Goal: Information Seeking & Learning: Check status

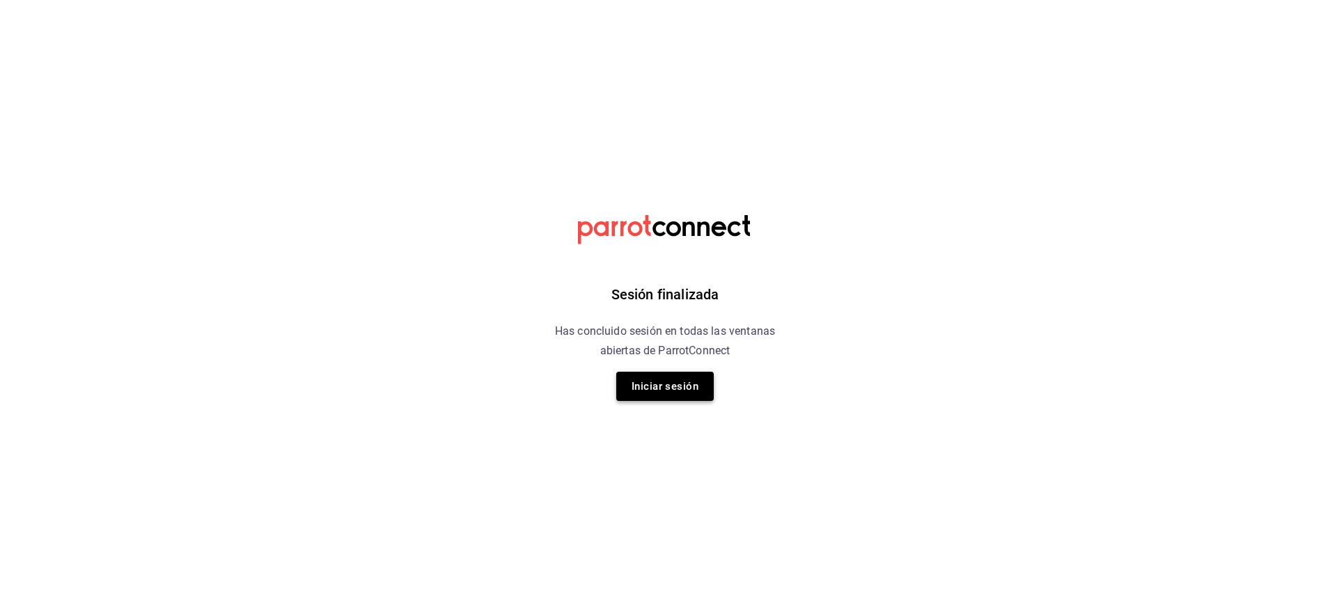
click at [670, 391] on button "Iniciar sesión" at bounding box center [665, 386] width 98 height 29
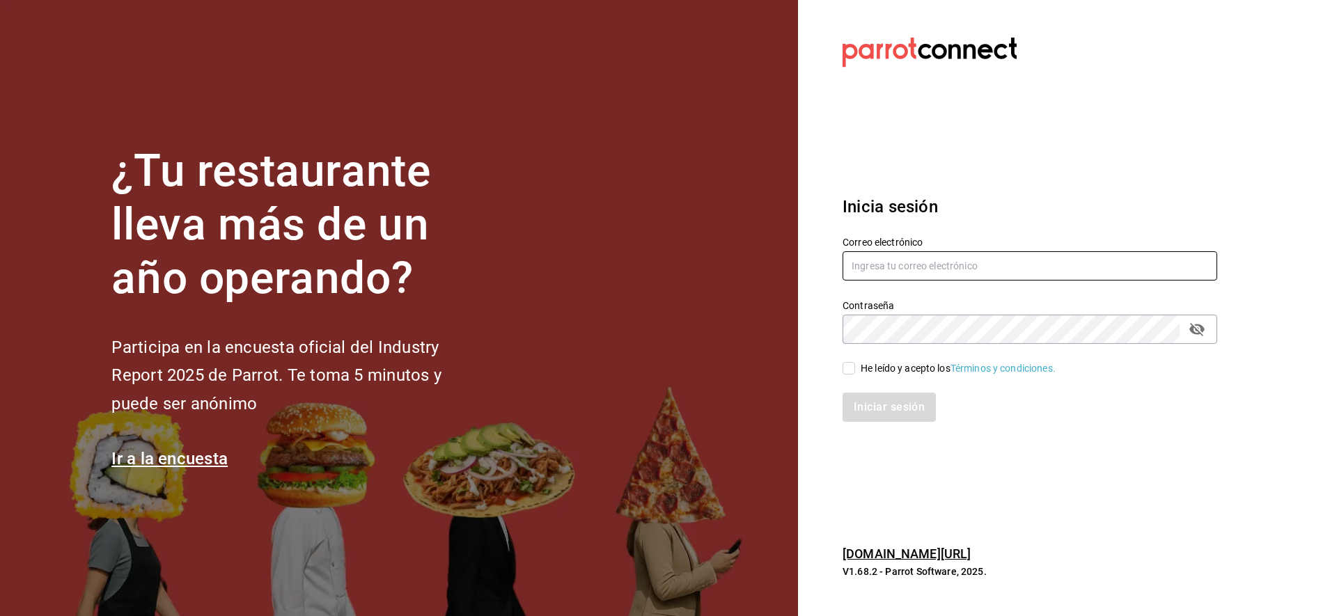
type input "[EMAIL_ADDRESS][DOMAIN_NAME]"
click at [857, 368] on span "He leído y acepto los Términos y condiciones." at bounding box center [955, 368] width 201 height 15
click at [855, 368] on input "He leído y acepto los Términos y condiciones." at bounding box center [849, 368] width 13 height 13
checkbox input "true"
click at [903, 410] on button "Iniciar sesión" at bounding box center [890, 407] width 95 height 29
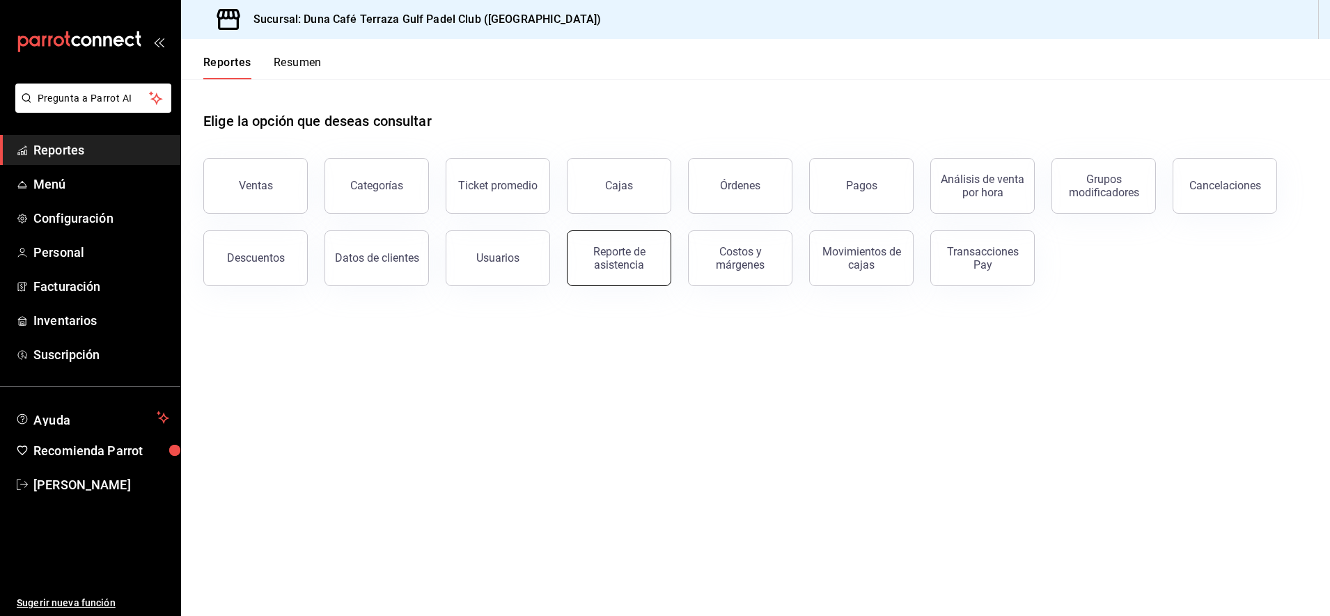
click at [627, 265] on div "Reporte de asistencia" at bounding box center [619, 258] width 86 height 26
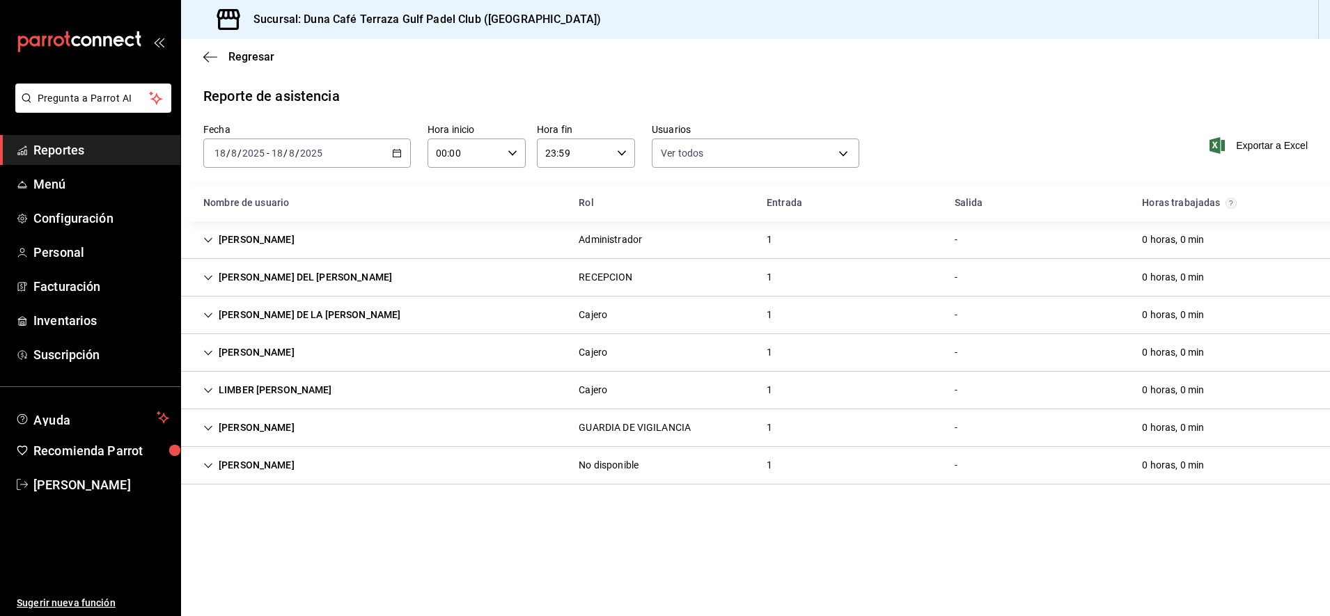
click at [599, 350] on div "Cajero" at bounding box center [593, 352] width 29 height 15
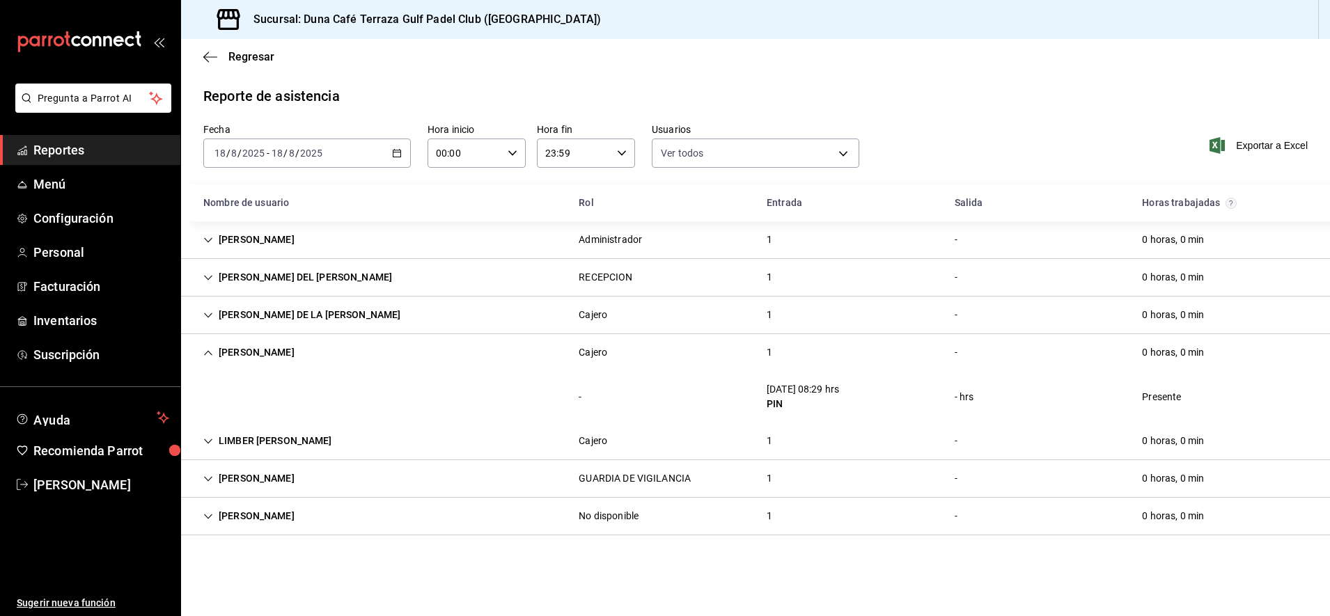
click at [288, 357] on div "MARIA ANAHI ALEJANDRA FLORES" at bounding box center [249, 353] width 114 height 26
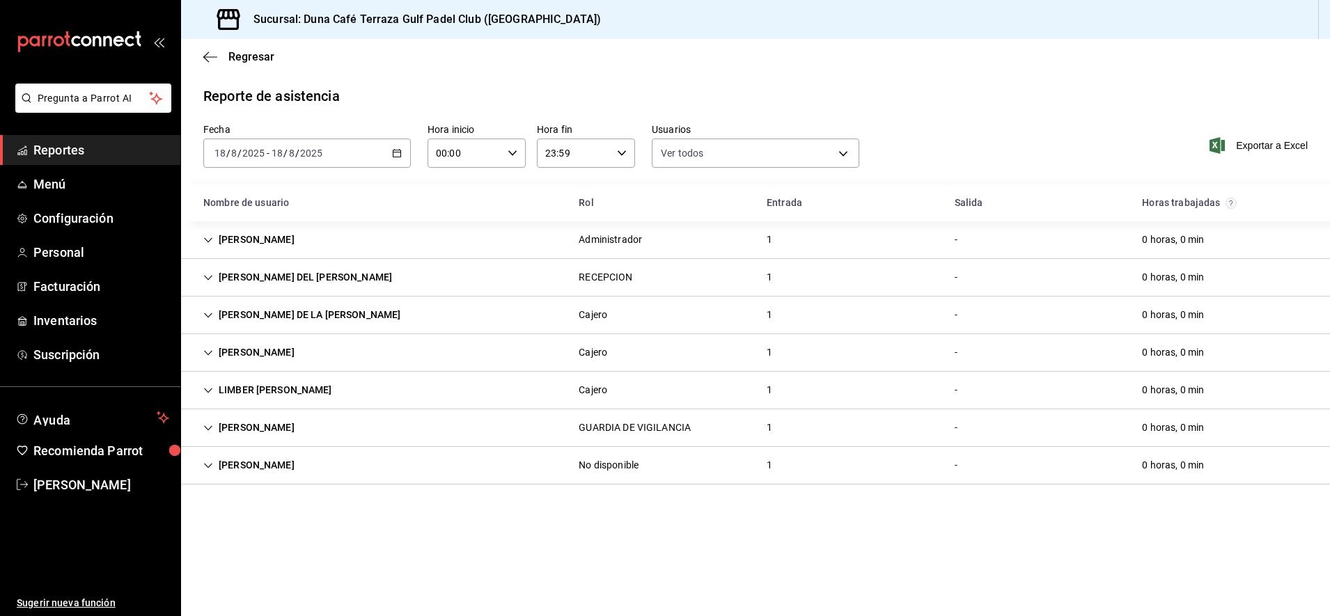
click at [613, 277] on div "RECEPCION" at bounding box center [606, 277] width 54 height 15
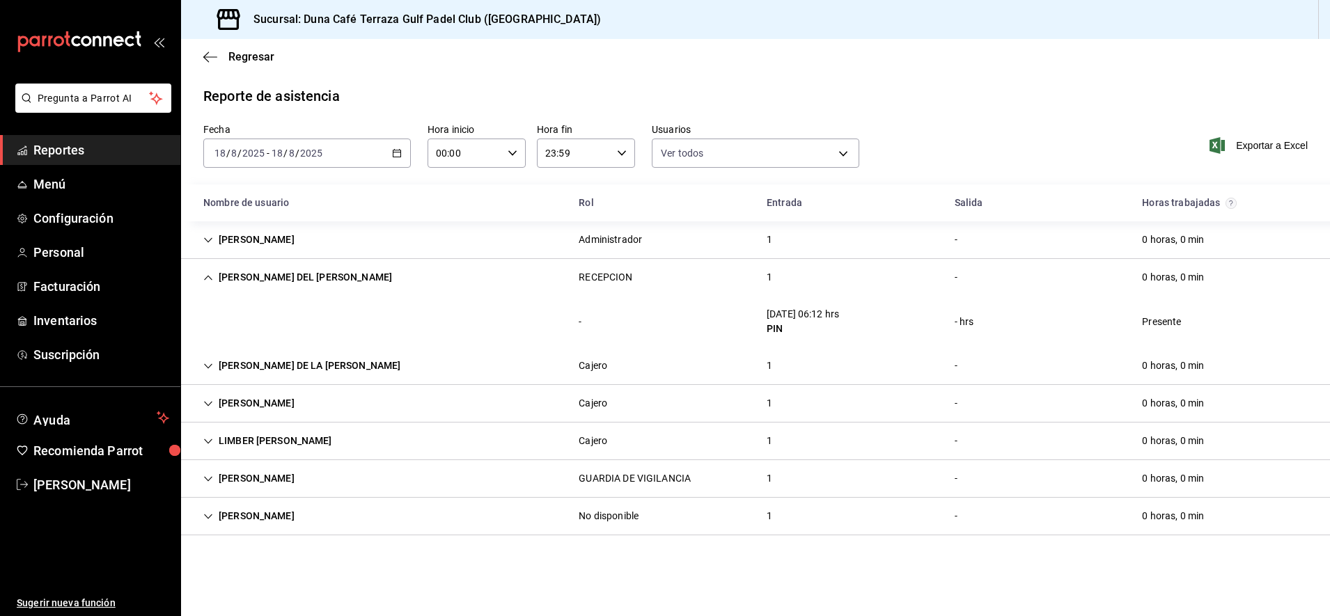
click at [318, 272] on div "ARLETH DEL CARMEN DEHESA DIAZ" at bounding box center [297, 278] width 211 height 26
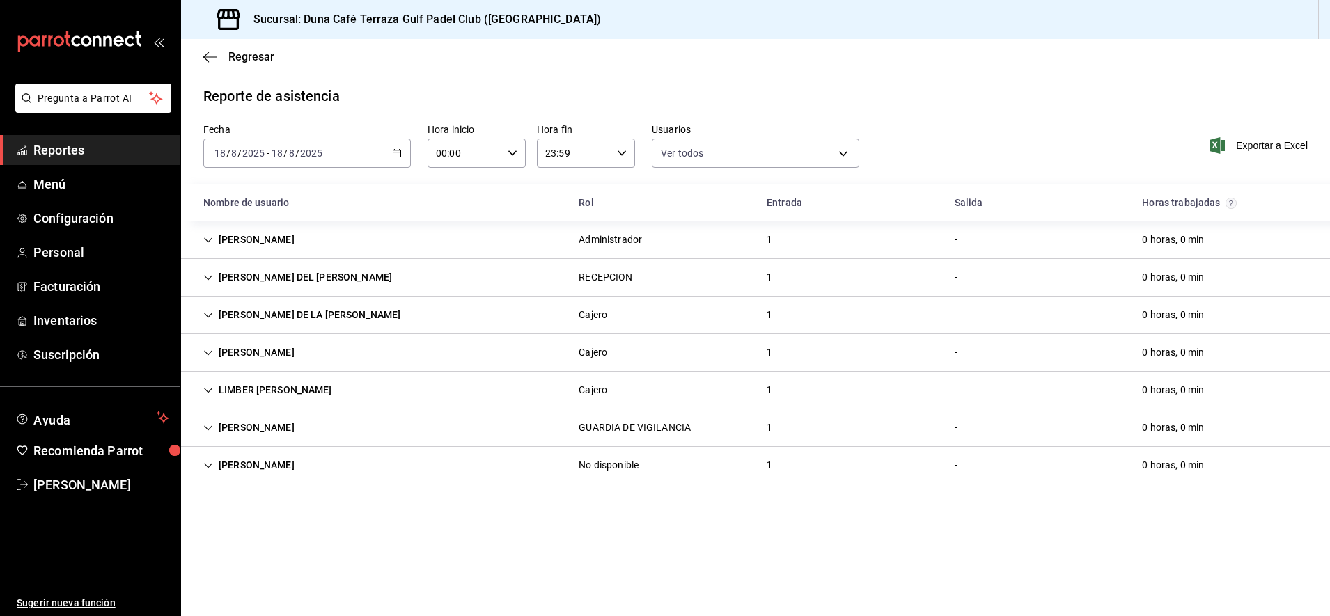
click at [605, 317] on div "Cajero" at bounding box center [593, 315] width 29 height 15
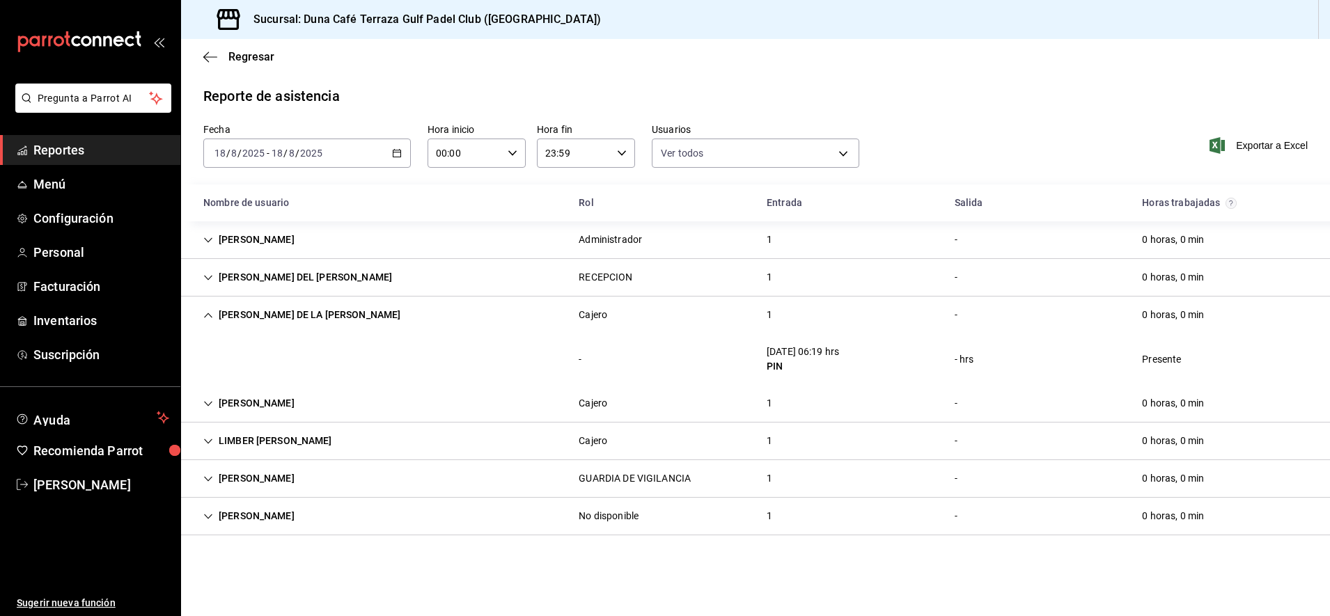
click at [358, 313] on div "FERNANDA CAROLINA BAUTISTA DE LA CRUZ" at bounding box center [301, 315] width 219 height 26
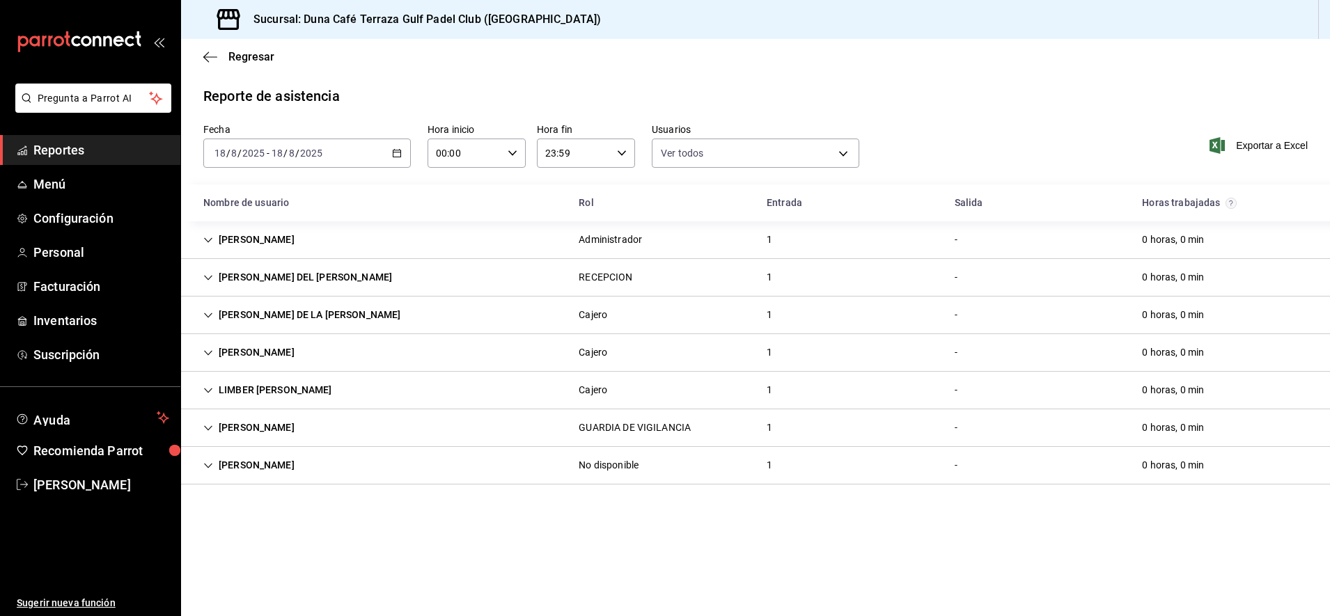
click at [343, 396] on div "LIMBER SUBJEY REYES RODRIGUEZ" at bounding box center [267, 390] width 151 height 26
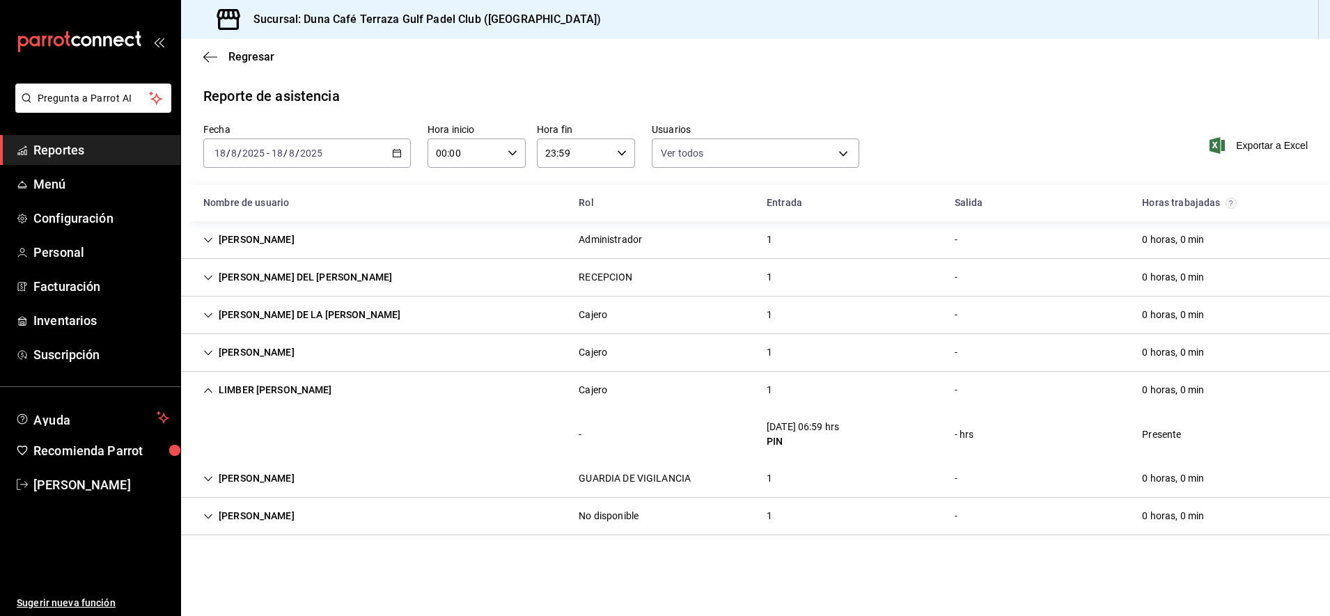
click at [343, 396] on div "LIMBER SUBJEY REYES RODRIGUEZ" at bounding box center [267, 390] width 151 height 26
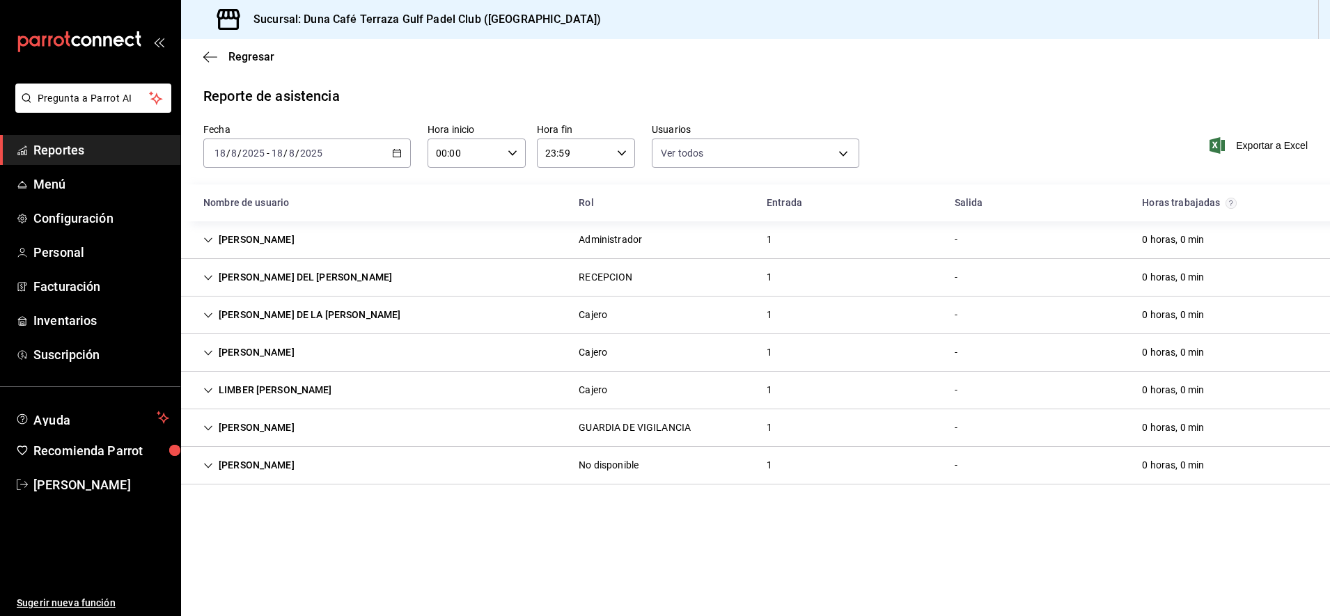
click at [306, 462] on div "JULIO CESAR LOPEZ RAMIREZ" at bounding box center [249, 466] width 114 height 26
click at [398, 157] on \(Stroke\) "button" at bounding box center [397, 154] width 8 height 8
click at [239, 229] on span "Ayer" at bounding box center [269, 226] width 108 height 15
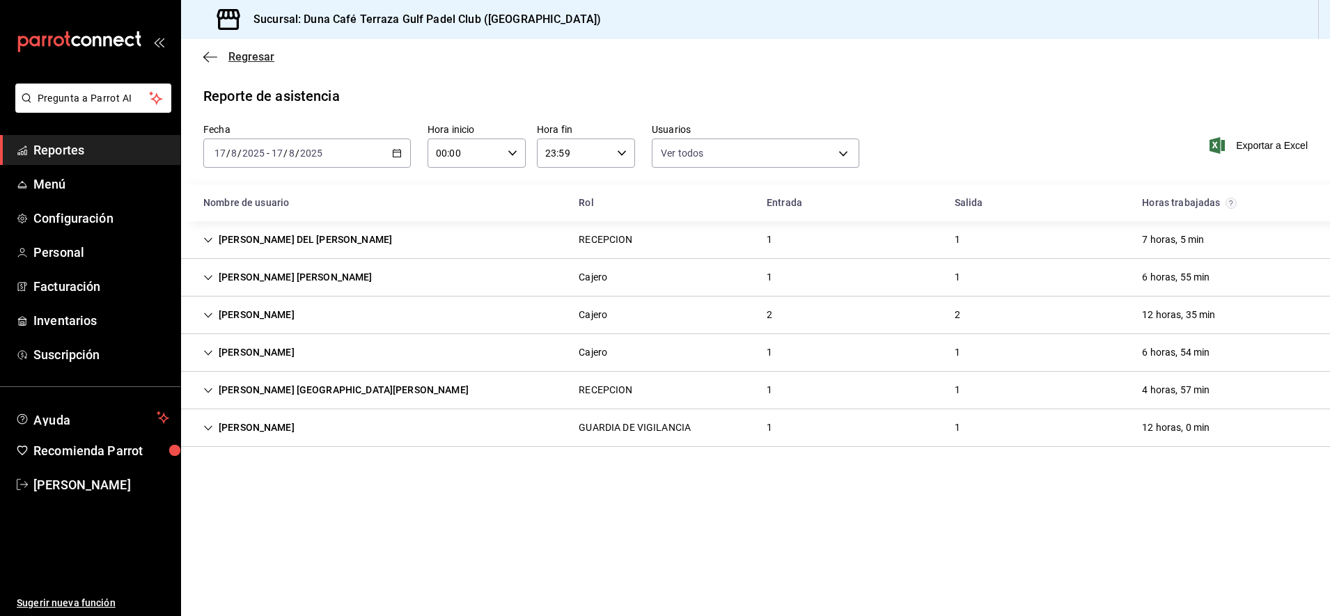
click at [203, 56] on icon "button" at bounding box center [210, 57] width 14 height 13
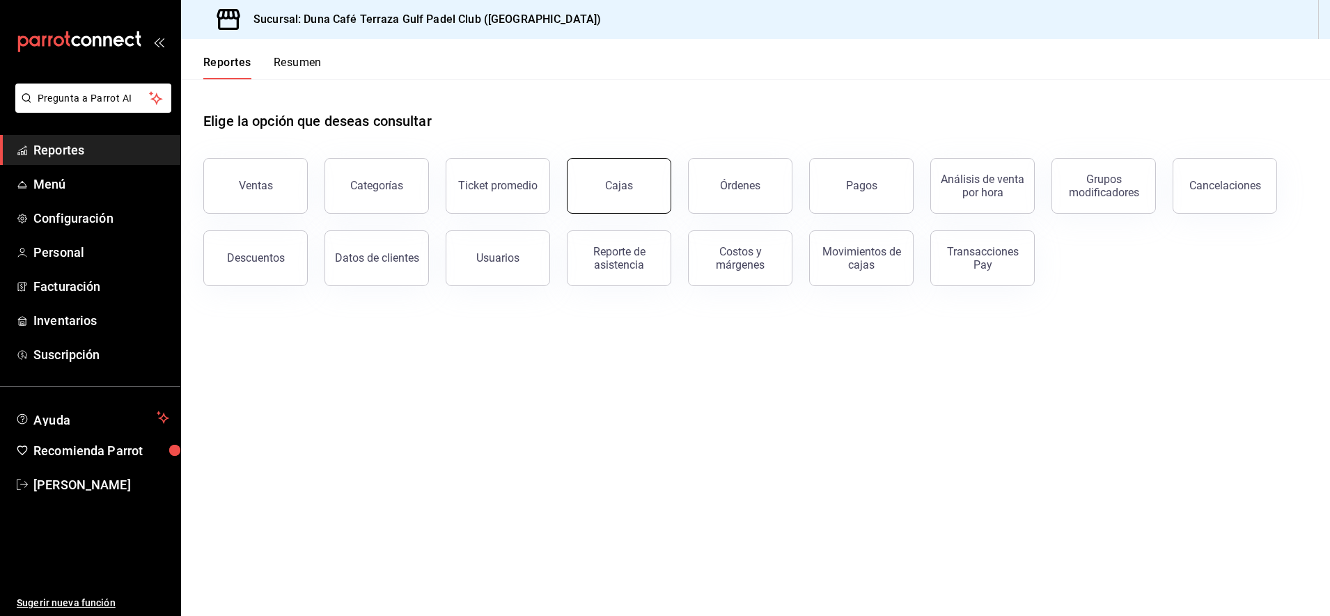
click at [618, 189] on div "Cajas" at bounding box center [619, 185] width 28 height 13
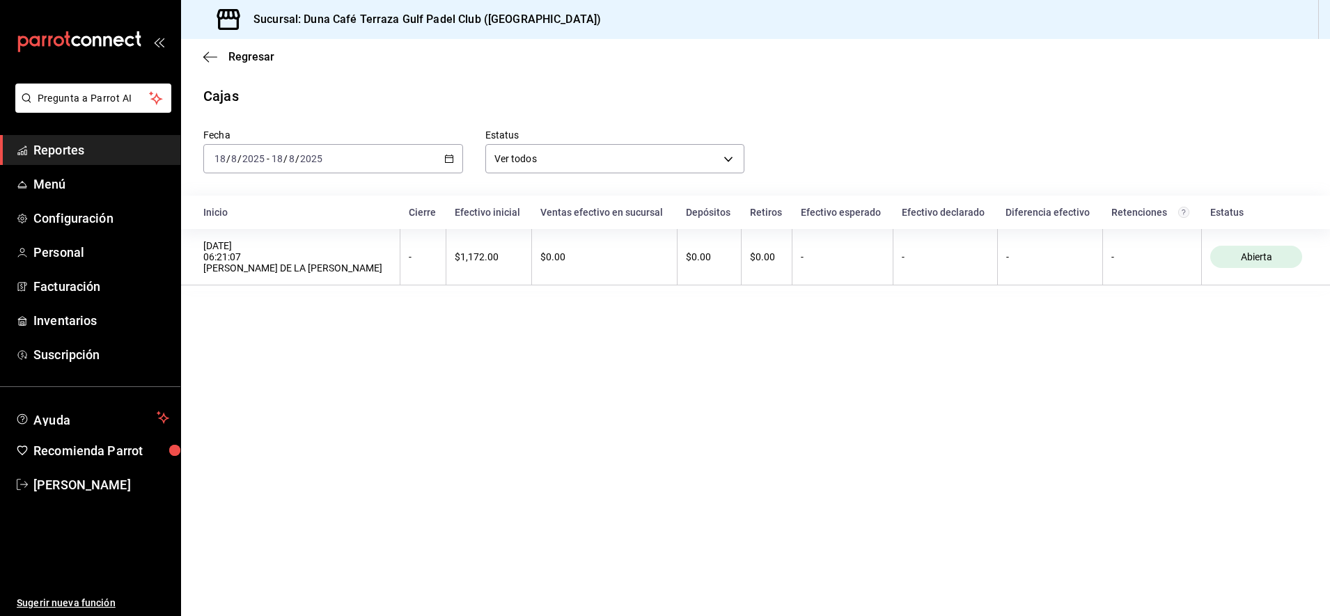
click at [447, 157] on icon "button" at bounding box center [449, 159] width 10 height 10
click at [230, 234] on span "Ayer" at bounding box center [269, 232] width 108 height 15
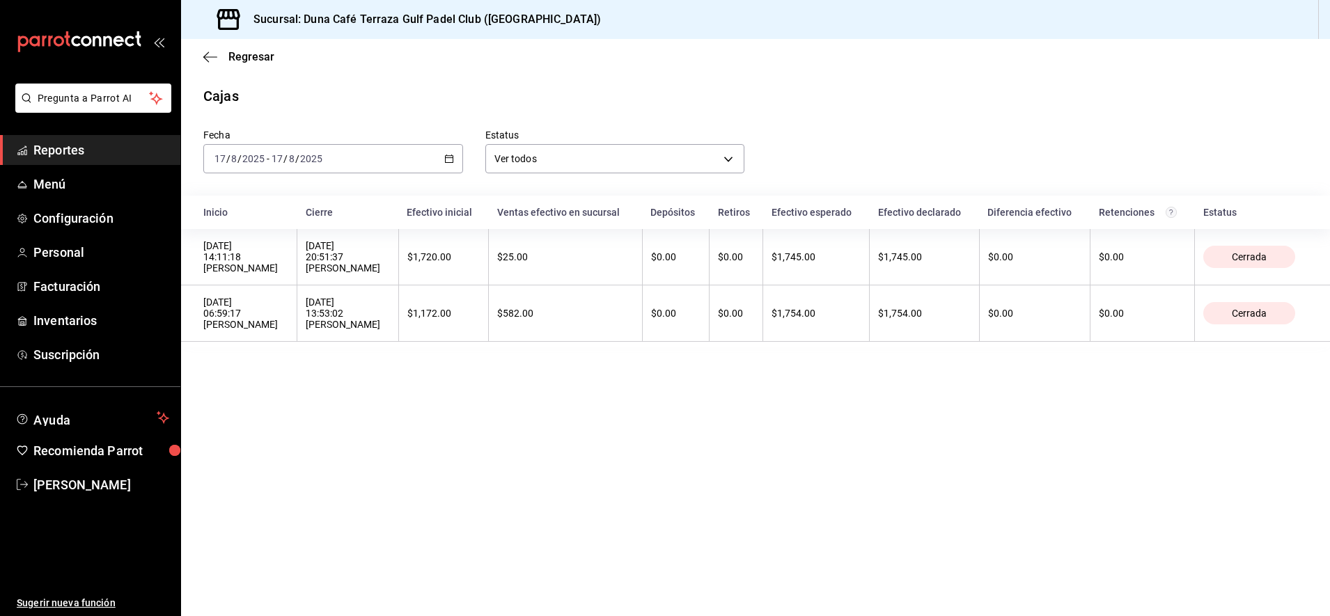
click at [448, 162] on \(Stroke\) "button" at bounding box center [449, 159] width 8 height 8
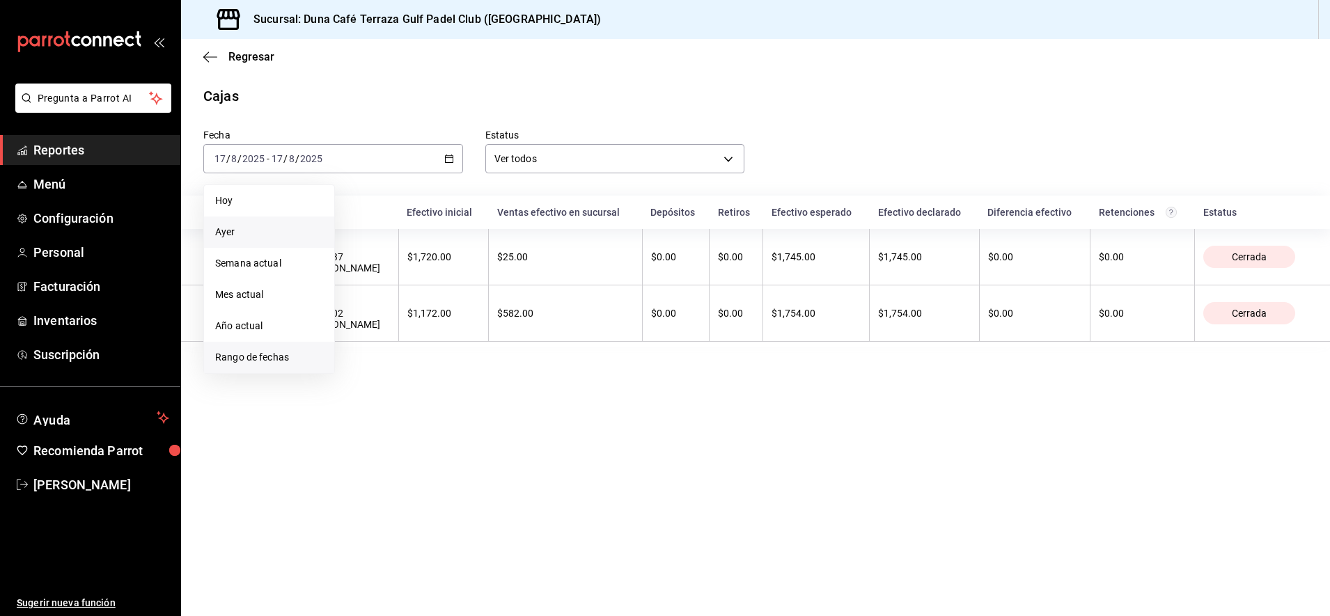
click at [244, 364] on span "Rango de fechas" at bounding box center [269, 357] width 108 height 15
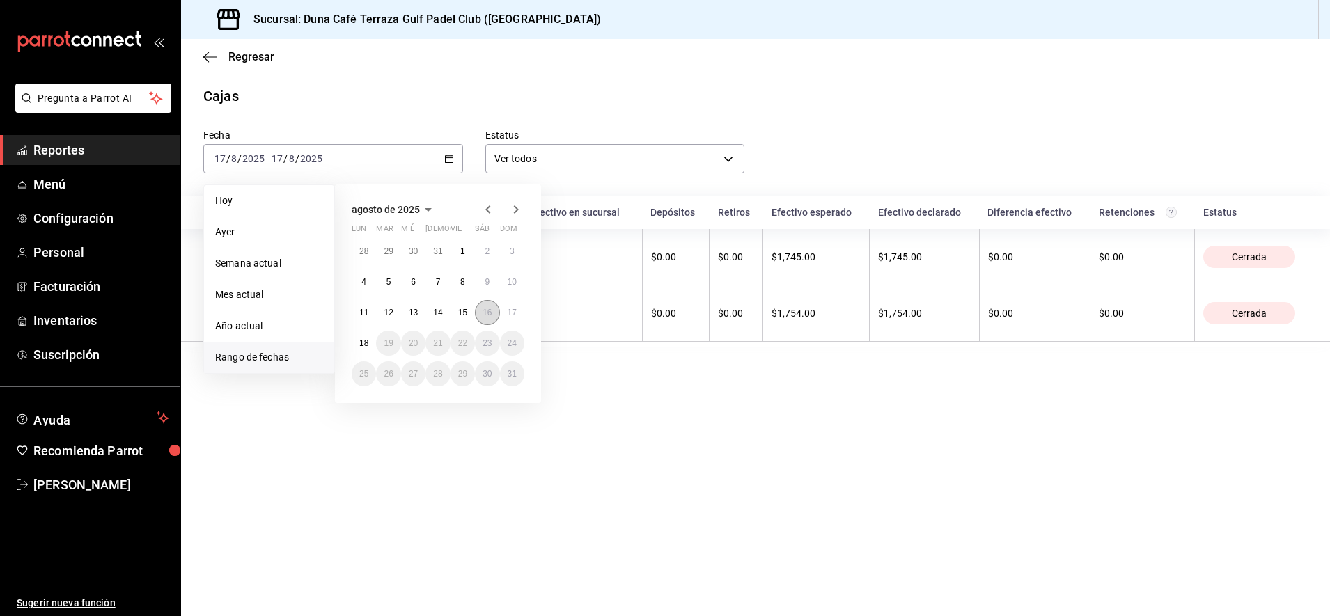
click at [489, 310] on abbr "16" at bounding box center [487, 313] width 9 height 10
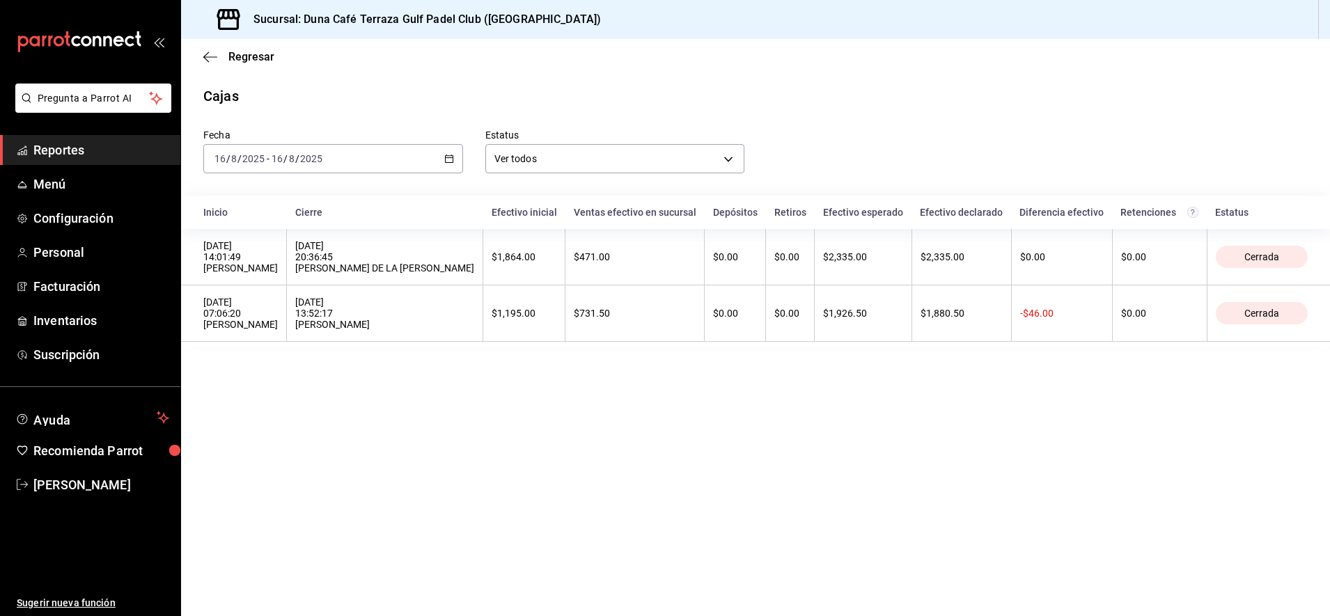
click at [205, 63] on div "Regresar" at bounding box center [755, 57] width 1149 height 36
click at [209, 56] on icon "button" at bounding box center [210, 56] width 14 height 1
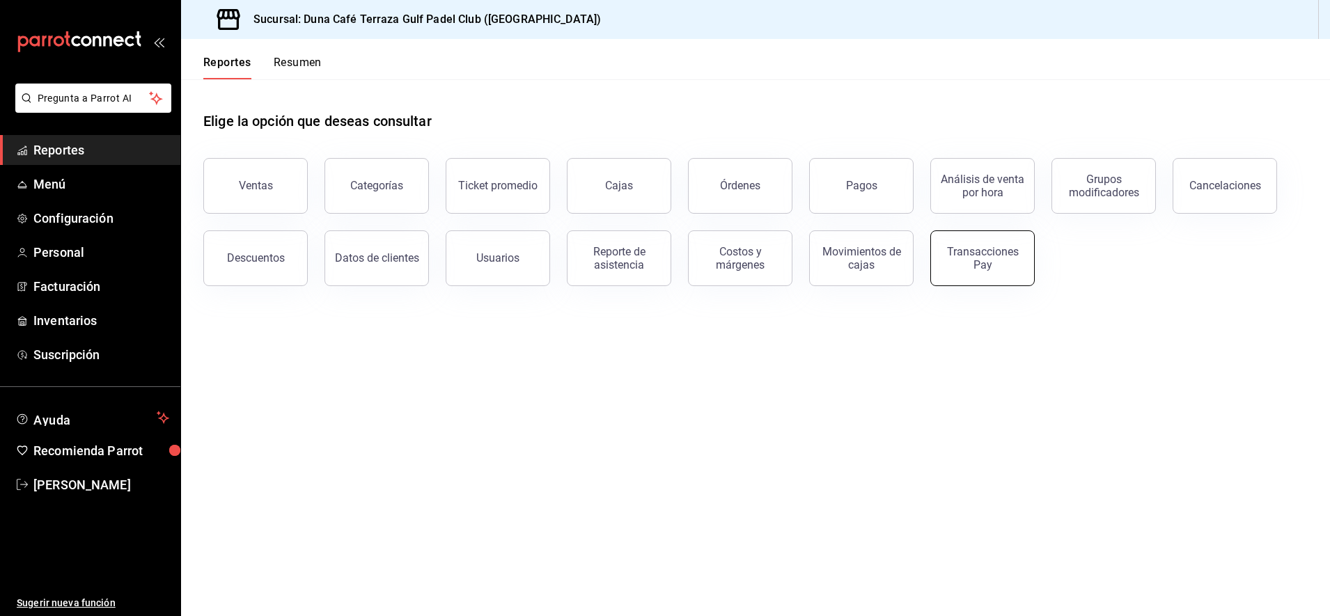
click at [1018, 269] on div "Transacciones Pay" at bounding box center [983, 258] width 86 height 26
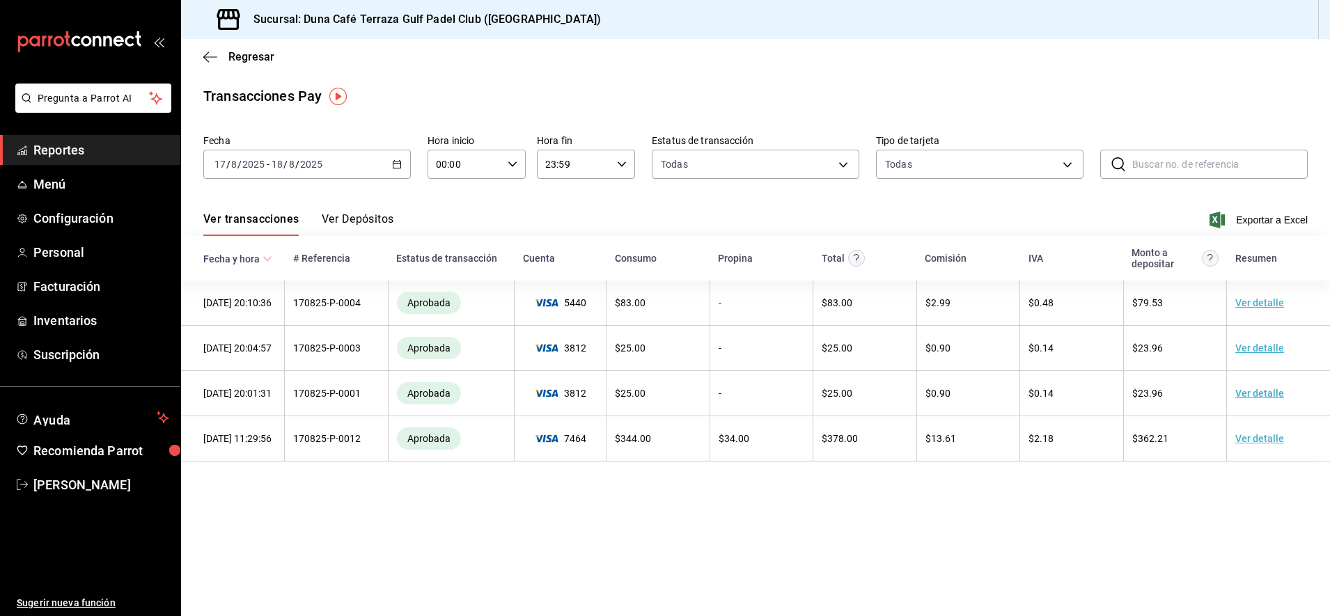
click at [395, 166] on icon "button" at bounding box center [397, 164] width 10 height 10
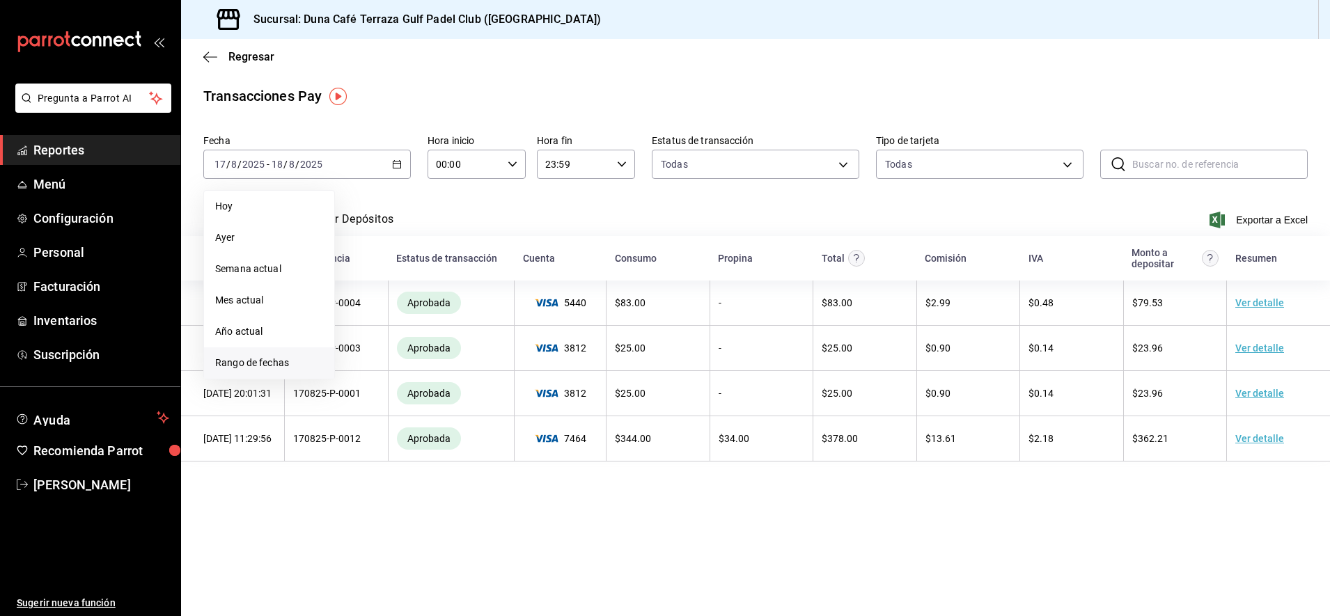
click at [258, 368] on span "Rango de fechas" at bounding box center [269, 363] width 108 height 15
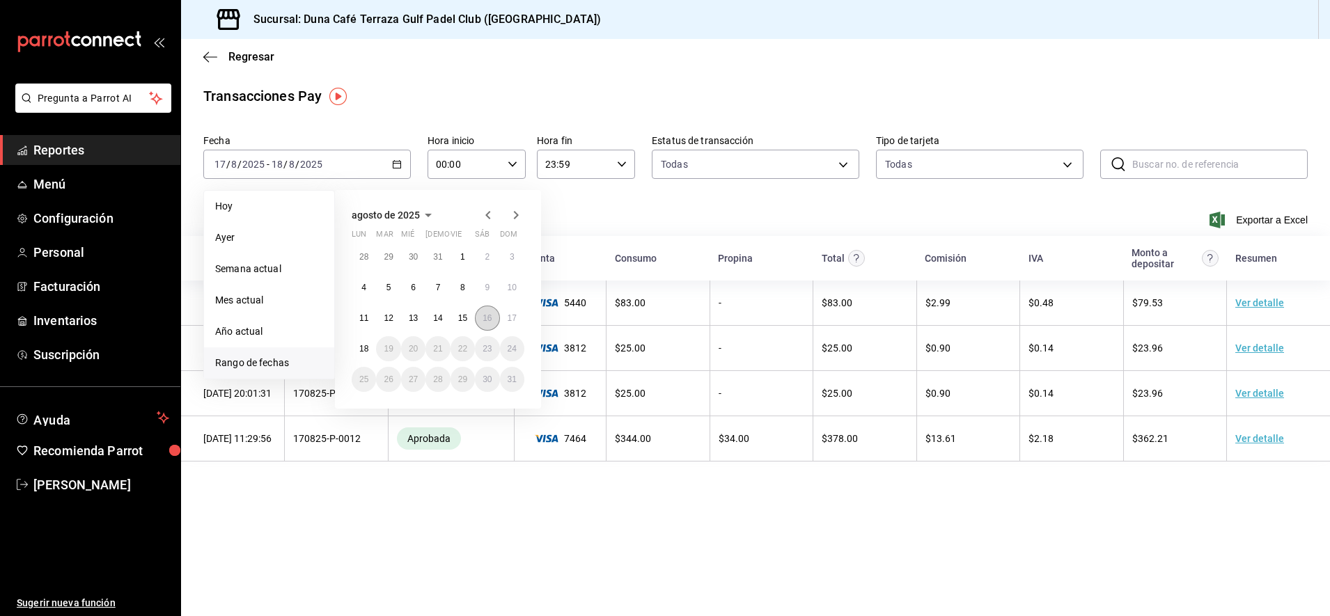
click at [489, 318] on abbr "16" at bounding box center [487, 318] width 9 height 10
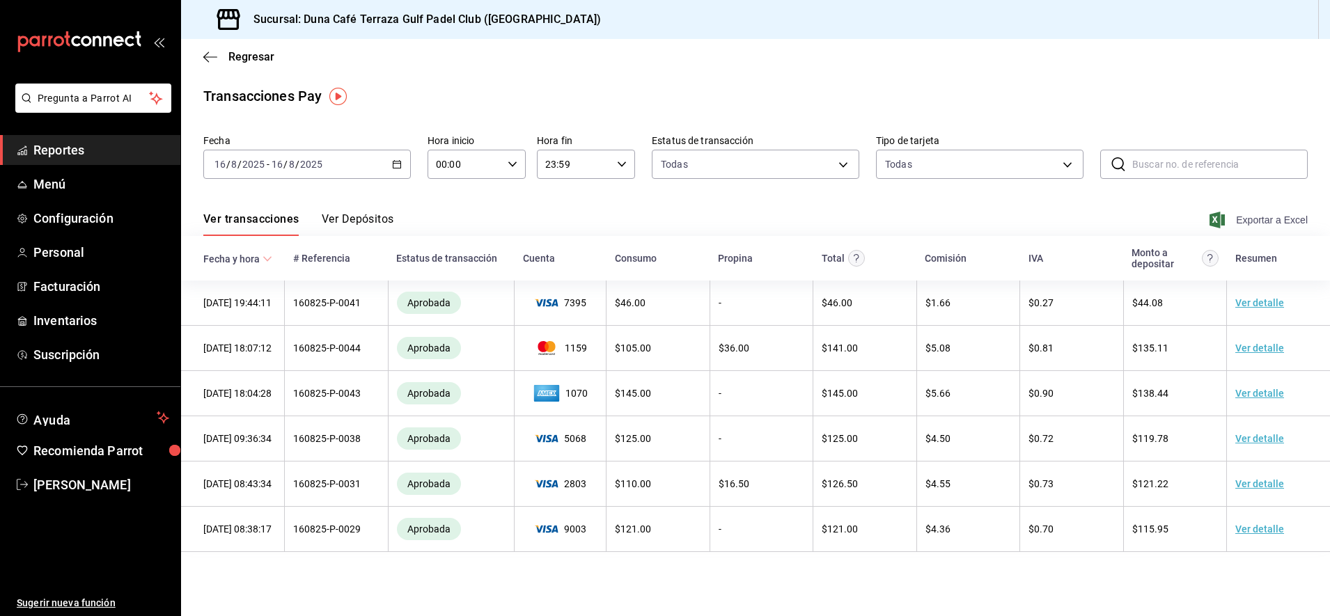
click at [1271, 223] on span "Exportar a Excel" at bounding box center [1260, 220] width 95 height 17
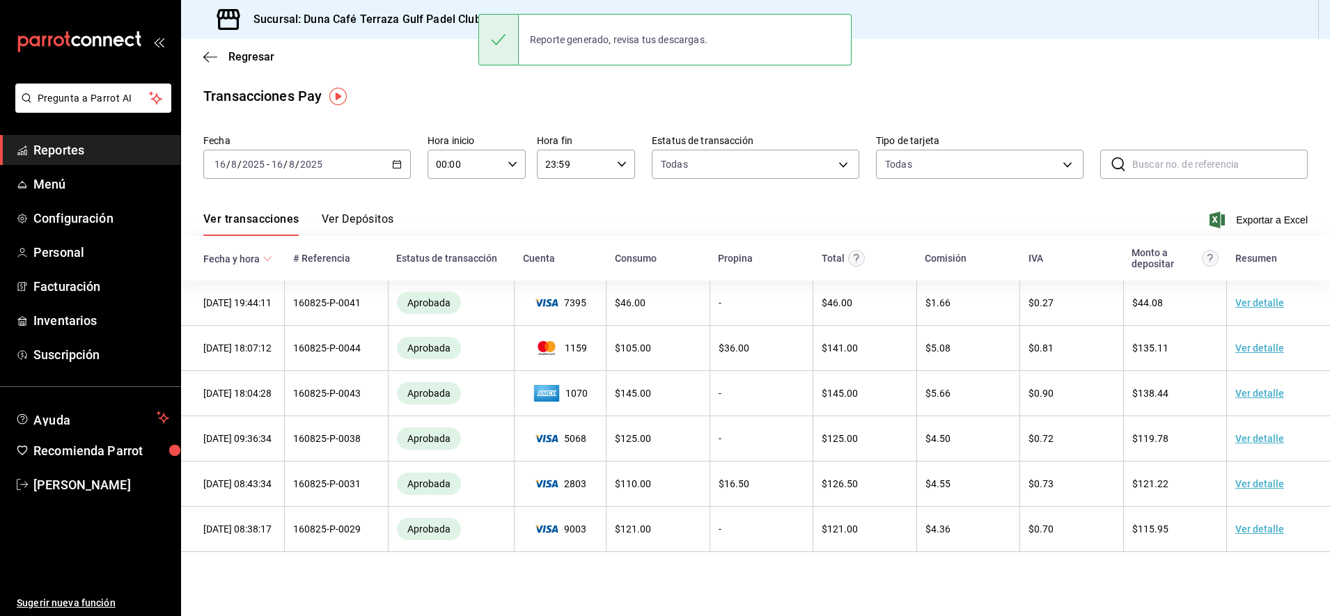
click at [667, 102] on div "Transacciones Pay" at bounding box center [755, 96] width 1105 height 21
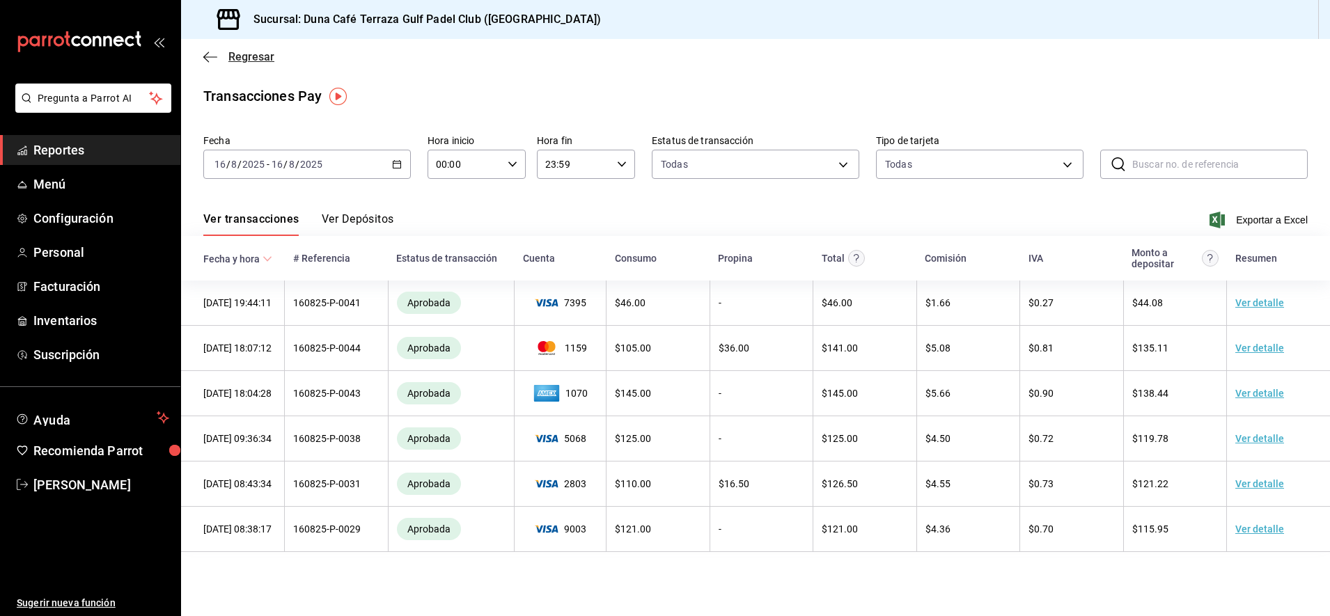
click at [211, 61] on icon "button" at bounding box center [210, 57] width 14 height 13
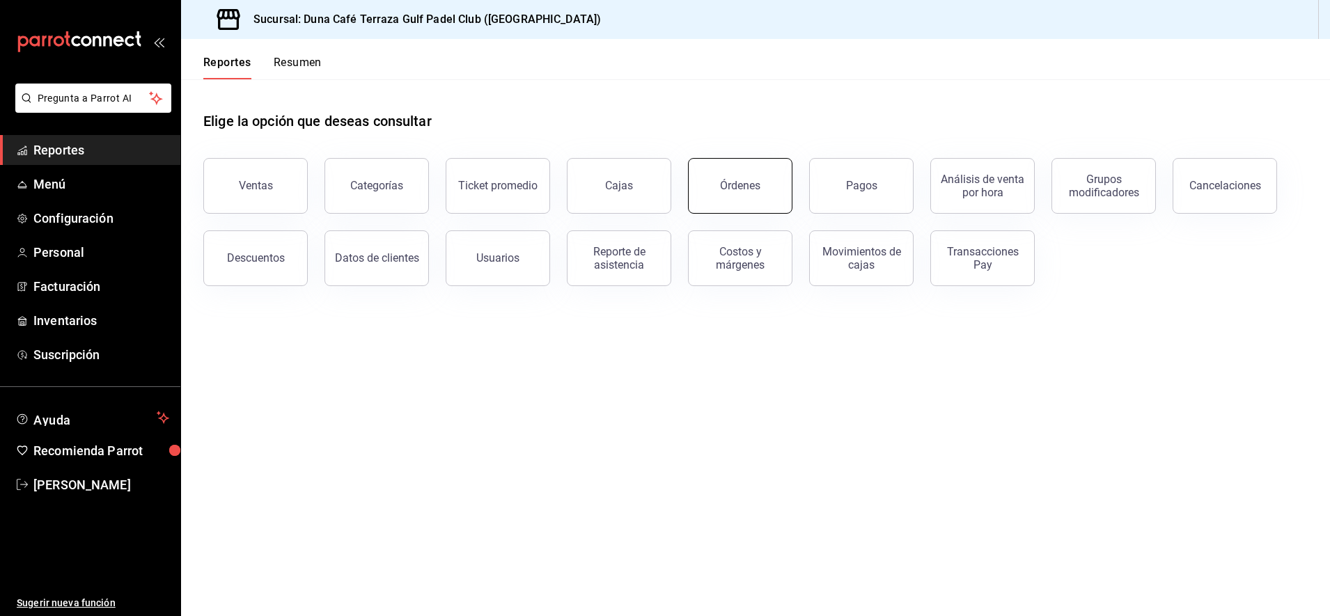
click at [742, 176] on button "Órdenes" at bounding box center [740, 186] width 104 height 56
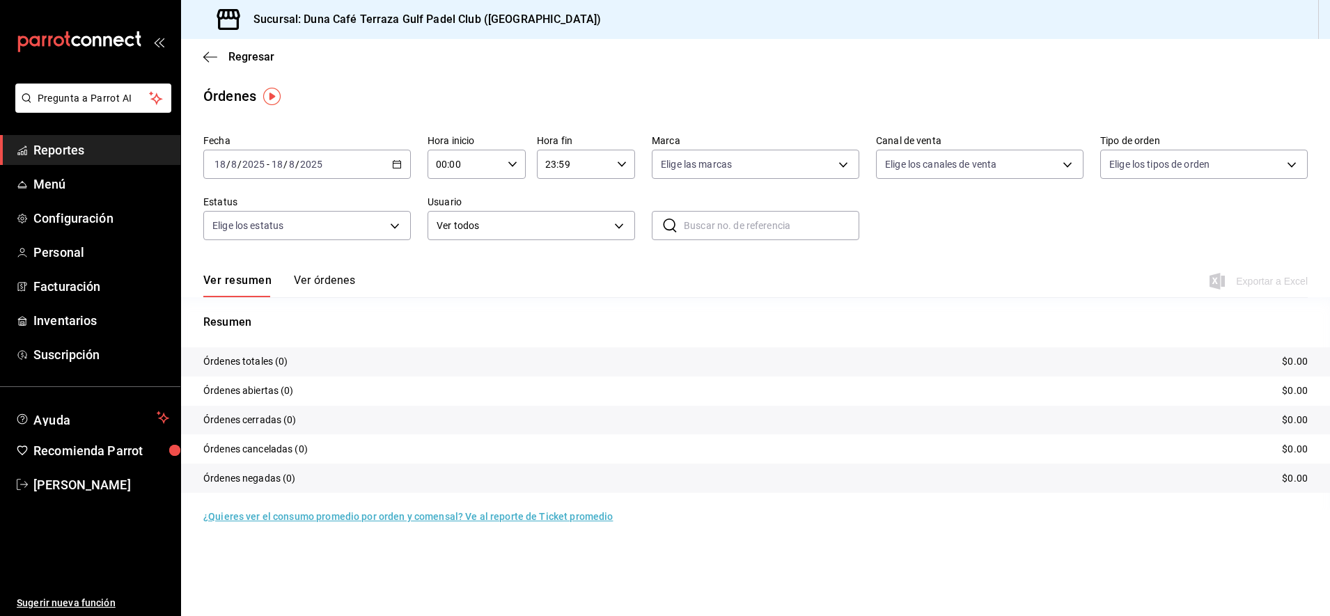
click at [400, 167] on \(Stroke\) "button" at bounding box center [397, 165] width 8 height 8
click at [235, 364] on span "Rango de fechas" at bounding box center [269, 363] width 108 height 15
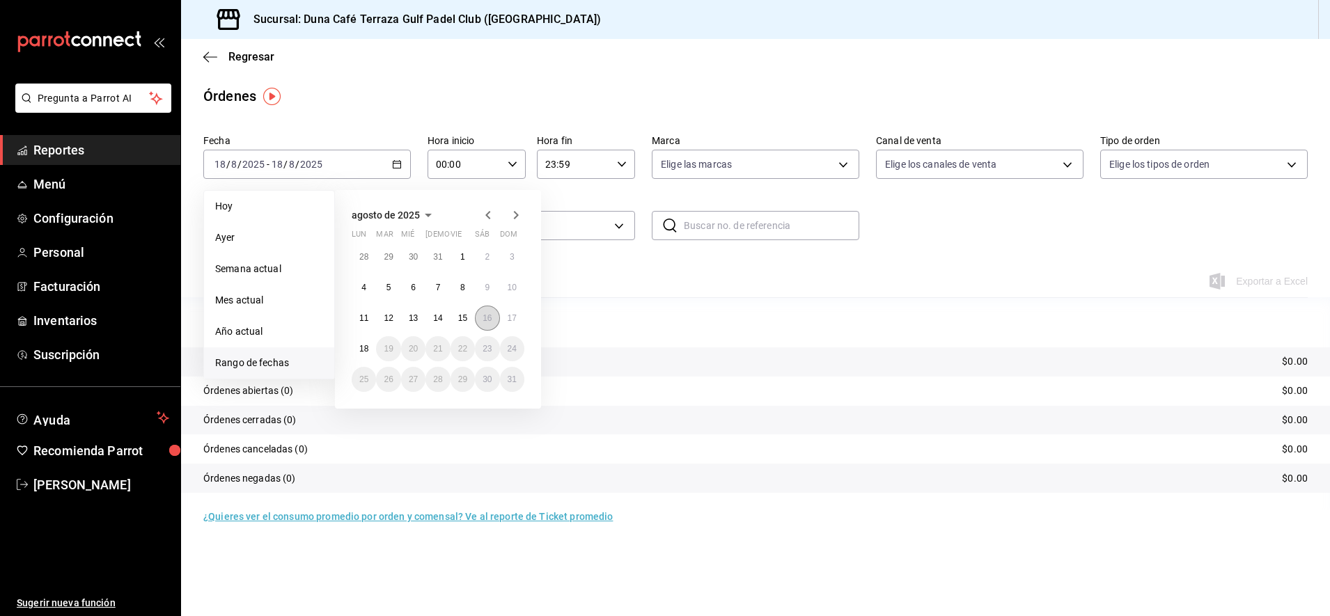
click at [487, 322] on abbr "16" at bounding box center [487, 318] width 9 height 10
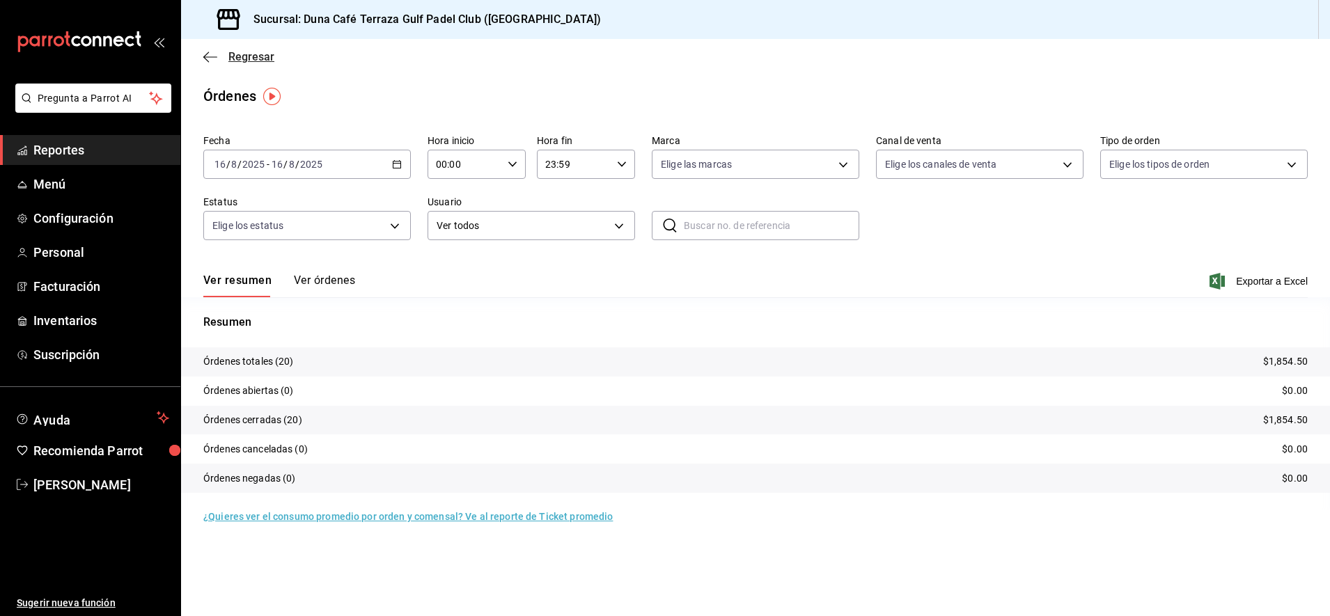
click at [212, 57] on icon "button" at bounding box center [210, 56] width 14 height 1
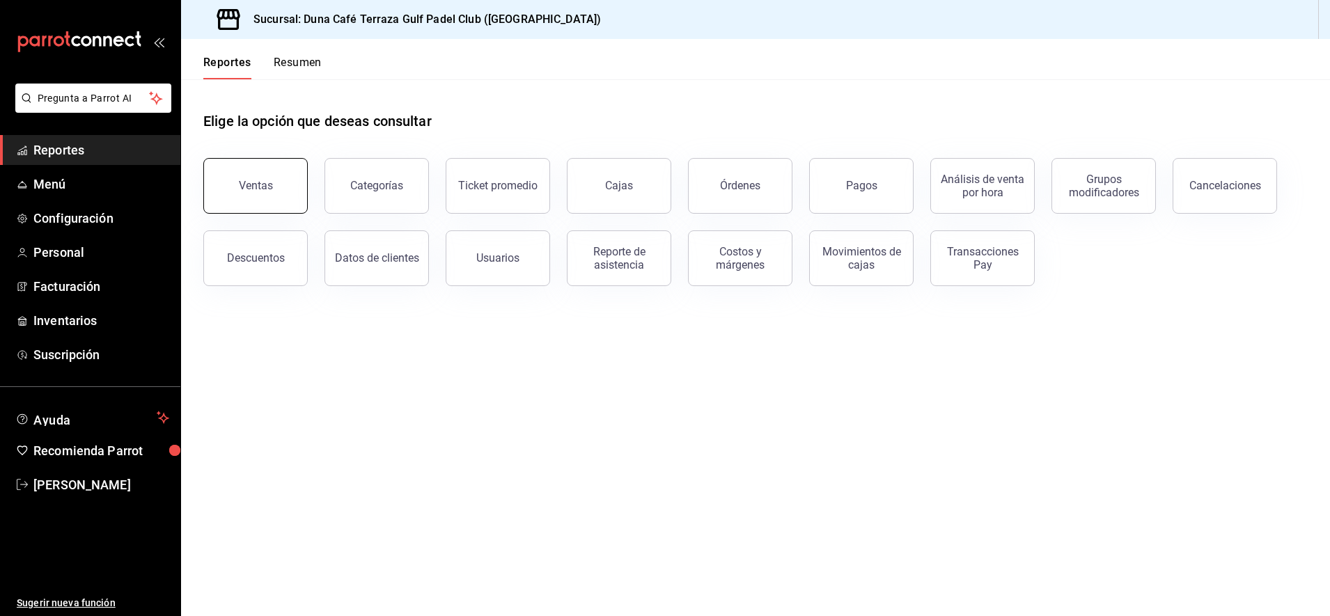
click at [270, 183] on div "Ventas" at bounding box center [256, 185] width 34 height 13
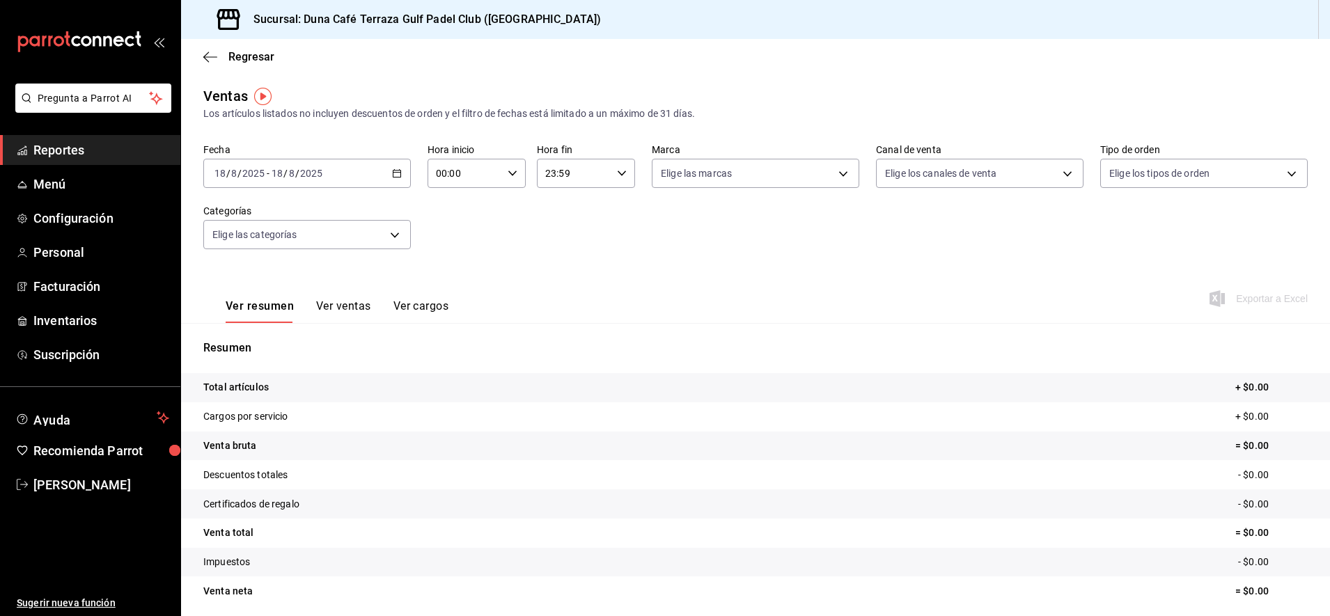
click at [392, 169] on icon "button" at bounding box center [397, 174] width 10 height 10
click at [242, 347] on span "Rango de fechas" at bounding box center [269, 341] width 108 height 15
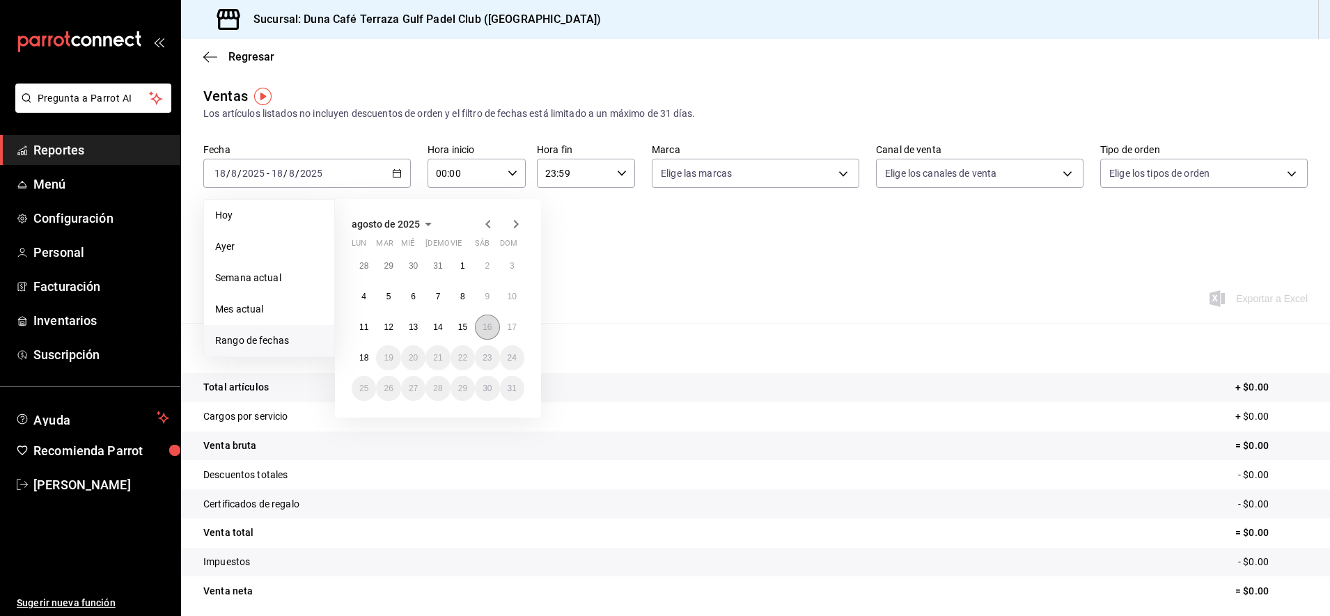
click at [485, 329] on abbr "16" at bounding box center [487, 327] width 9 height 10
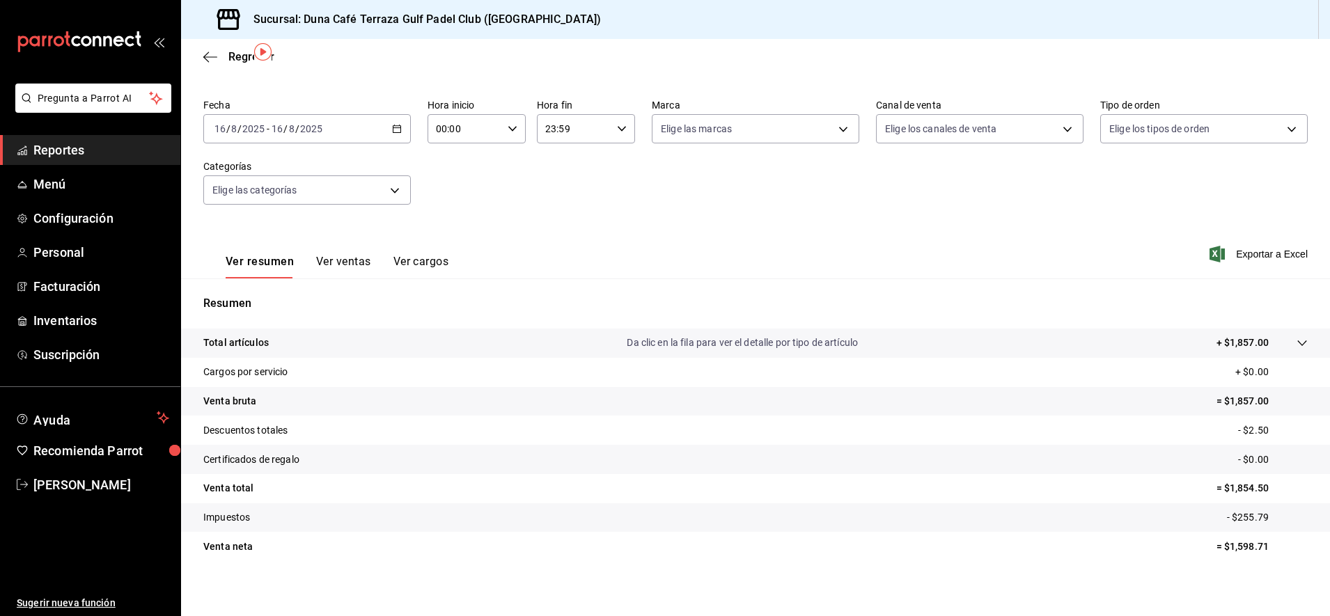
scroll to position [51, 0]
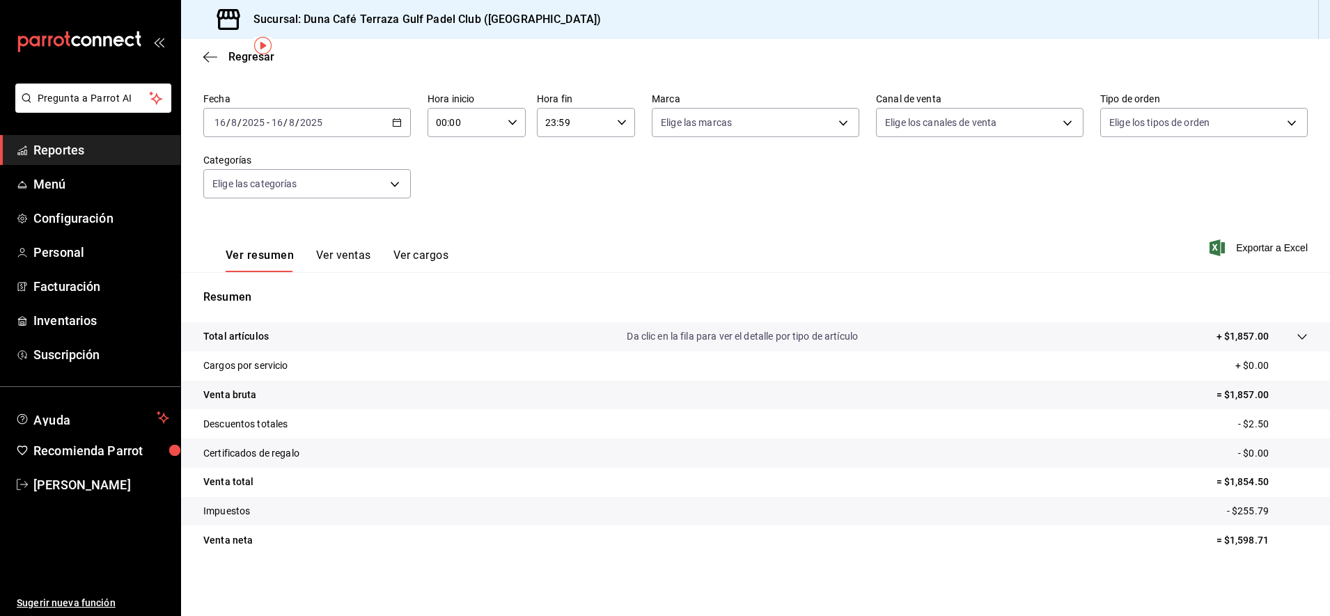
click at [351, 257] on button "Ver ventas" at bounding box center [343, 261] width 55 height 24
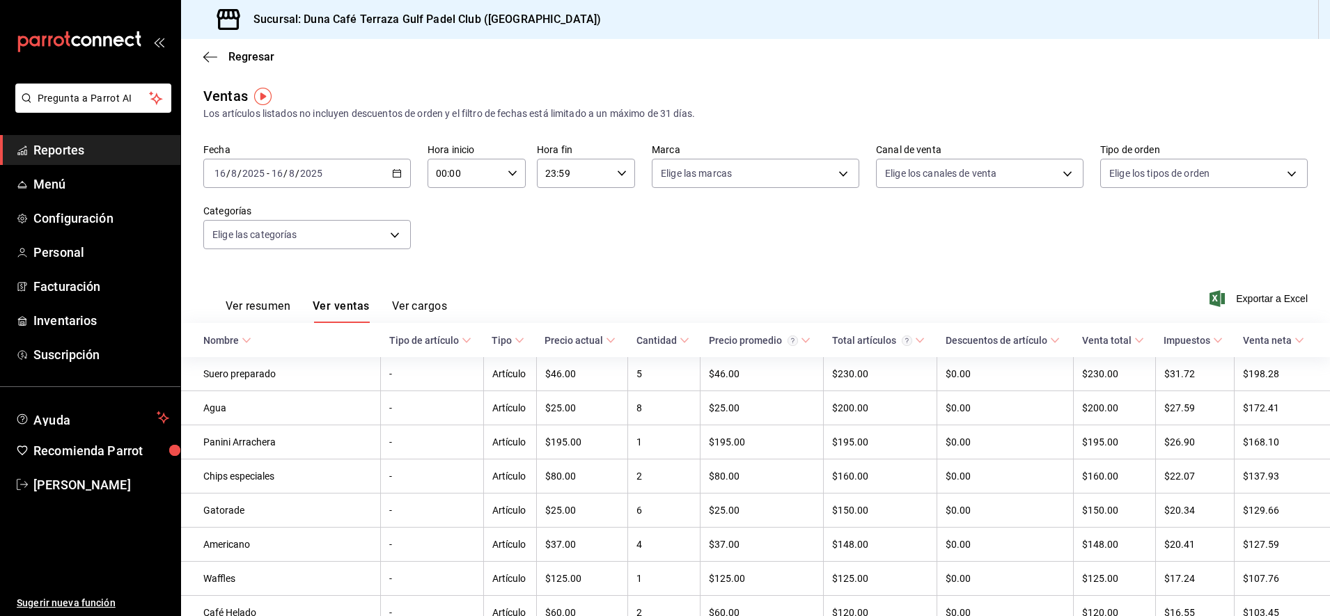
click at [272, 302] on button "Ver resumen" at bounding box center [258, 311] width 65 height 24
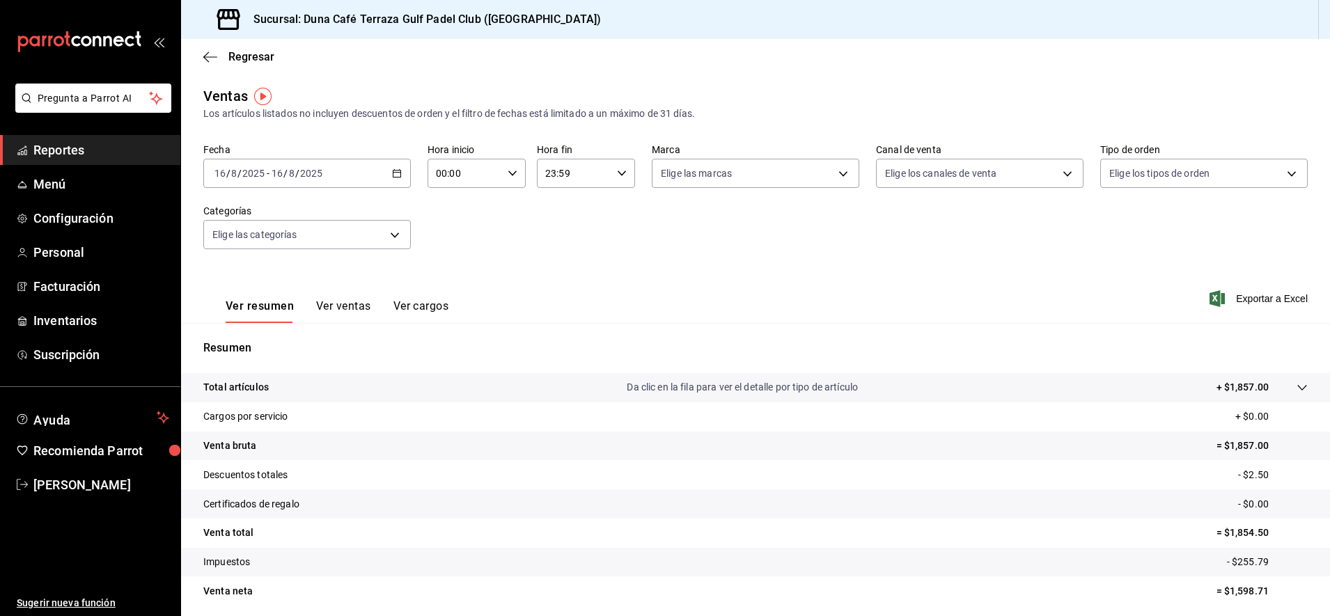
click at [392, 174] on icon "button" at bounding box center [397, 174] width 10 height 10
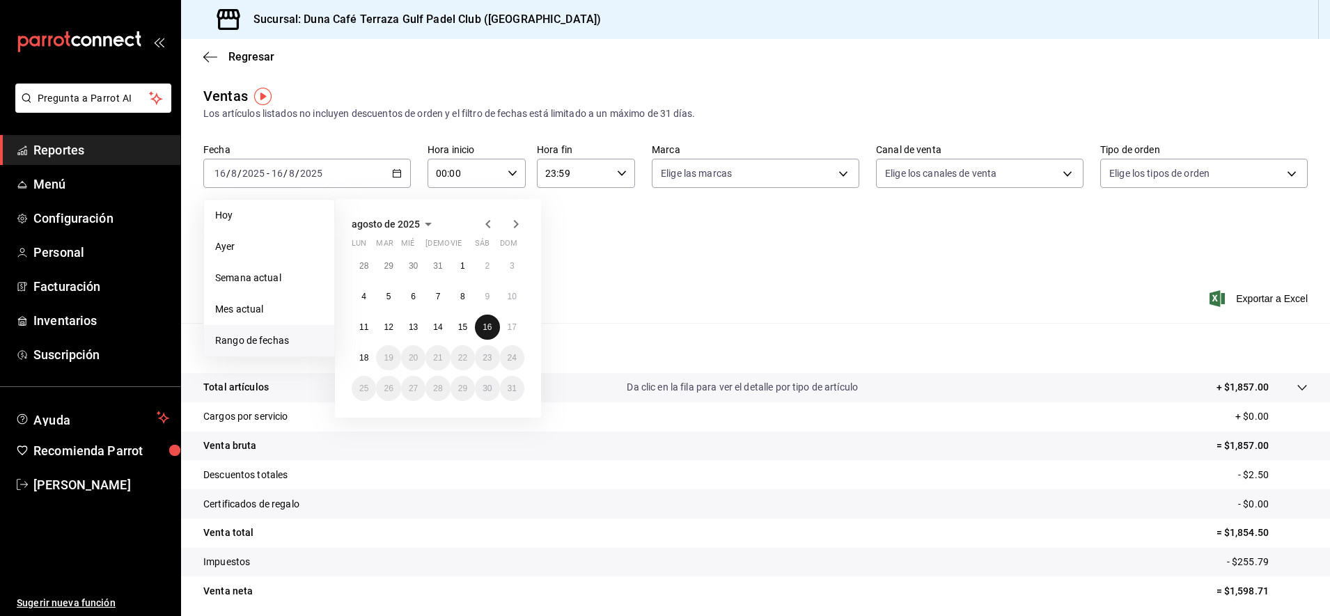
click at [476, 329] on button "16" at bounding box center [487, 327] width 24 height 25
click at [465, 327] on abbr "15" at bounding box center [462, 327] width 9 height 10
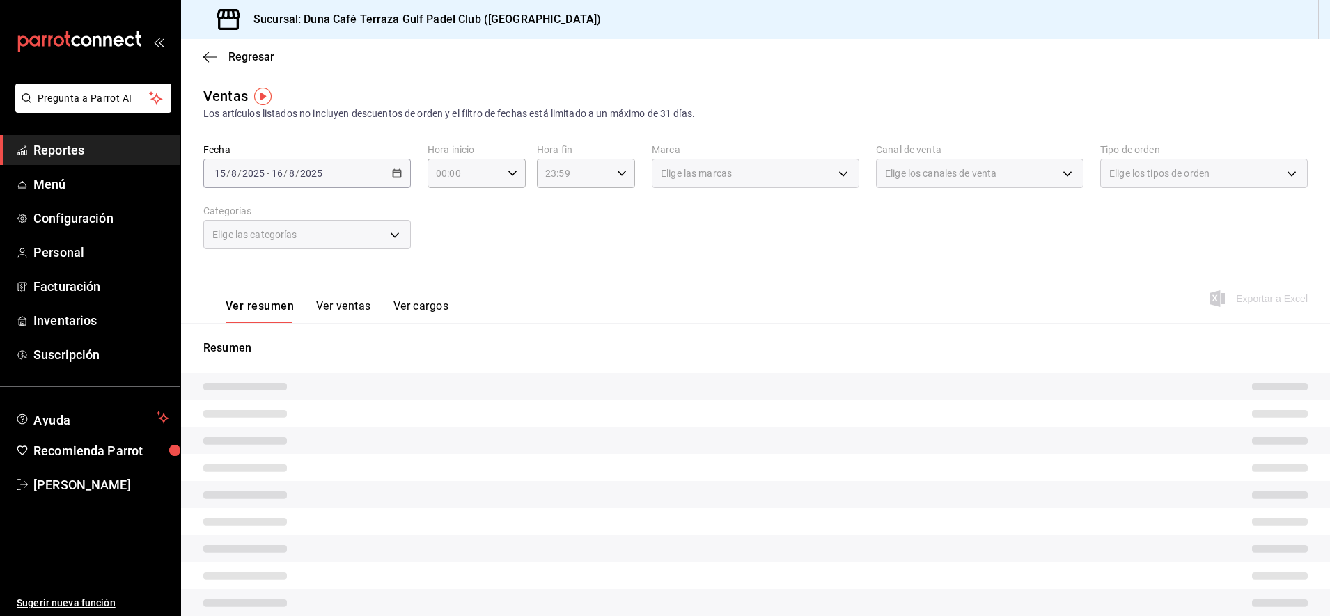
click at [465, 327] on div "Resumen" at bounding box center [755, 478] width 1149 height 310
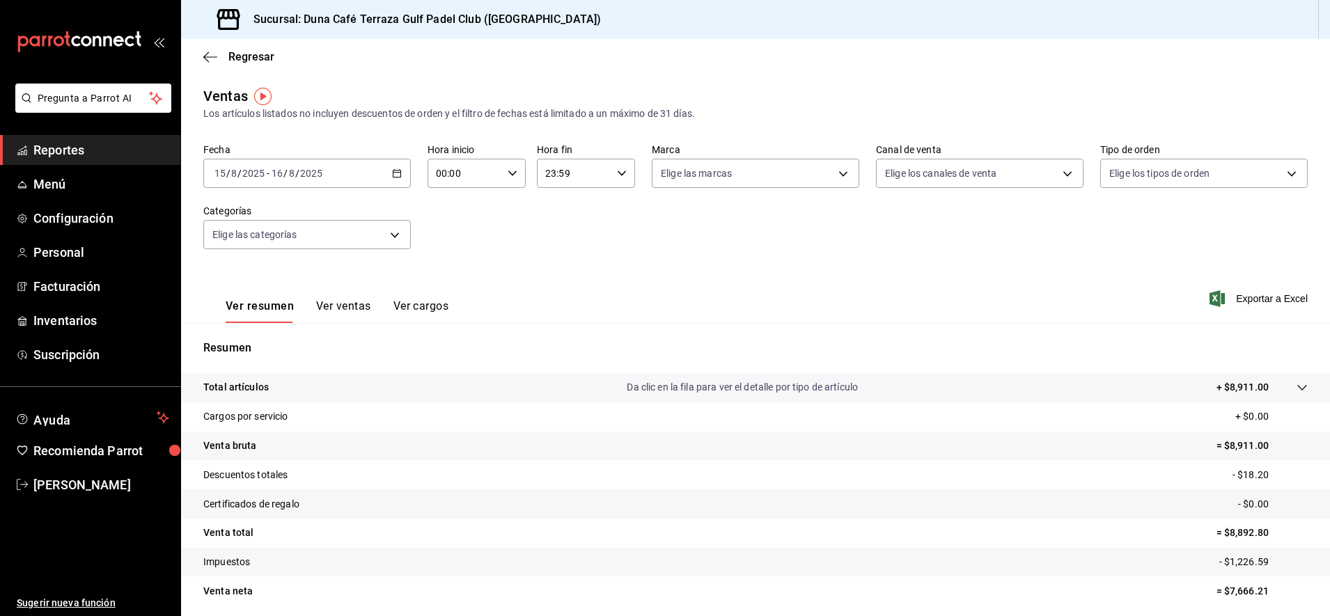
click at [395, 170] on icon "button" at bounding box center [397, 174] width 10 height 10
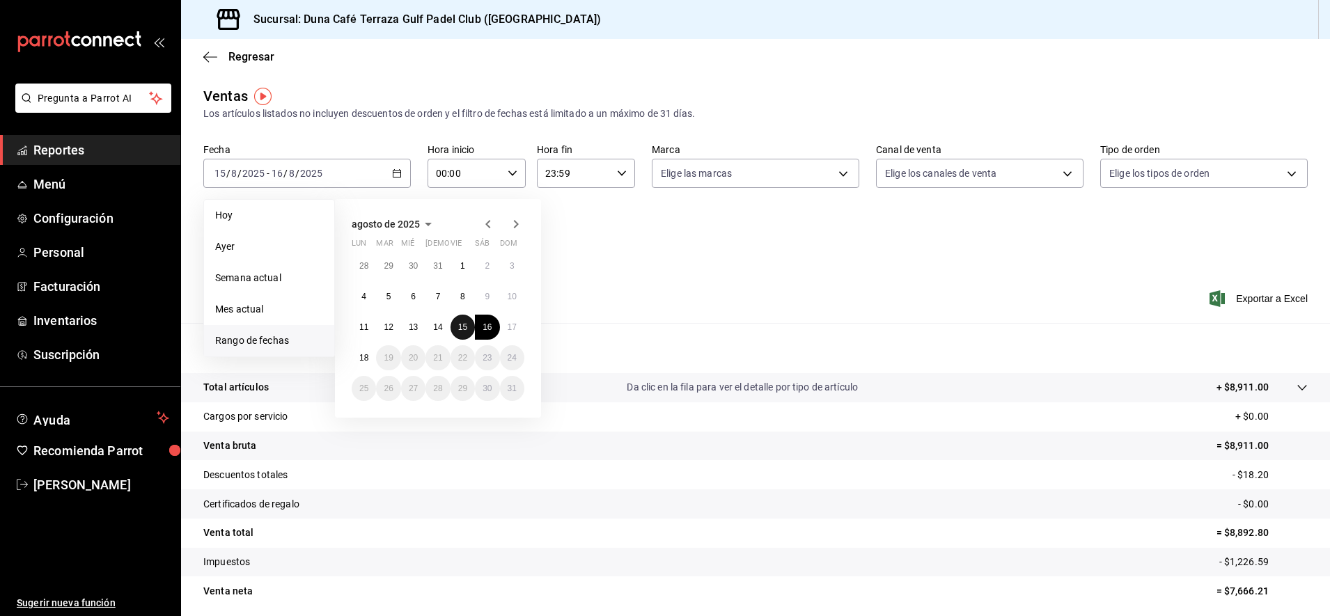
click at [464, 330] on abbr "15" at bounding box center [462, 327] width 9 height 10
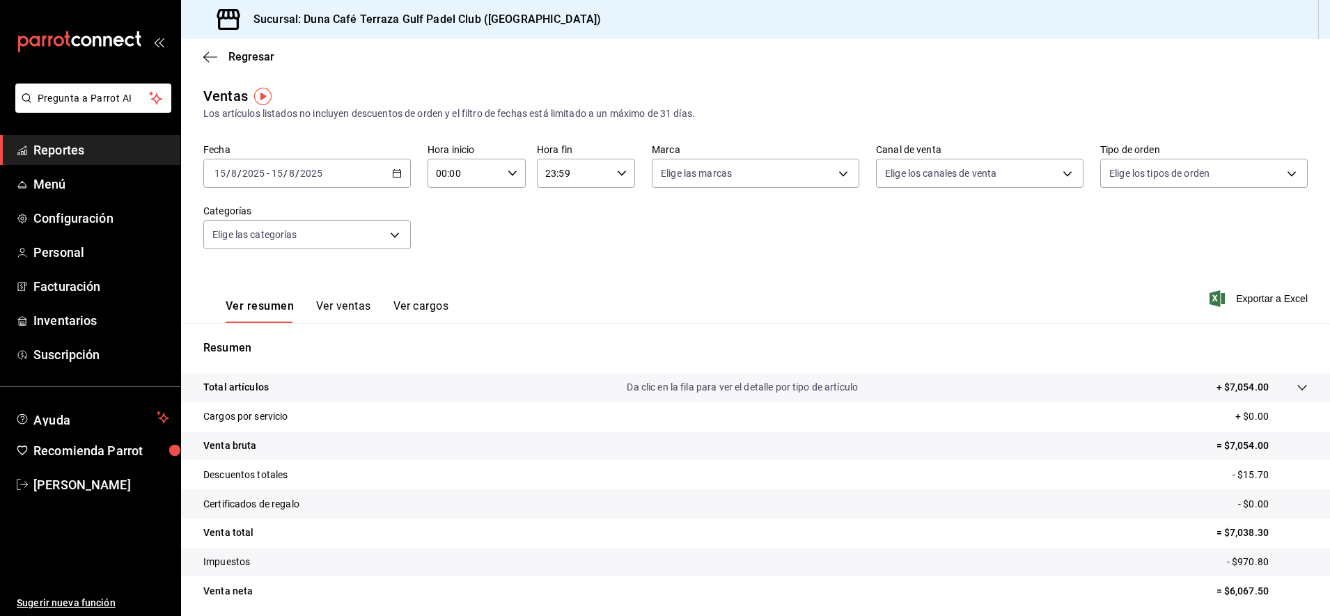
click at [397, 174] on icon "button" at bounding box center [397, 174] width 10 height 10
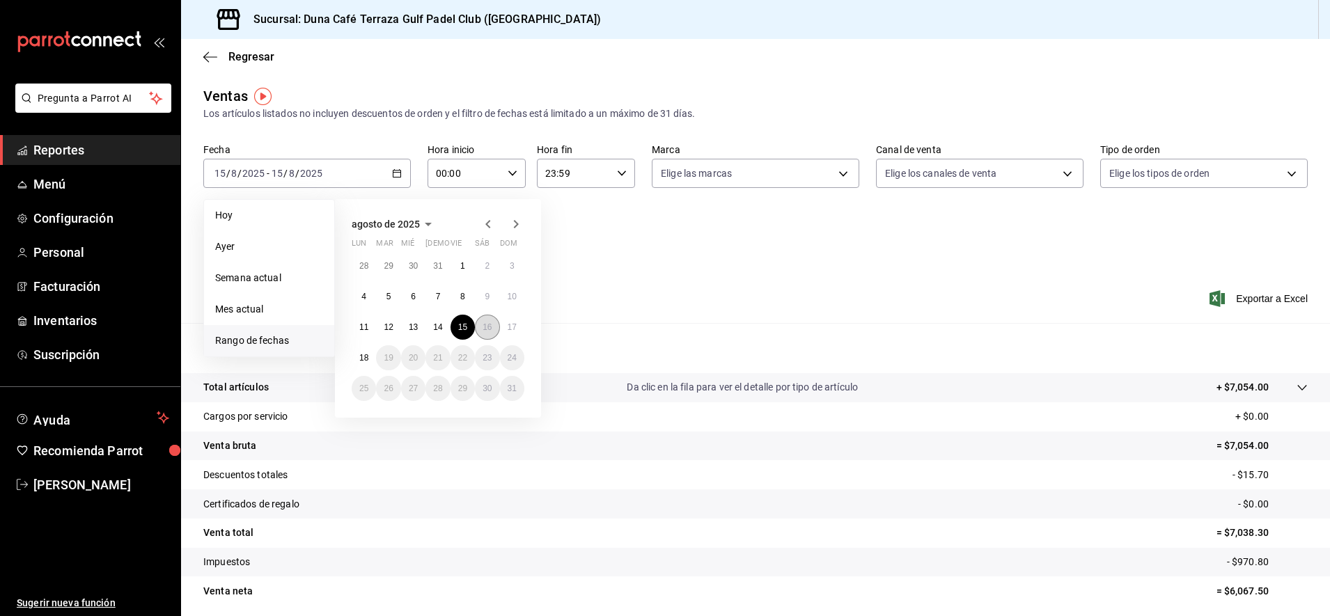
click at [484, 322] on button "16" at bounding box center [487, 327] width 24 height 25
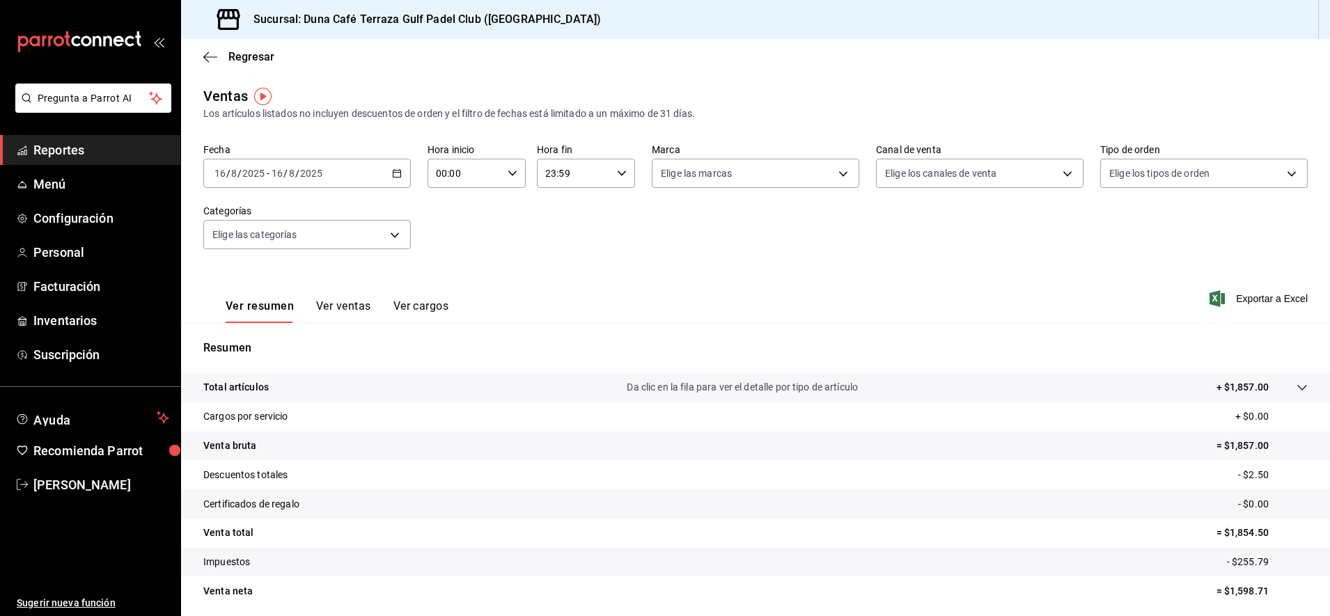
click at [339, 305] on button "Ver ventas" at bounding box center [343, 311] width 55 height 24
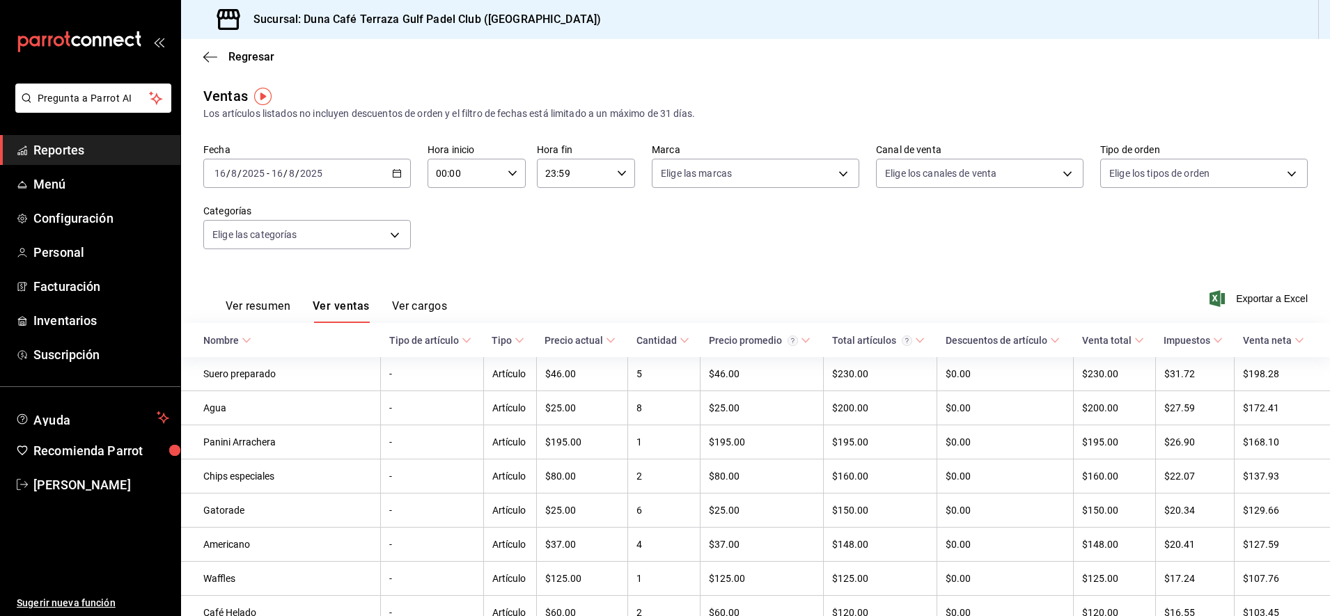
click at [416, 305] on button "Ver cargos" at bounding box center [420, 311] width 56 height 24
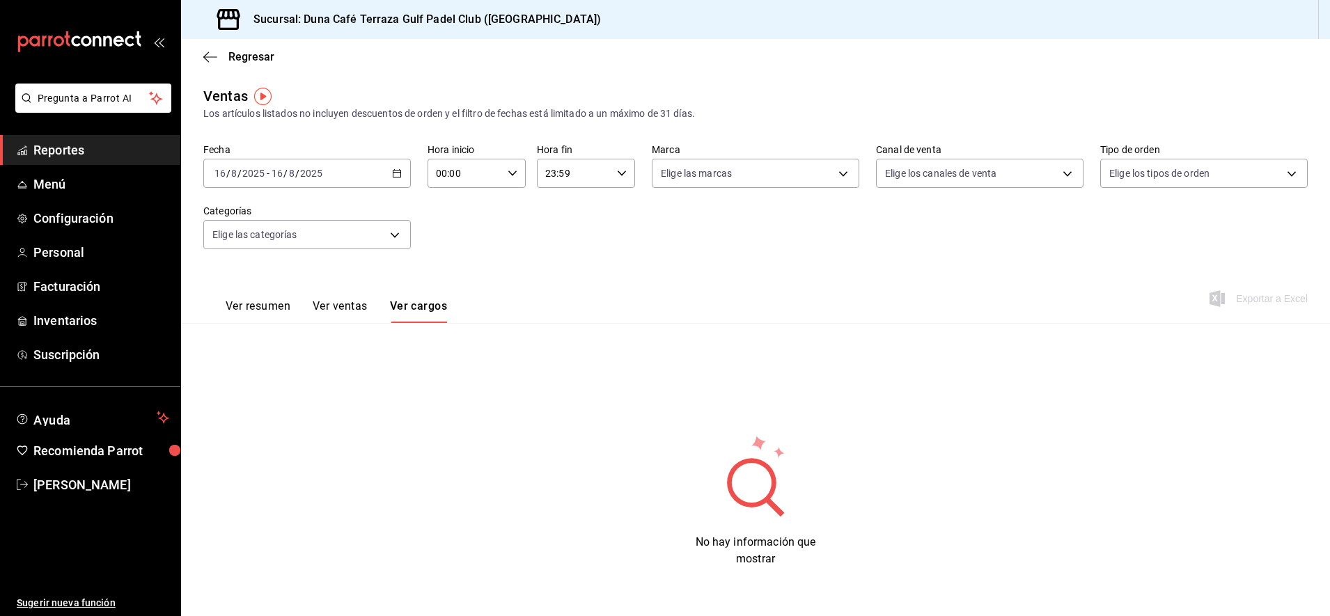
click at [350, 307] on button "Ver ventas" at bounding box center [340, 311] width 55 height 24
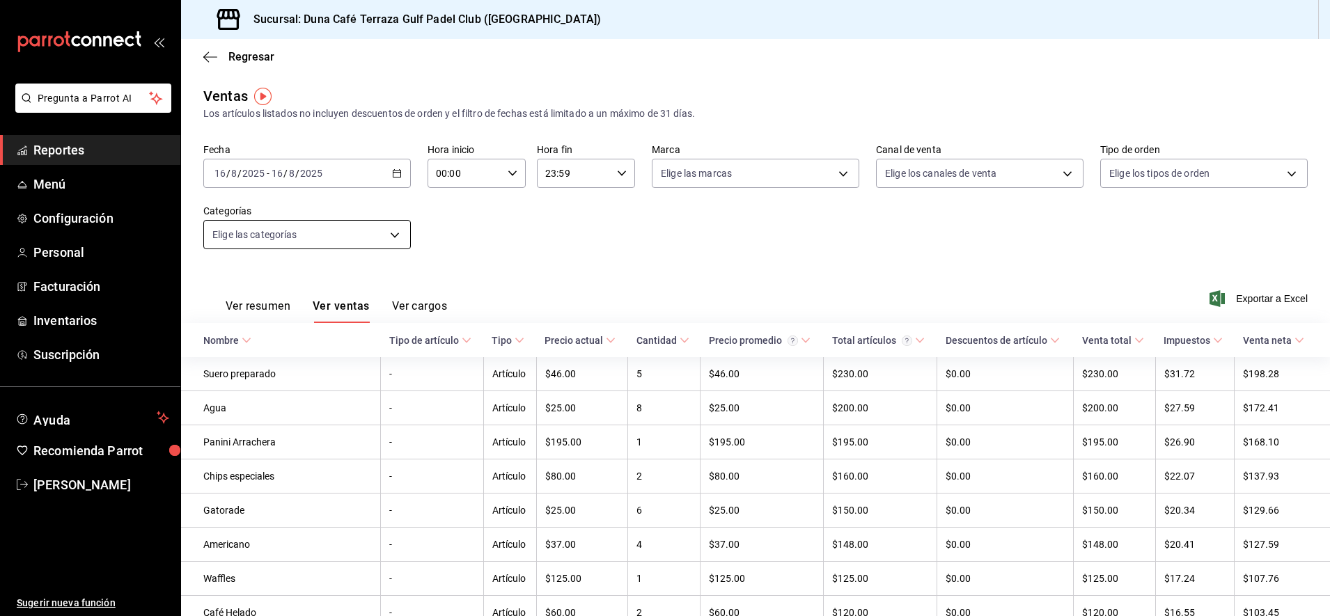
click at [394, 237] on body "Pregunta a Parrot AI Reportes Menú Configuración Personal Facturación Inventari…" at bounding box center [665, 308] width 1330 height 616
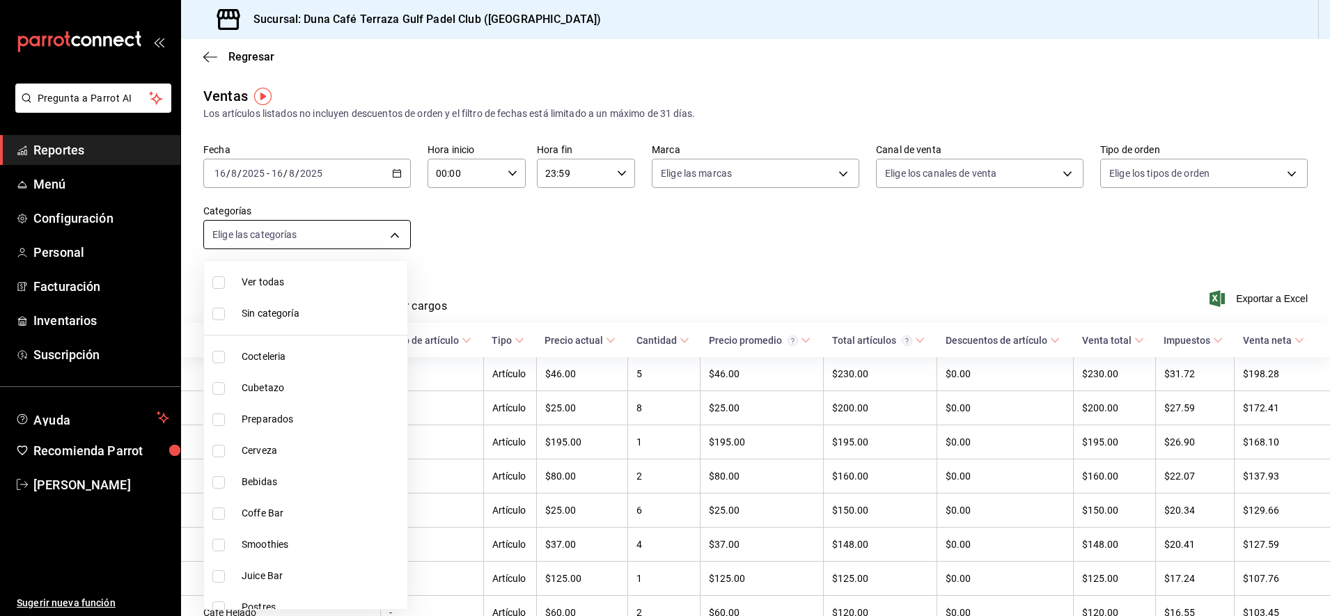
click at [394, 237] on div at bounding box center [665, 308] width 1330 height 616
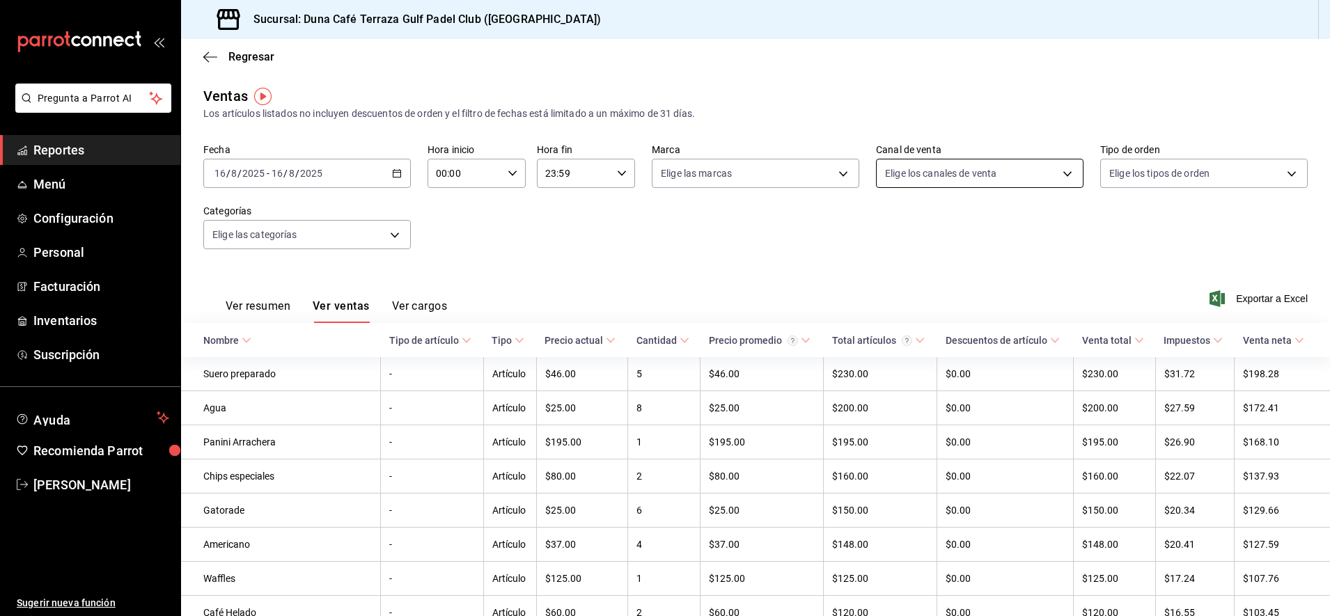
click at [1063, 172] on body "Pregunta a Parrot AI Reportes Menú Configuración Personal Facturación Inventari…" at bounding box center [665, 308] width 1330 height 616
click at [1143, 229] on div at bounding box center [665, 308] width 1330 height 616
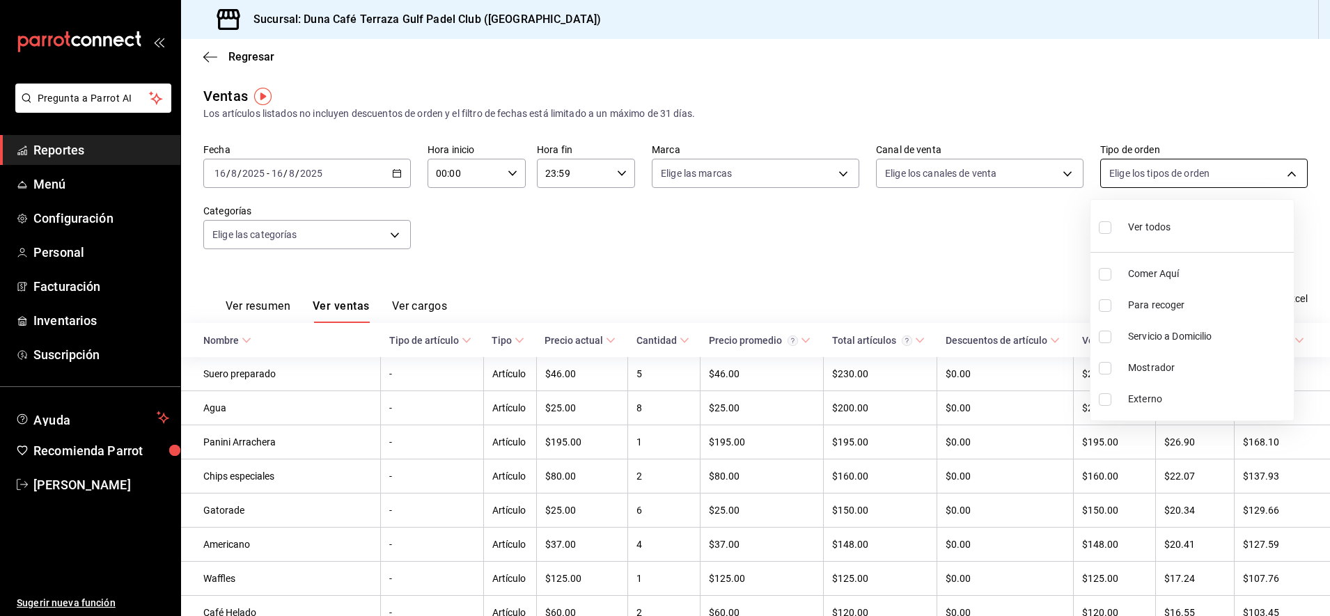
click at [1281, 173] on body "Pregunta a Parrot AI Reportes Menú Configuración Personal Facturación Inventari…" at bounding box center [665, 308] width 1330 height 616
click at [921, 251] on div at bounding box center [665, 308] width 1330 height 616
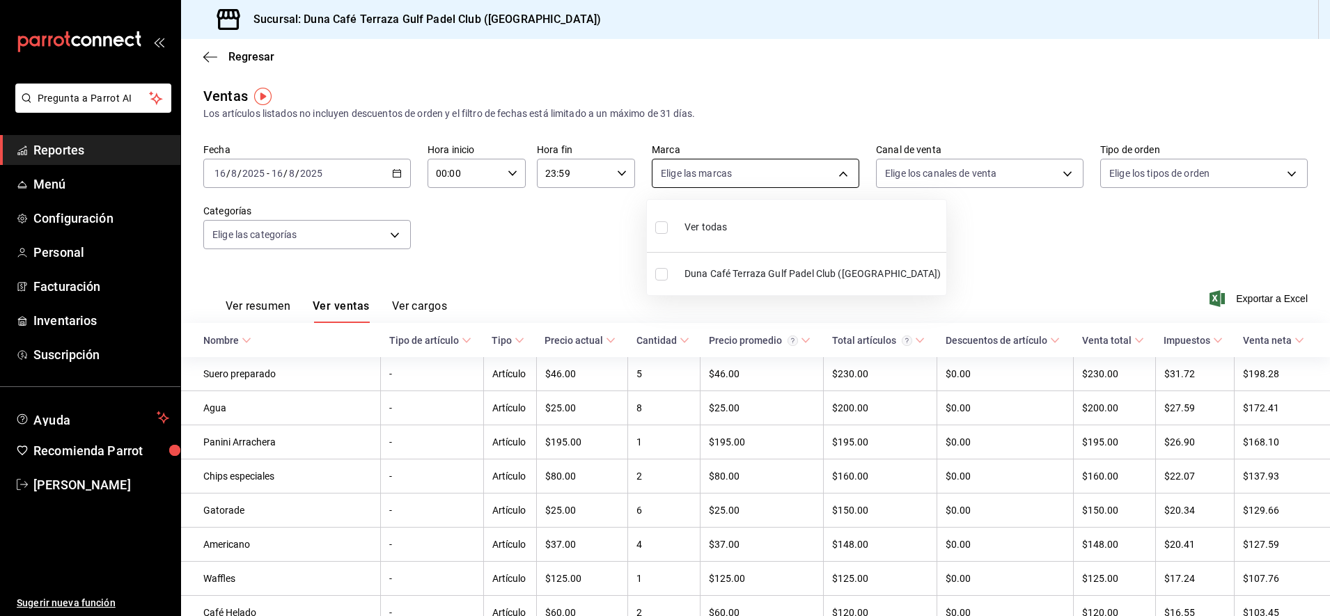
click at [839, 180] on body "Pregunta a Parrot AI Reportes Menú Configuración Personal Facturación Inventari…" at bounding box center [665, 308] width 1330 height 616
click at [961, 246] on div at bounding box center [665, 308] width 1330 height 616
click at [398, 176] on \(Stroke\) "button" at bounding box center [397, 174] width 8 height 8
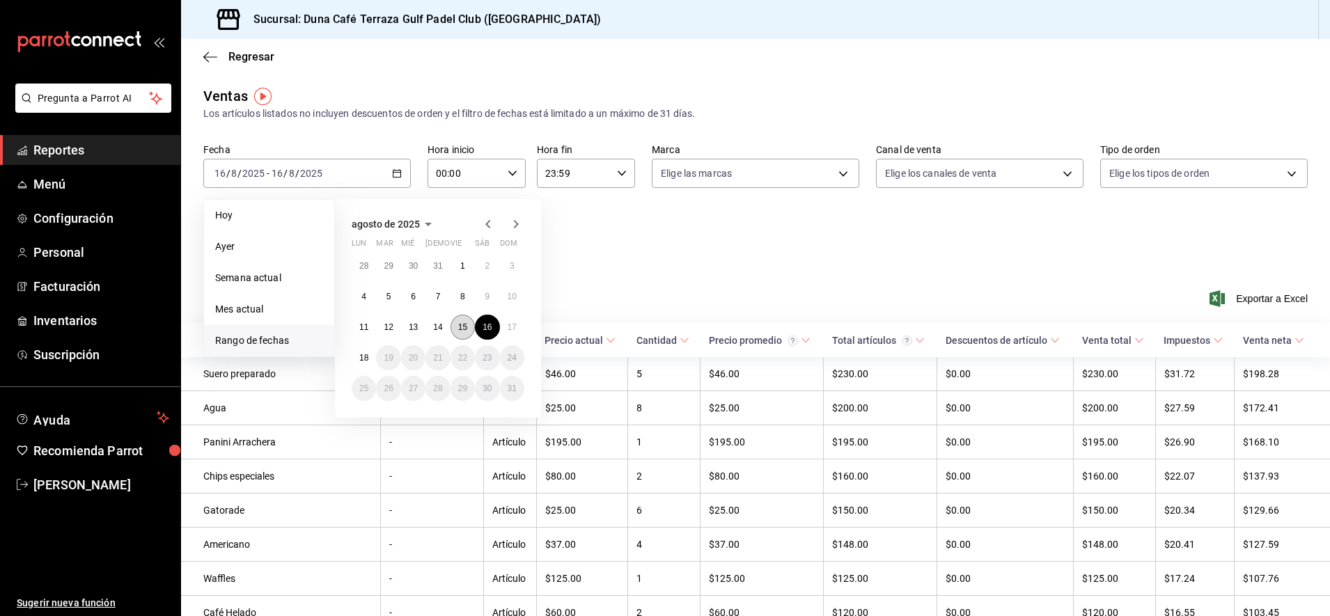
click at [468, 332] on button "15" at bounding box center [463, 327] width 24 height 25
click at [467, 332] on abbr "15" at bounding box center [462, 327] width 9 height 10
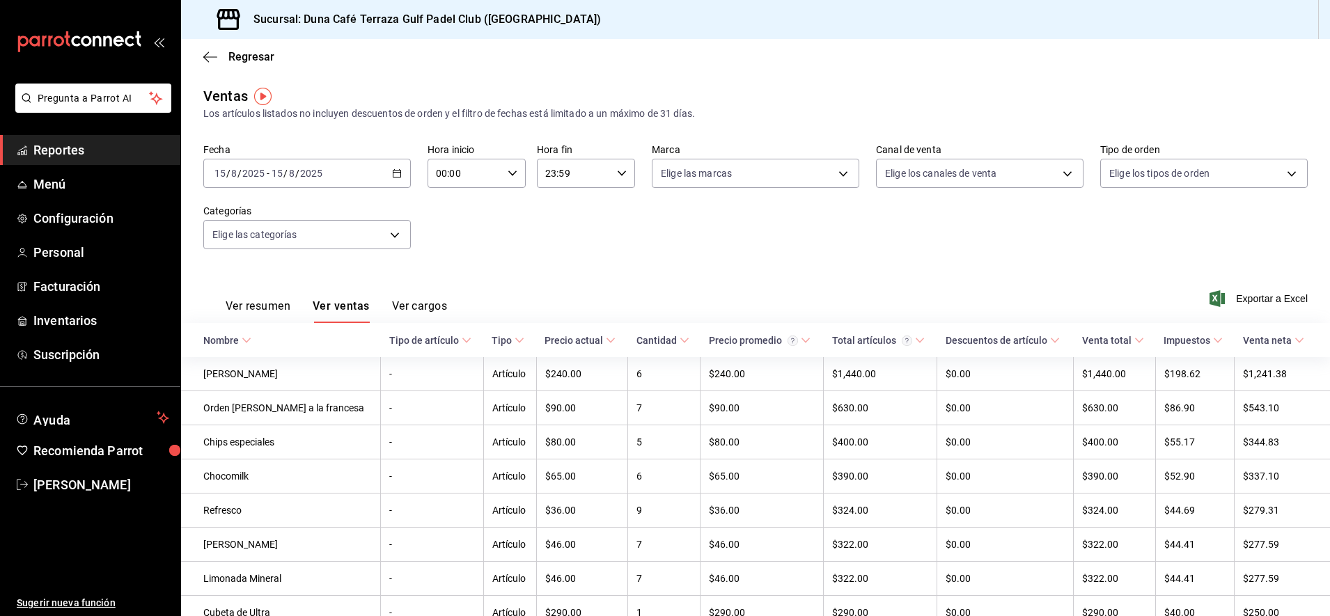
click at [273, 311] on button "Ver resumen" at bounding box center [258, 311] width 65 height 24
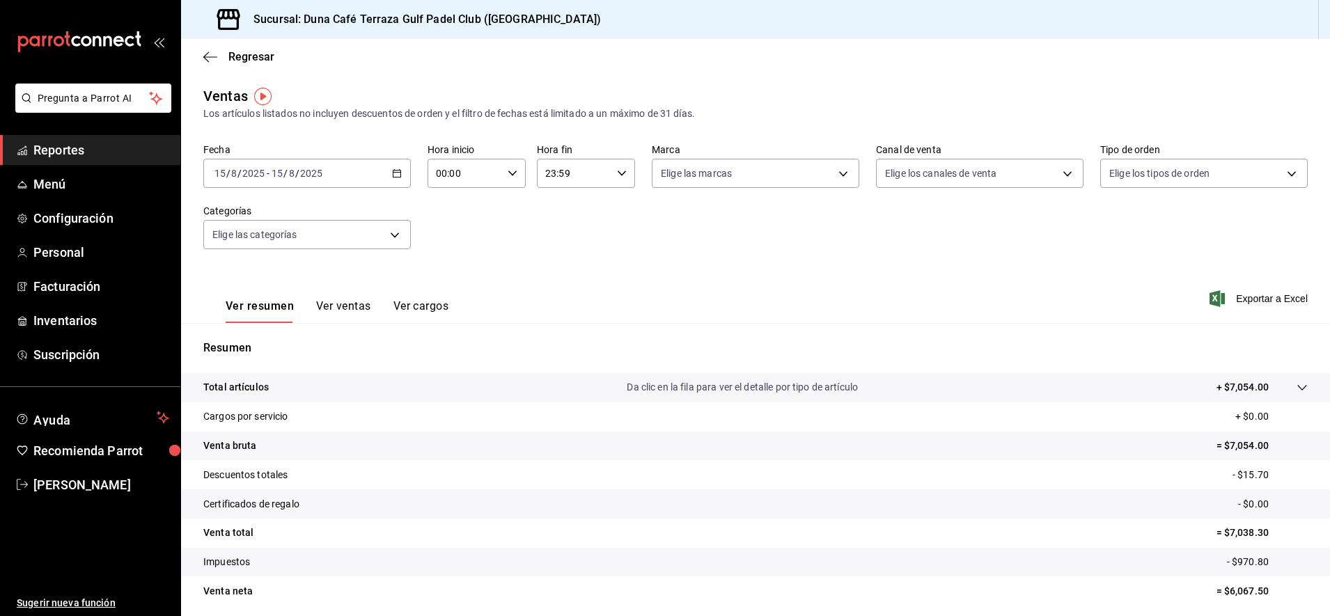
click at [396, 177] on \(Stroke\) "button" at bounding box center [397, 174] width 8 height 8
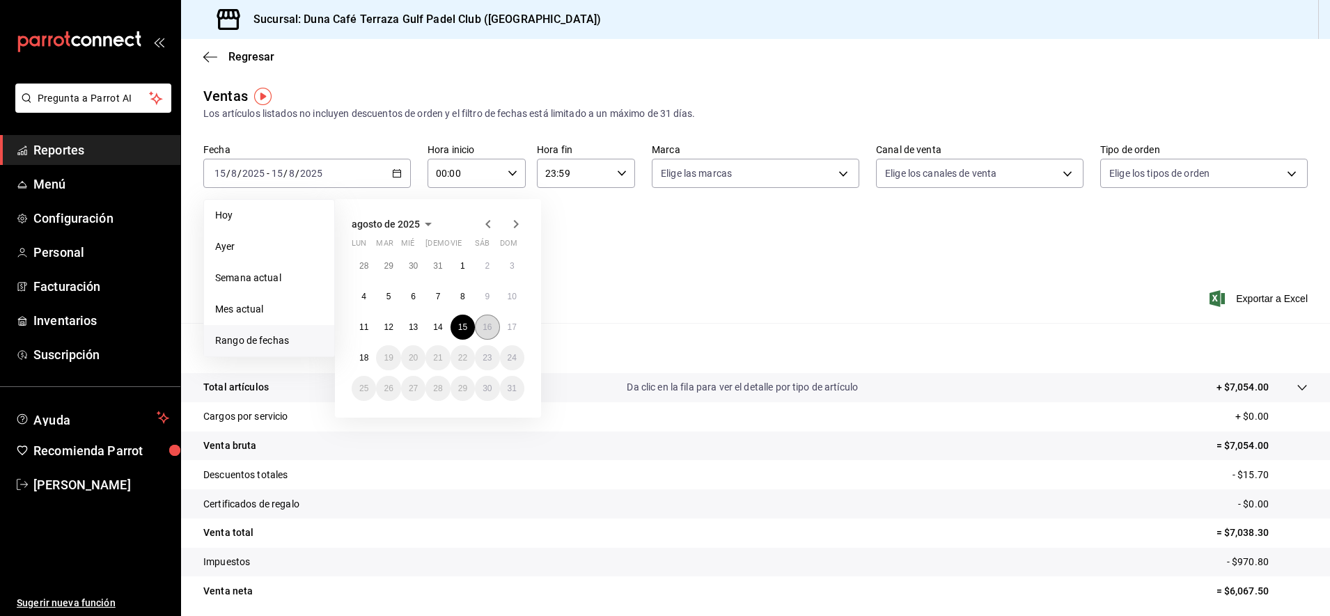
click at [488, 329] on abbr "16" at bounding box center [487, 327] width 9 height 10
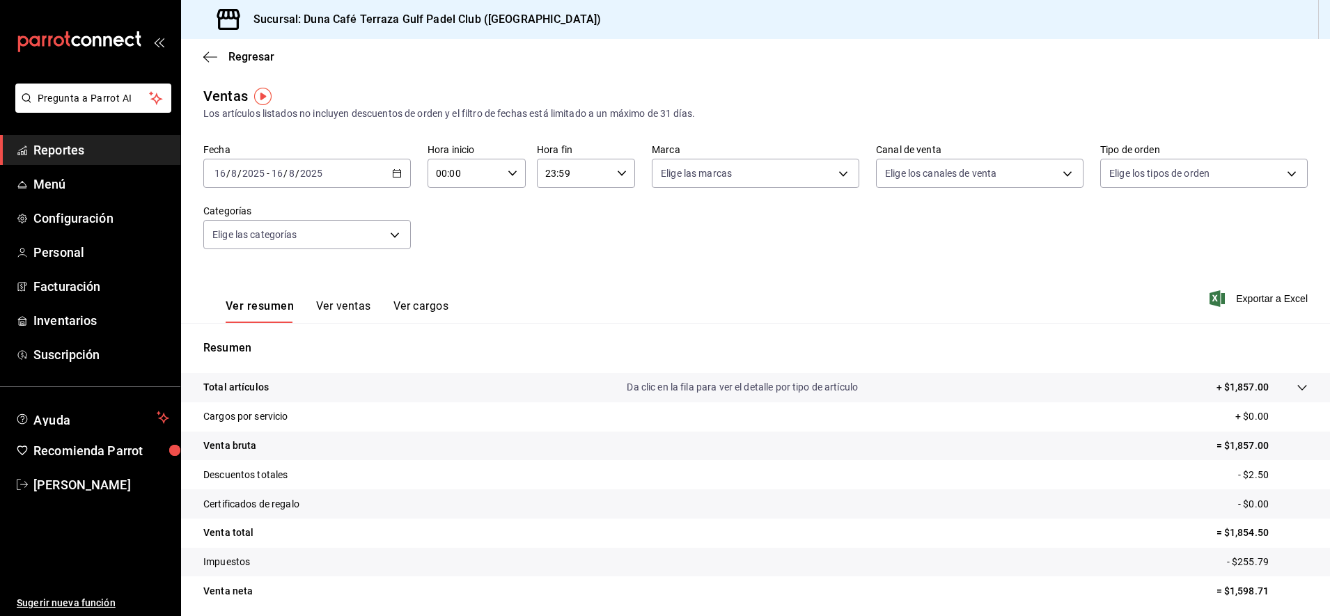
click at [397, 176] on icon "button" at bounding box center [397, 174] width 10 height 10
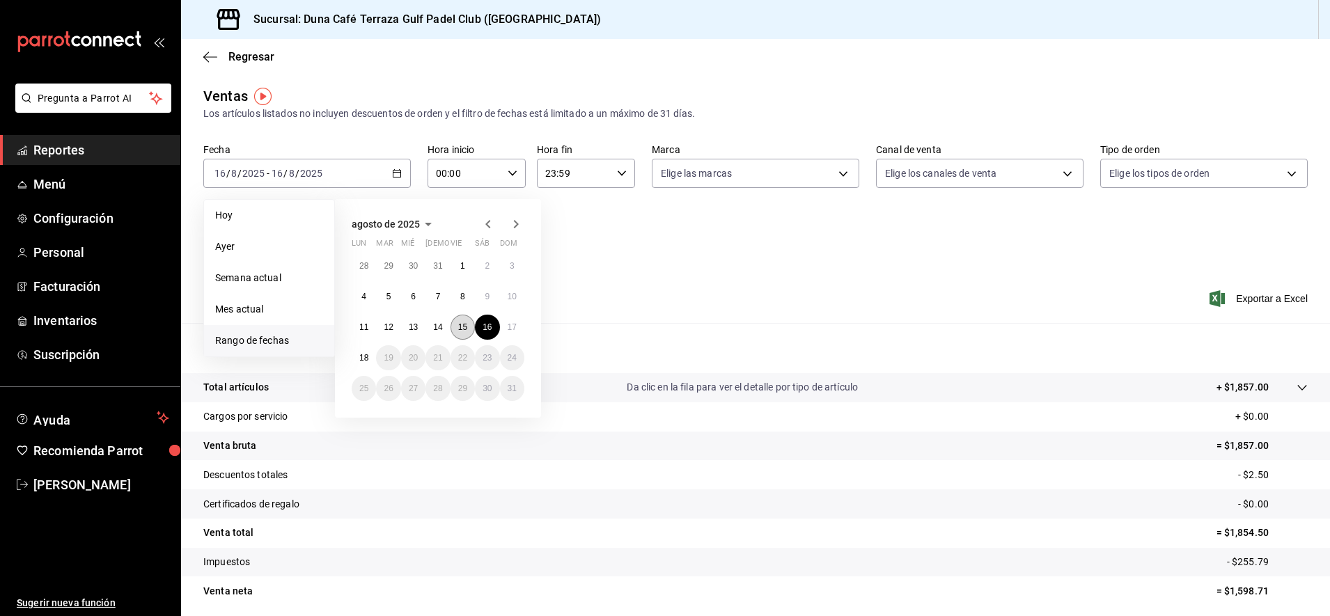
click at [462, 323] on abbr "15" at bounding box center [462, 327] width 9 height 10
click at [488, 329] on abbr "16" at bounding box center [487, 327] width 9 height 10
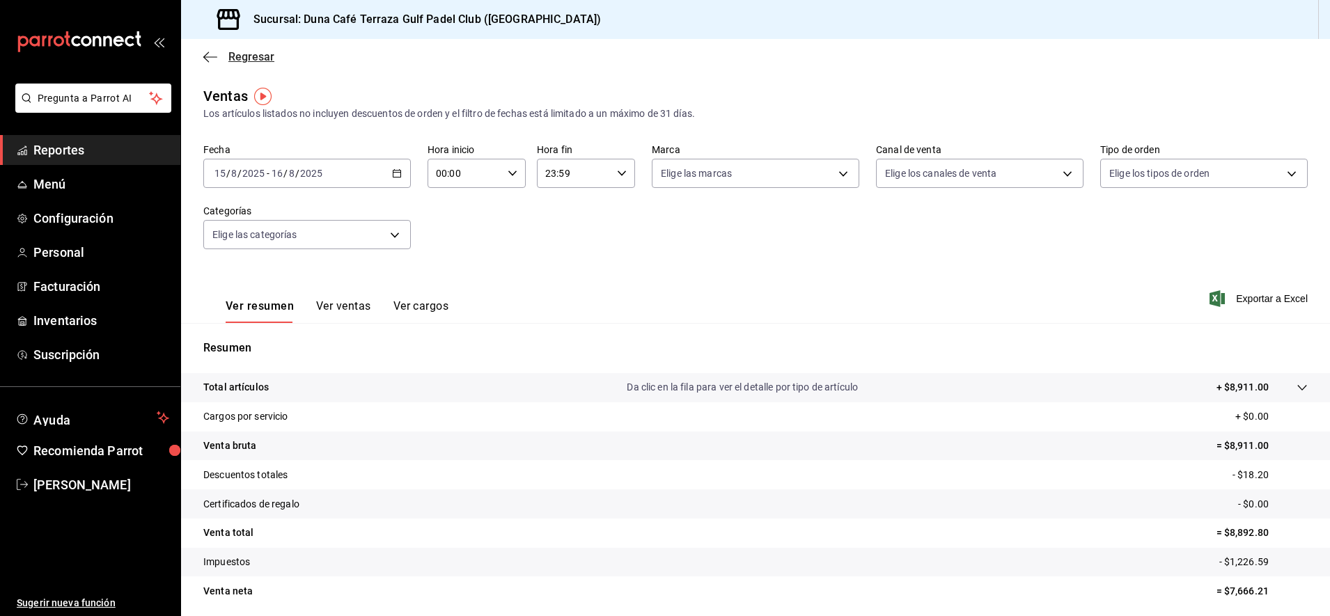
click at [208, 56] on icon "button" at bounding box center [210, 56] width 14 height 1
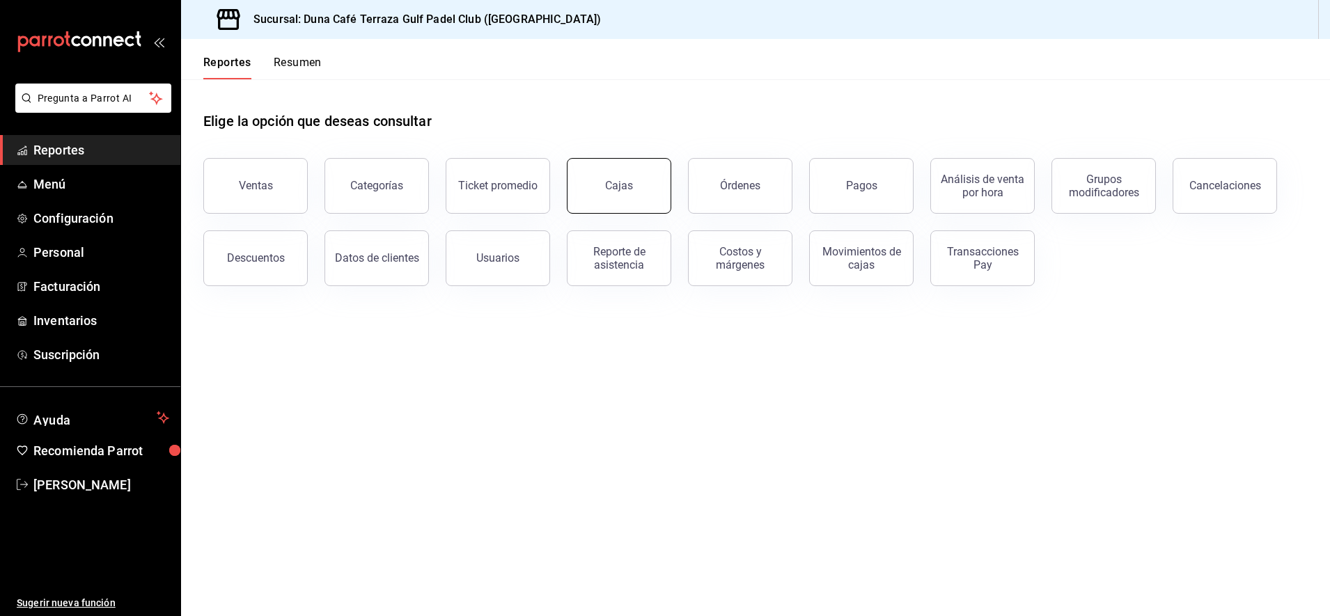
click at [614, 189] on div "Cajas" at bounding box center [619, 185] width 28 height 13
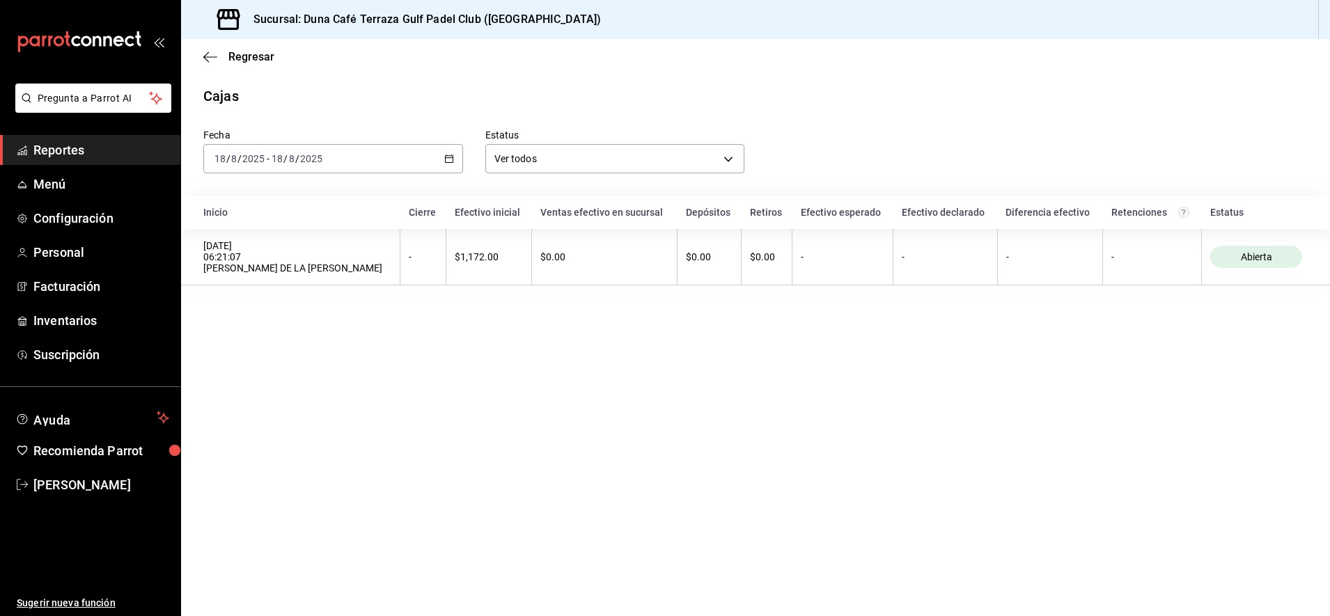
click at [451, 160] on icon "button" at bounding box center [449, 159] width 10 height 10
click at [256, 361] on span "Rango de fechas" at bounding box center [269, 357] width 108 height 15
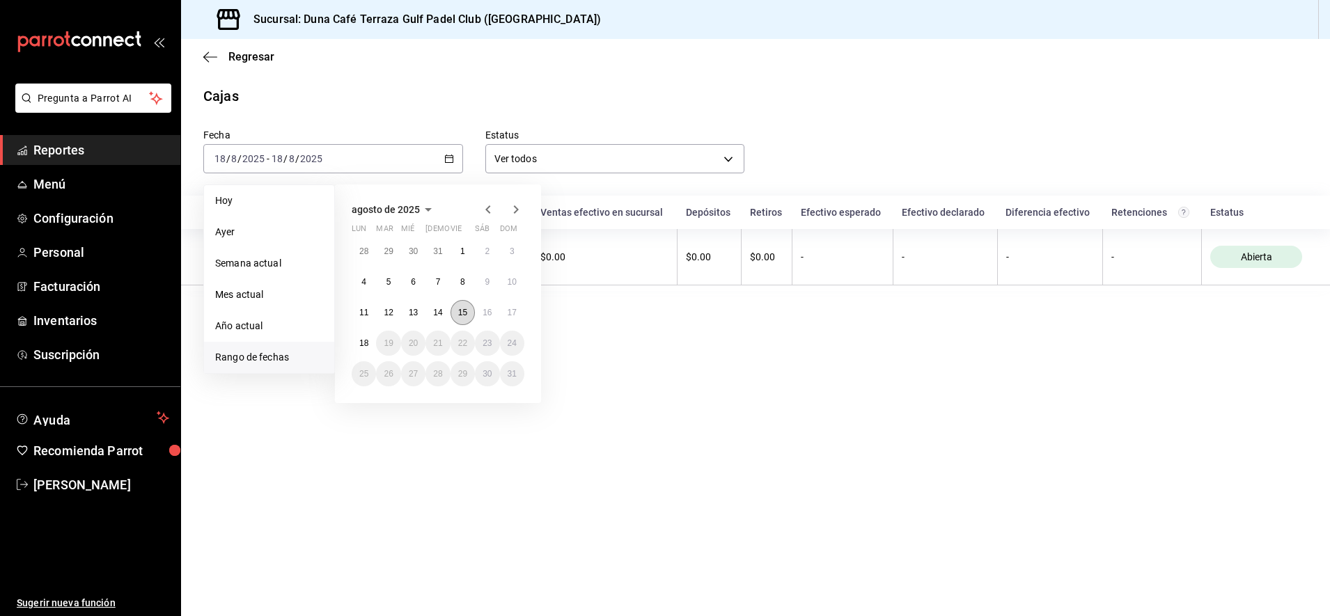
click at [463, 310] on abbr "15" at bounding box center [462, 313] width 9 height 10
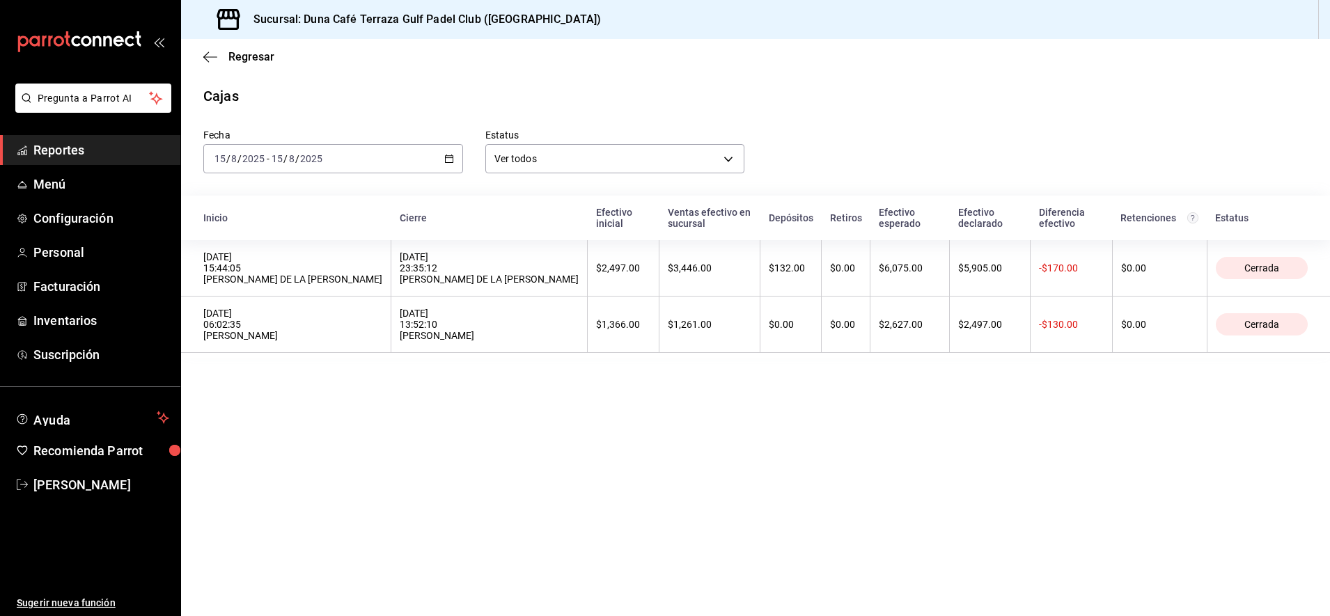
click at [451, 156] on \(Stroke\) "button" at bounding box center [449, 159] width 8 height 8
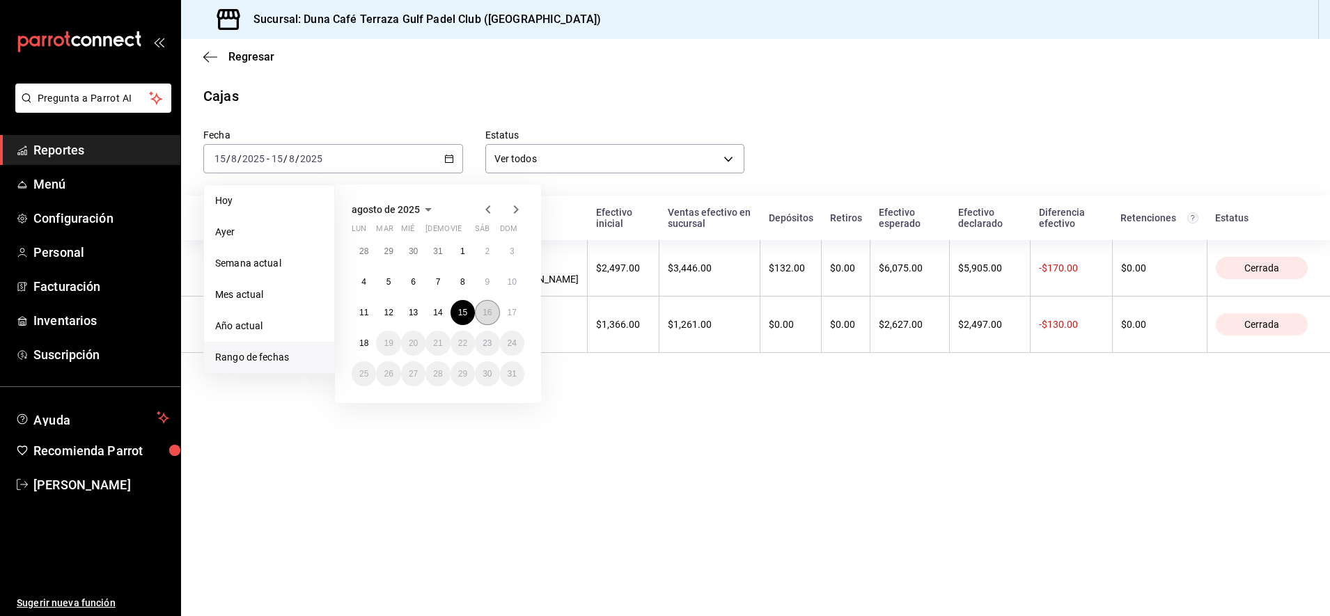
click at [481, 316] on button "16" at bounding box center [487, 312] width 24 height 25
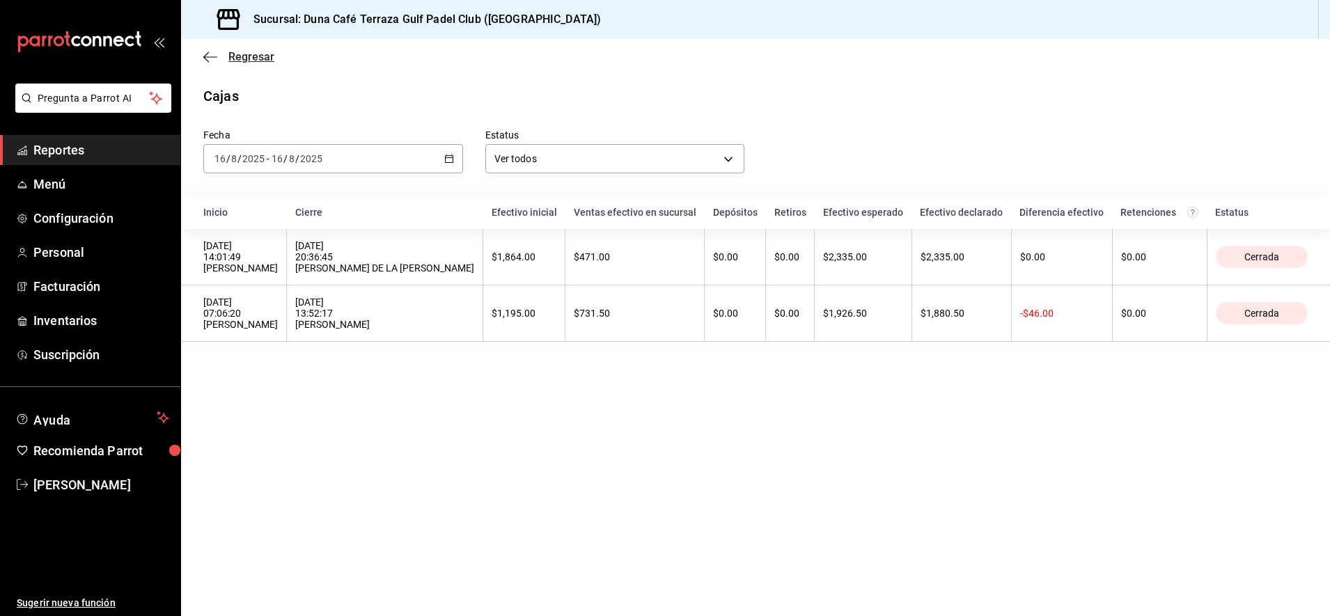
click at [209, 54] on icon "button" at bounding box center [210, 57] width 14 height 13
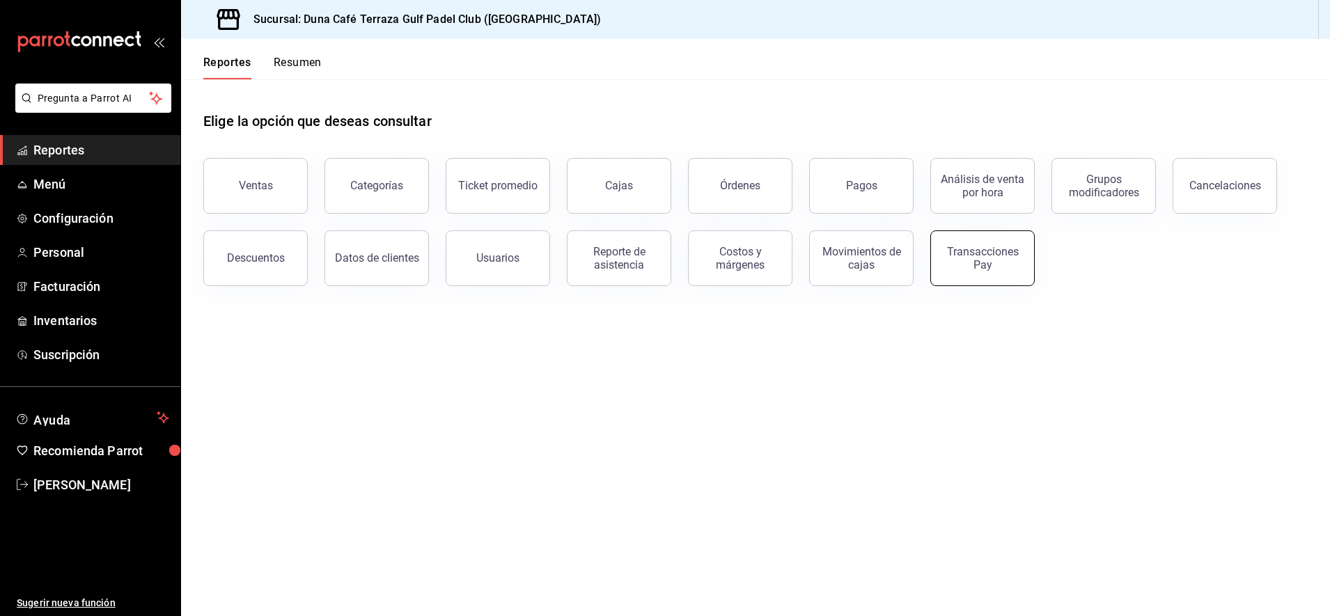
click at [974, 258] on div "Transacciones Pay" at bounding box center [983, 258] width 86 height 26
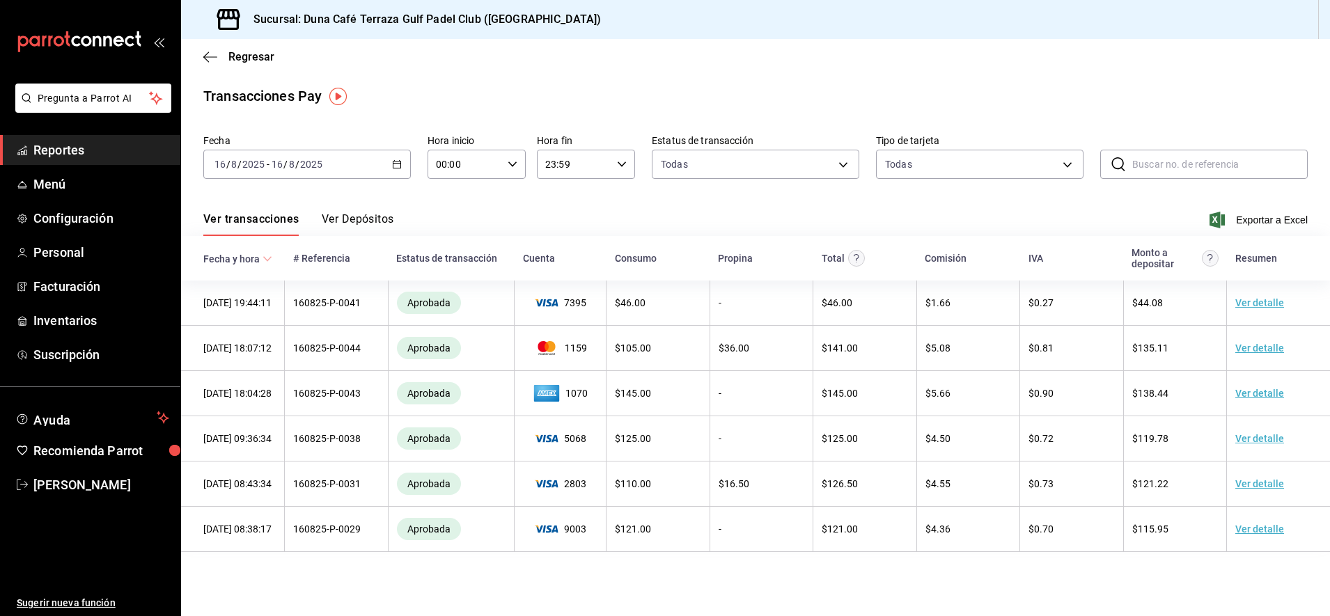
click at [400, 162] on \(Stroke\) "button" at bounding box center [397, 165] width 8 height 8
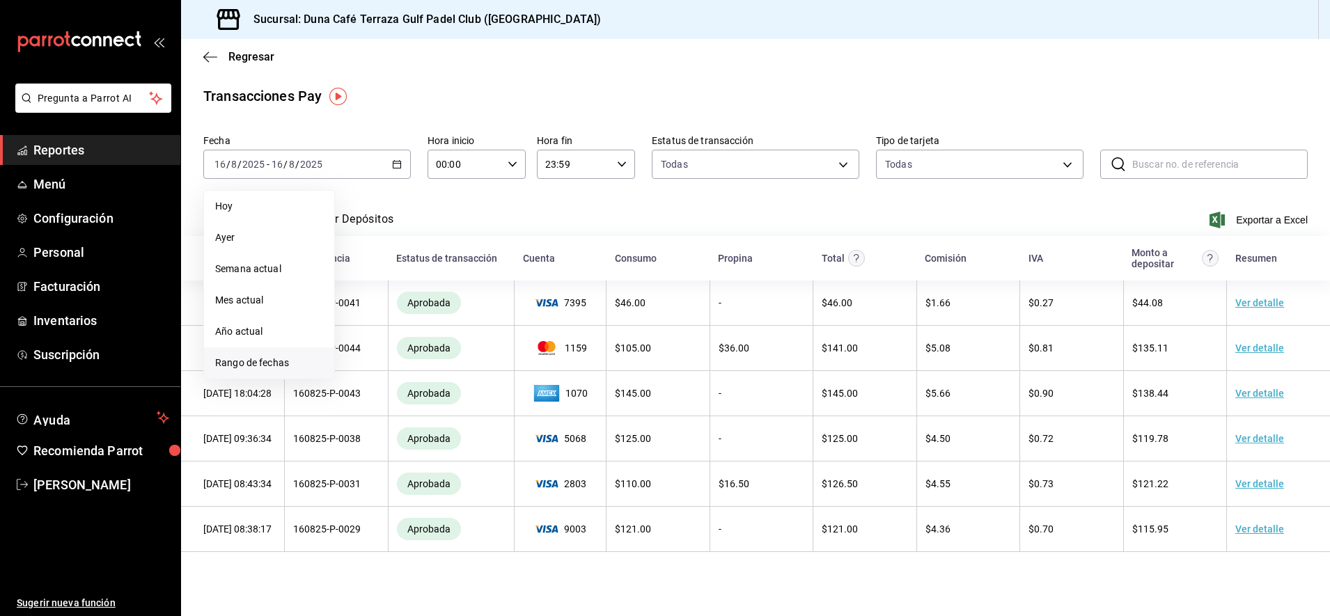
click at [254, 364] on span "Rango de fechas" at bounding box center [269, 363] width 108 height 15
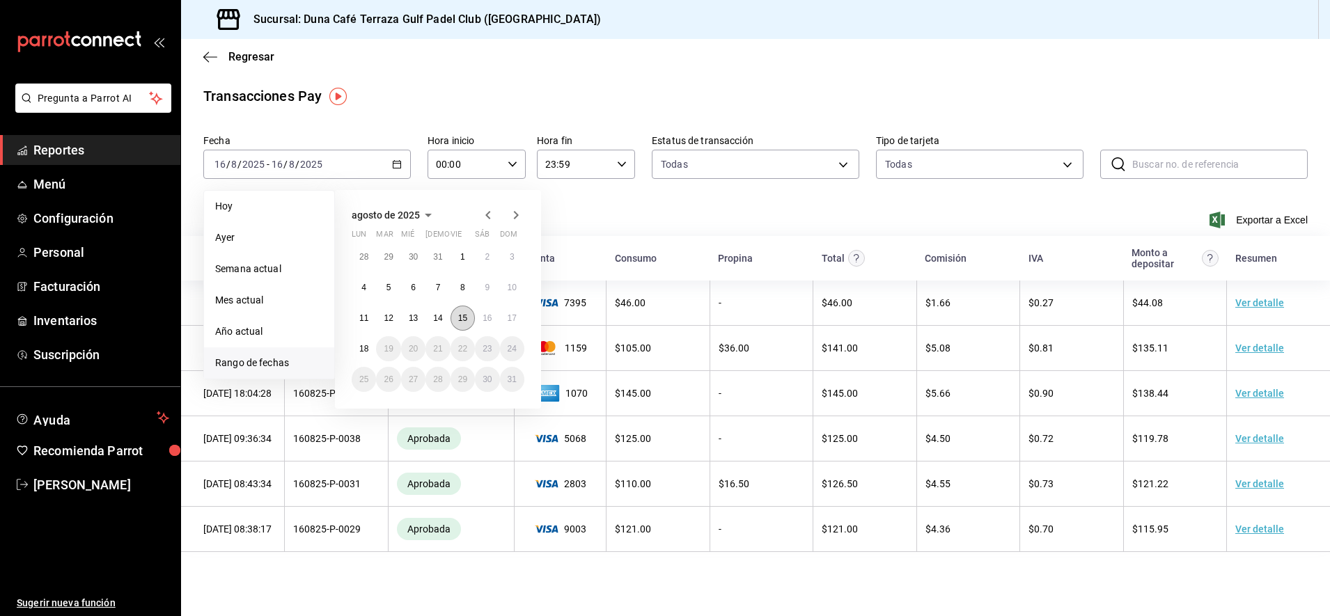
click at [460, 322] on abbr "15" at bounding box center [462, 318] width 9 height 10
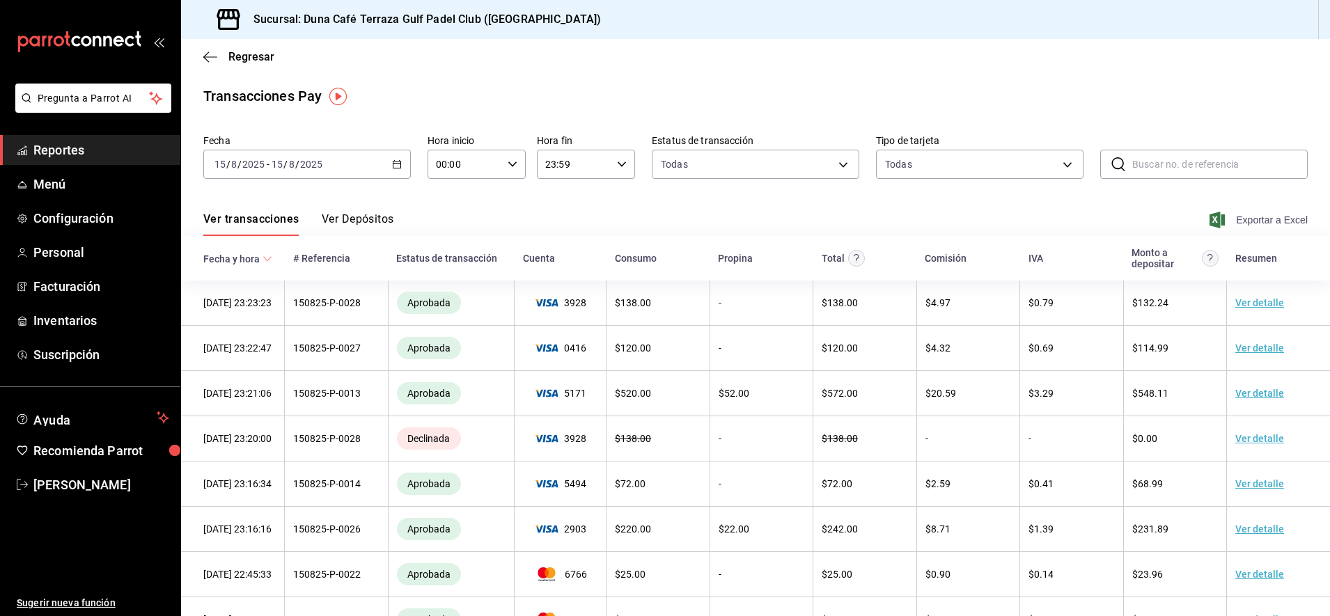
click at [1242, 221] on span "Exportar a Excel" at bounding box center [1260, 220] width 95 height 17
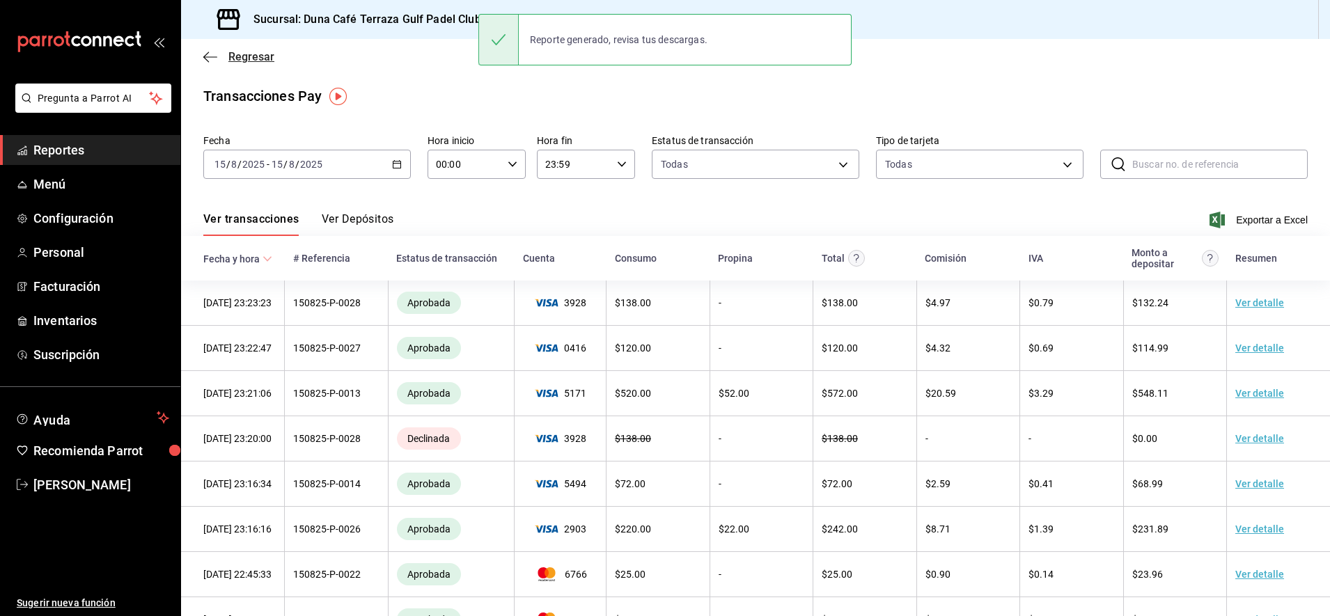
click at [211, 58] on icon "button" at bounding box center [210, 57] width 14 height 13
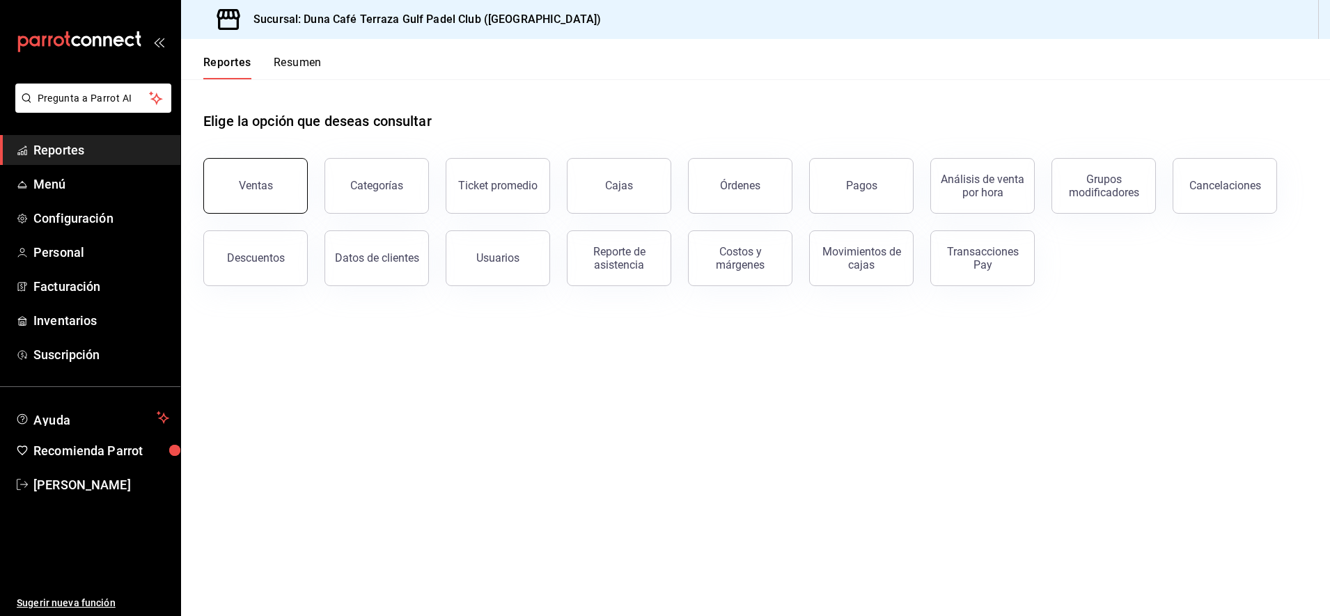
click at [266, 168] on button "Ventas" at bounding box center [255, 186] width 104 height 56
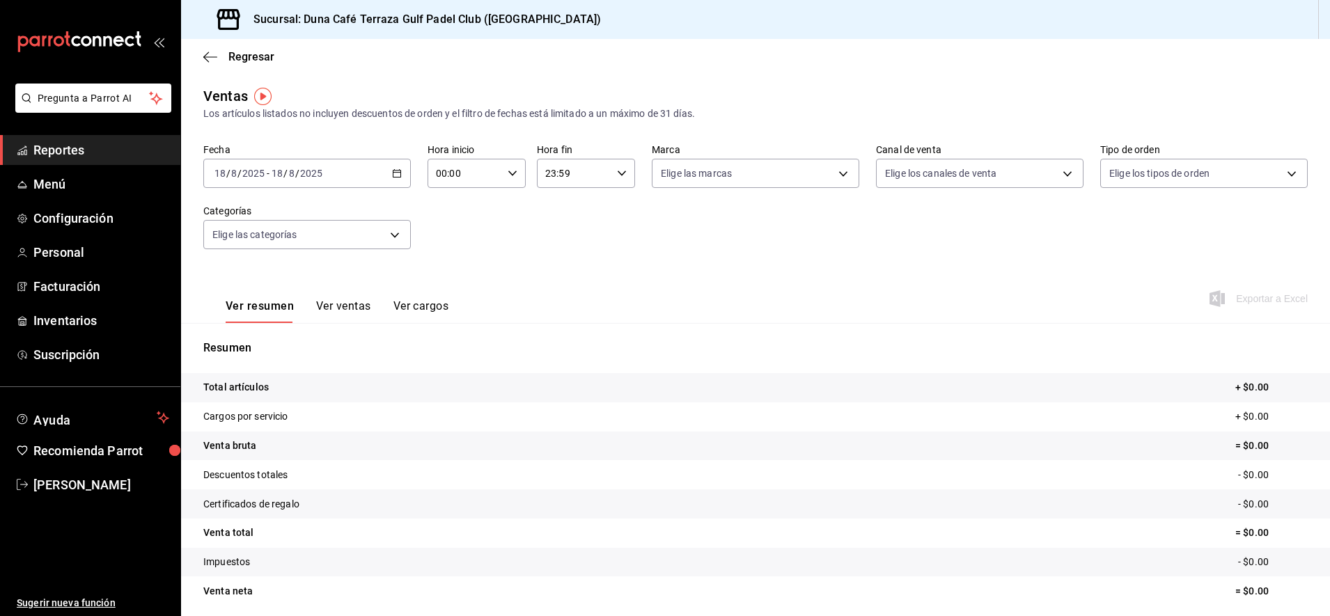
click at [393, 178] on \(Stroke\) "button" at bounding box center [397, 174] width 8 height 8
click at [243, 344] on span "Rango de fechas" at bounding box center [269, 341] width 108 height 15
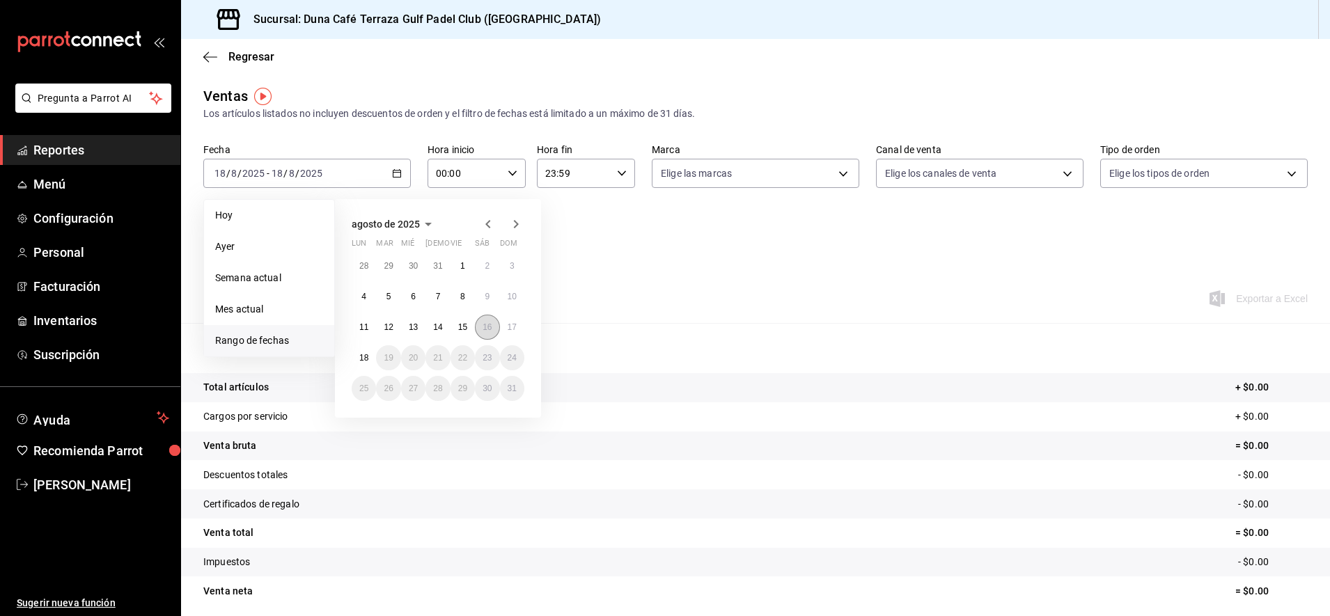
click at [497, 329] on button "16" at bounding box center [487, 327] width 24 height 25
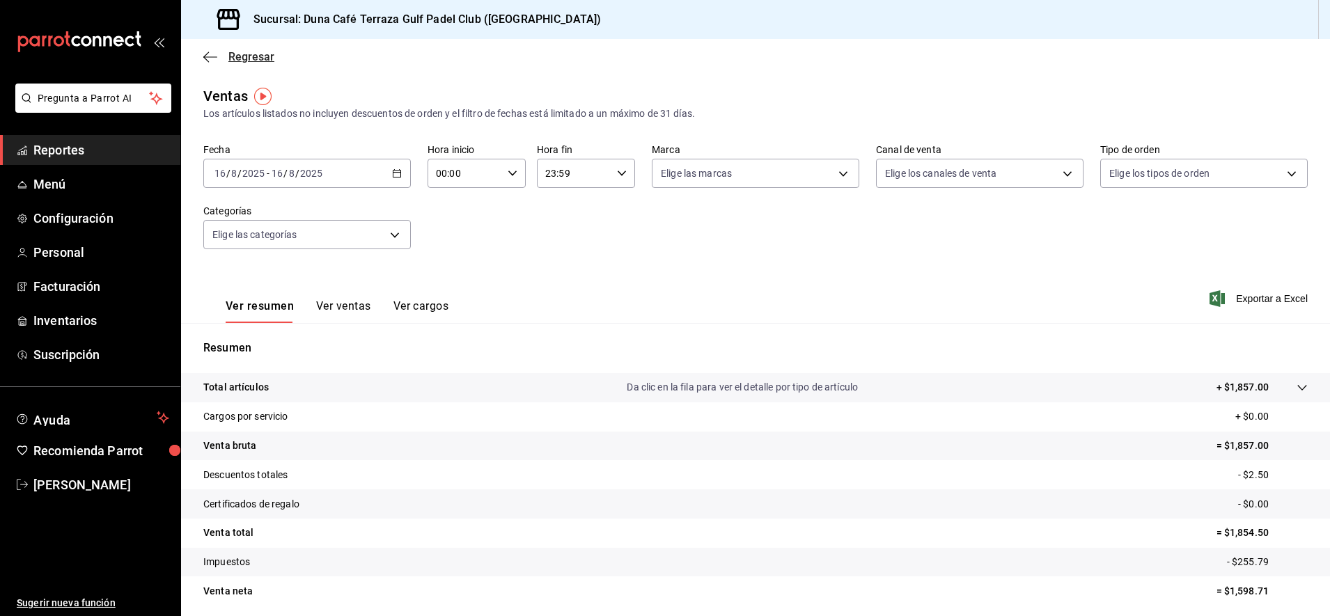
click at [211, 60] on icon "button" at bounding box center [210, 57] width 14 height 13
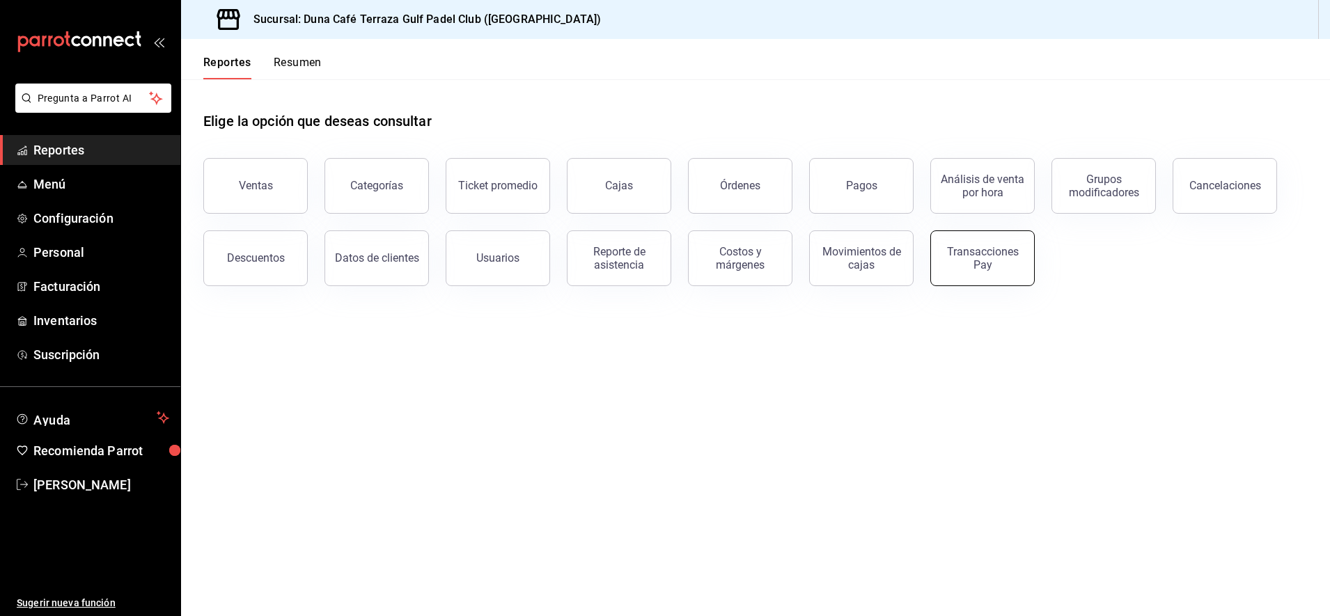
click at [1011, 249] on div "Transacciones Pay" at bounding box center [983, 258] width 86 height 26
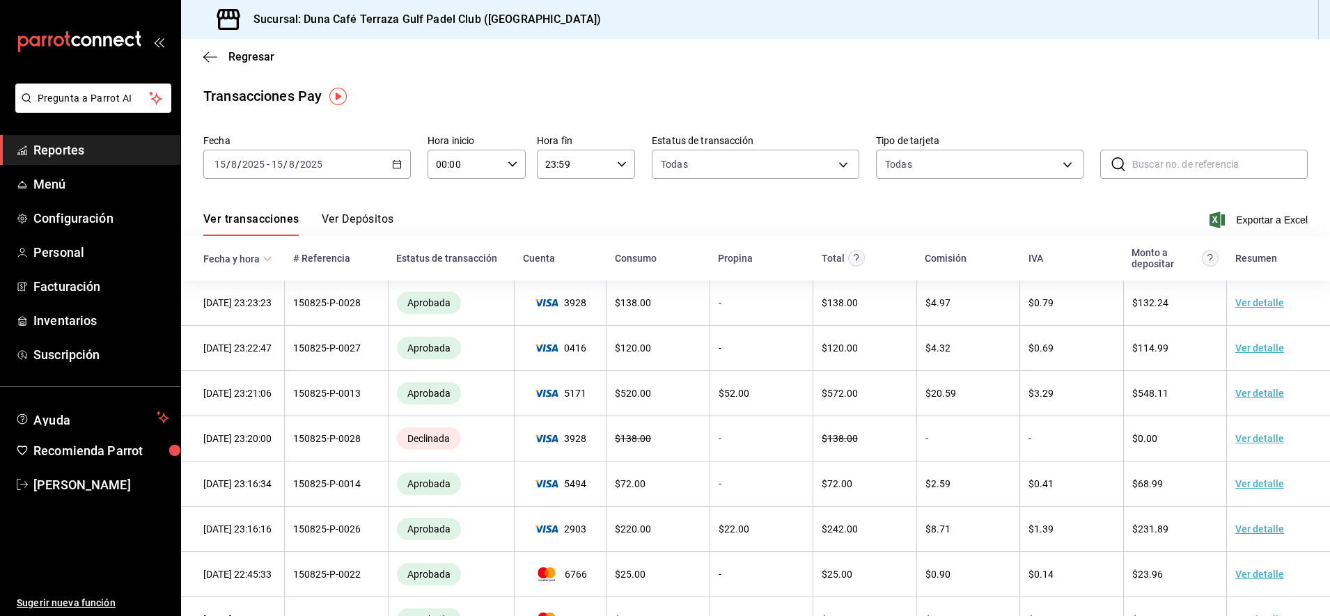
click at [396, 162] on icon "button" at bounding box center [397, 164] width 10 height 10
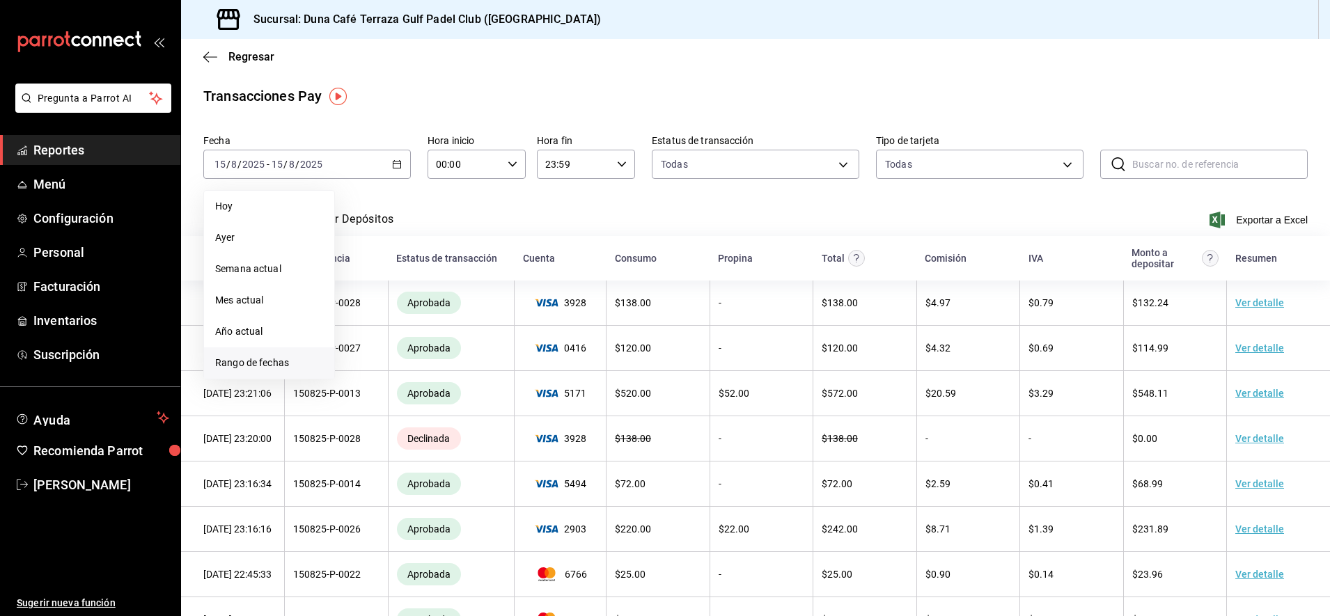
click at [249, 365] on span "Rango de fechas" at bounding box center [269, 363] width 108 height 15
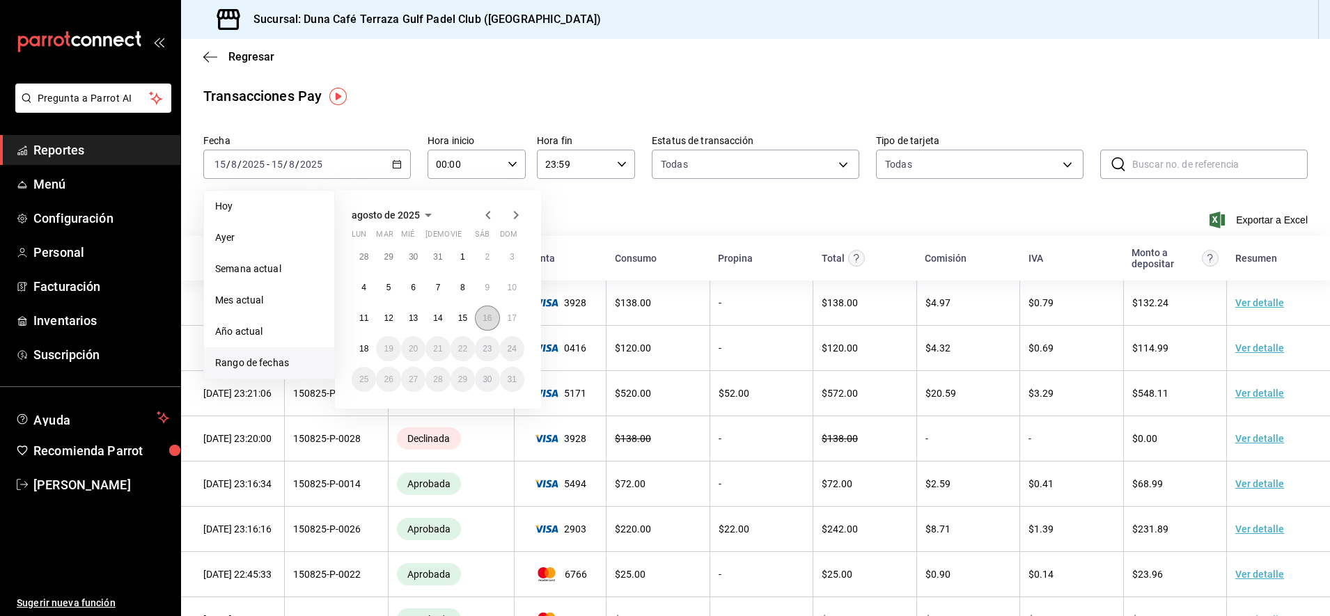
click at [483, 319] on abbr "16" at bounding box center [487, 318] width 9 height 10
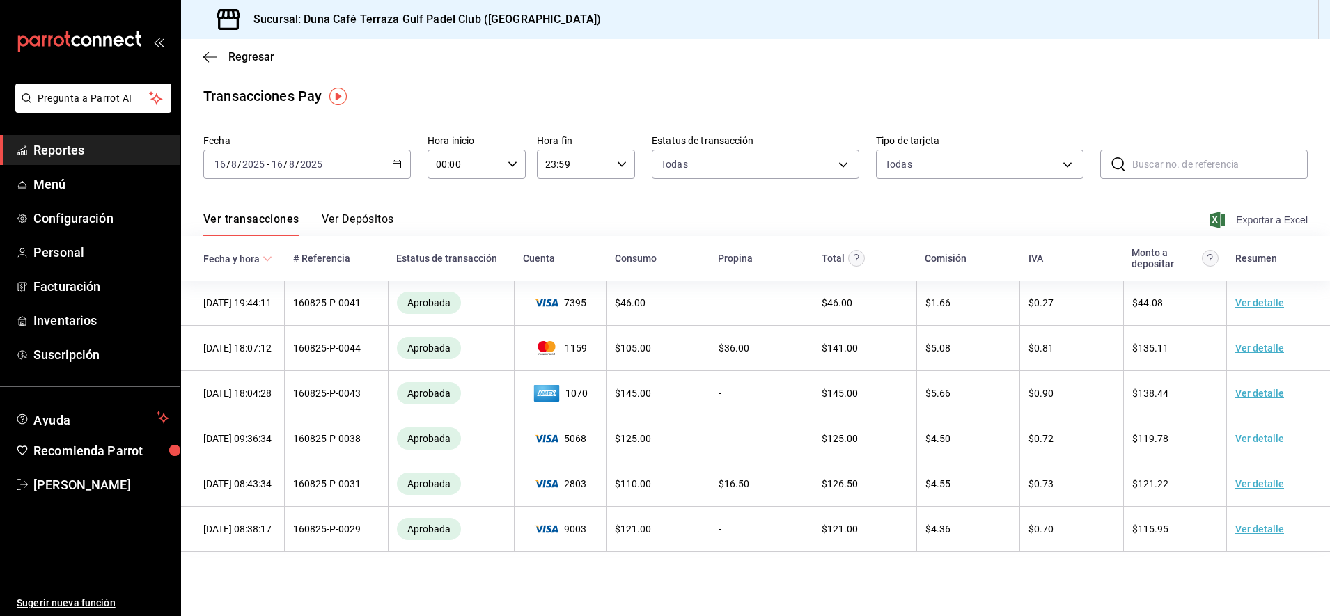
click at [1255, 220] on span "Exportar a Excel" at bounding box center [1260, 220] width 95 height 17
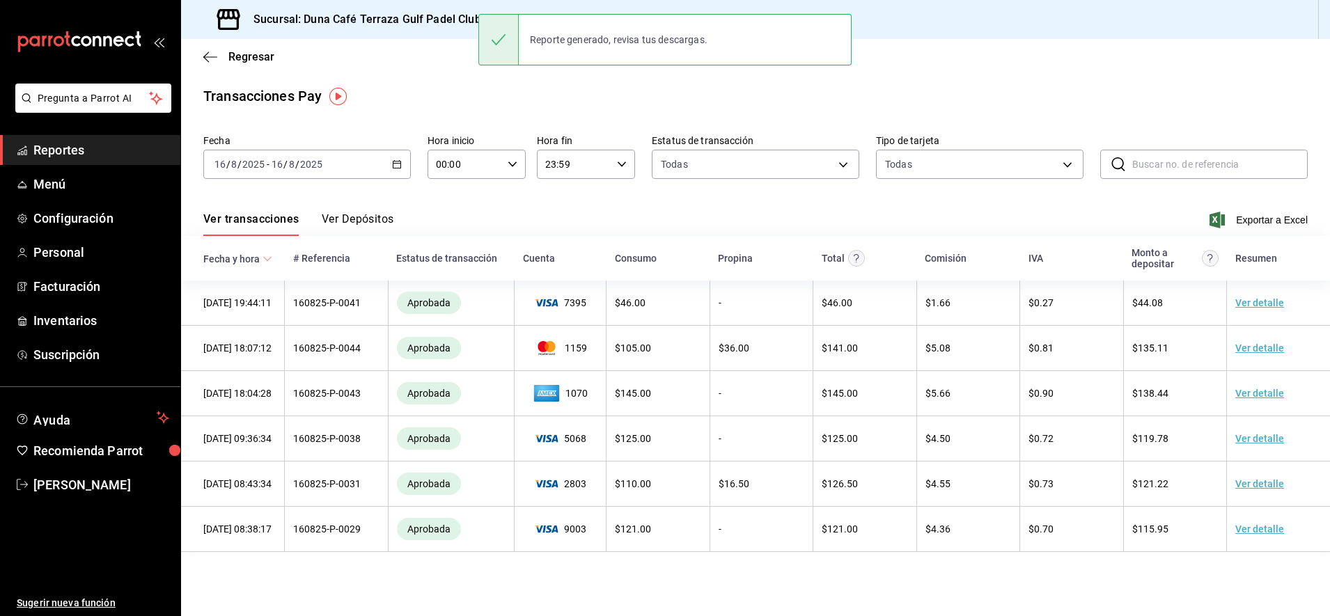
click at [688, 595] on main "Regresar Transacciones Pay Fecha 2025-08-16 16 / 8 / 2025 - 2025-08-16 16 / 8 /…" at bounding box center [755, 327] width 1149 height 577
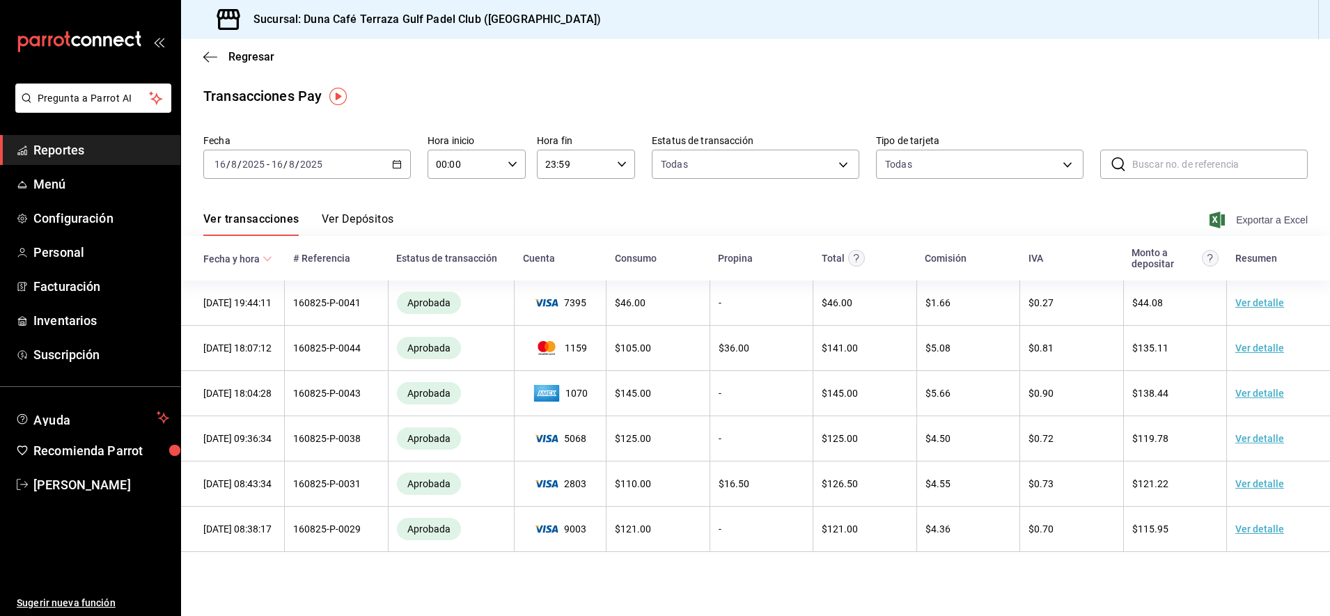
click at [1254, 221] on span "Exportar a Excel" at bounding box center [1260, 220] width 95 height 17
click at [203, 52] on icon "button" at bounding box center [210, 57] width 14 height 13
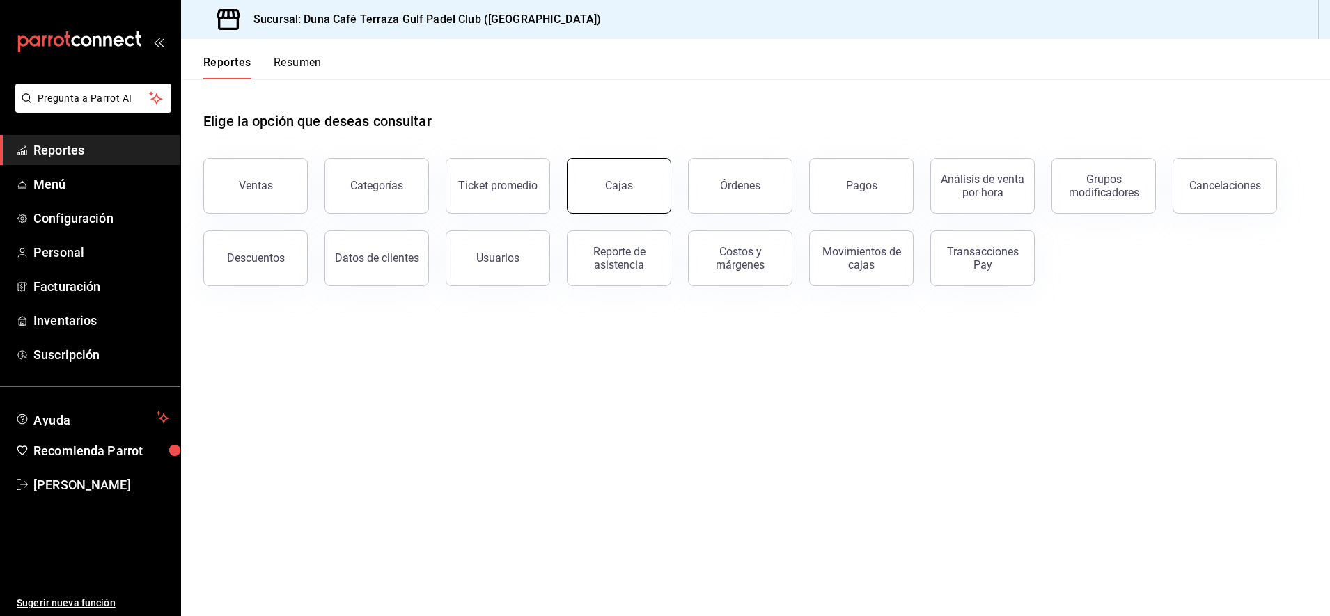
click at [625, 189] on div "Cajas" at bounding box center [619, 185] width 28 height 13
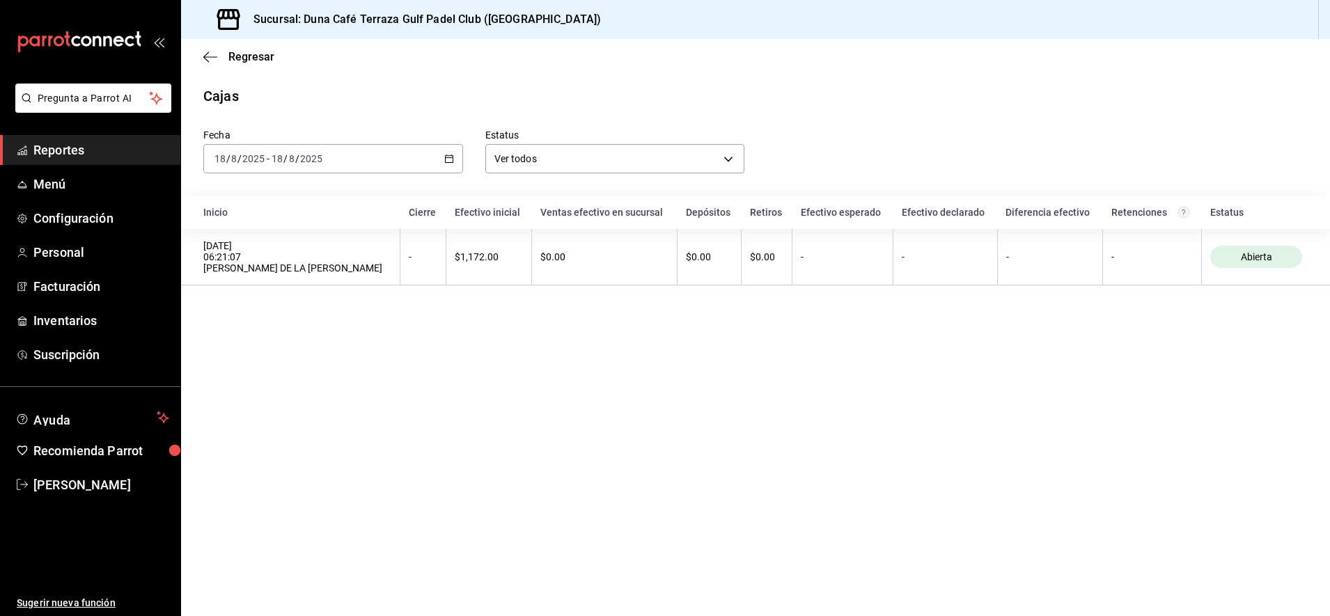
click at [451, 160] on icon "button" at bounding box center [449, 159] width 10 height 10
click at [249, 361] on span "Rango de fechas" at bounding box center [269, 357] width 108 height 15
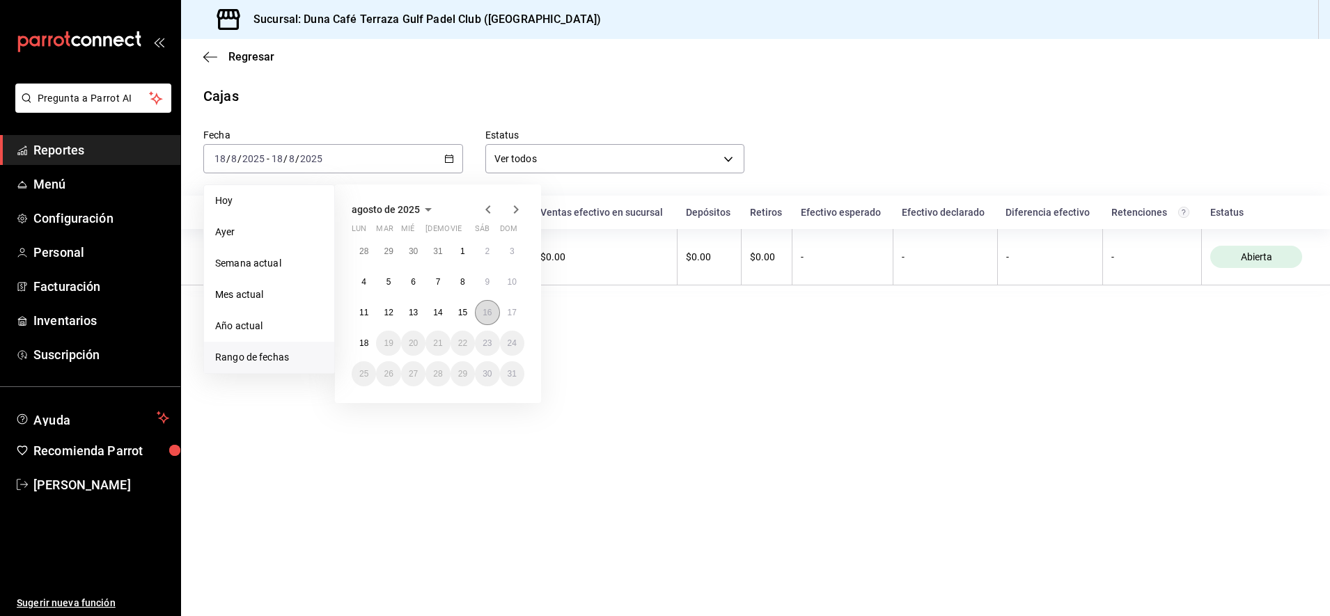
click at [492, 317] on abbr "16" at bounding box center [487, 313] width 9 height 10
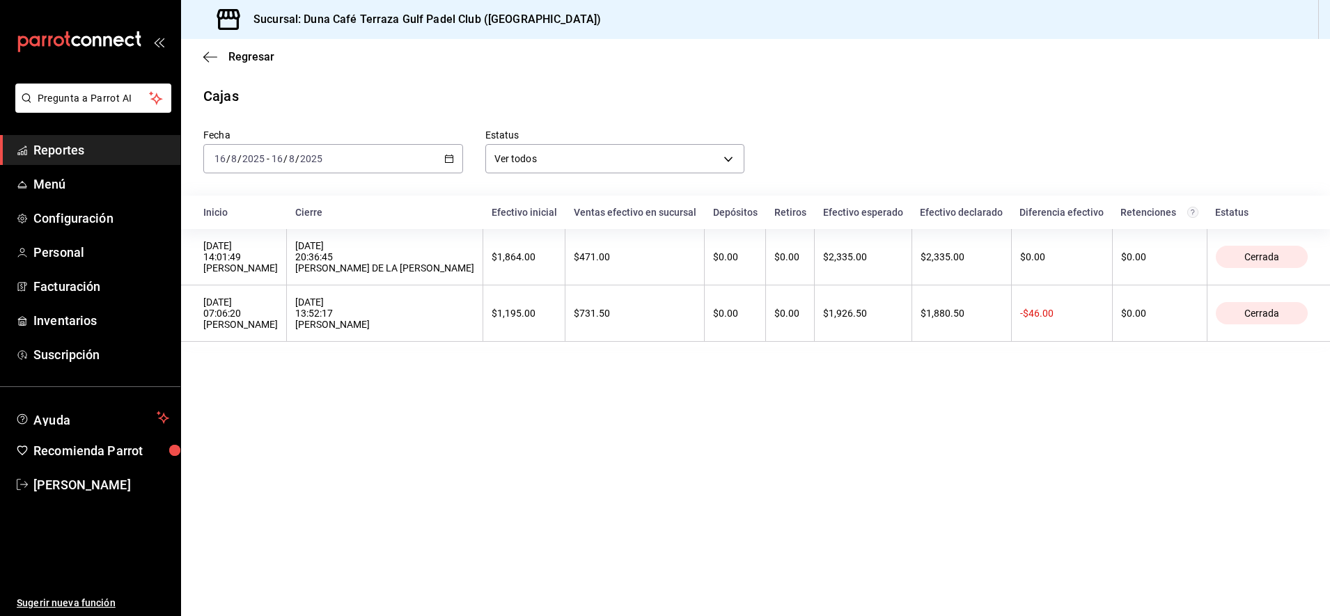
click at [868, 519] on main "Regresar Cajas Fecha 2025-08-16 16 / 8 / 2025 - 2025-08-16 16 / 8 / 2025 Estatu…" at bounding box center [755, 327] width 1149 height 577
